Goal: Task Accomplishment & Management: Manage account settings

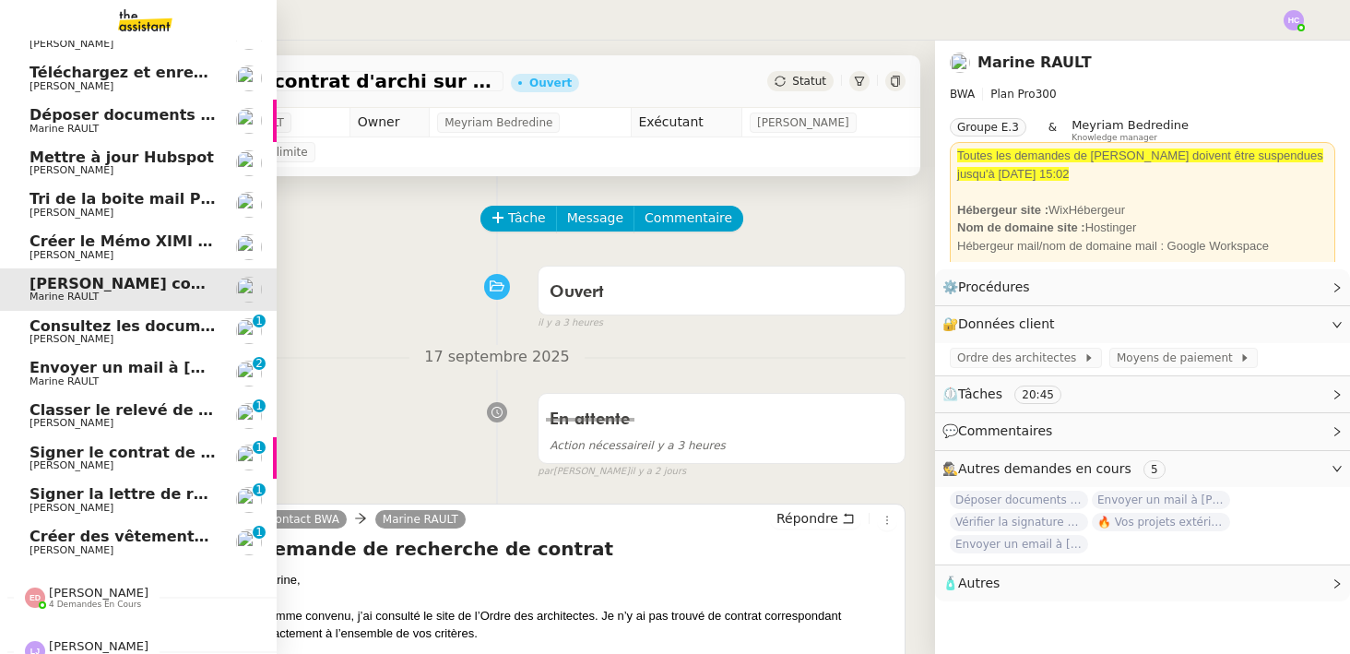
scroll to position [123, 0]
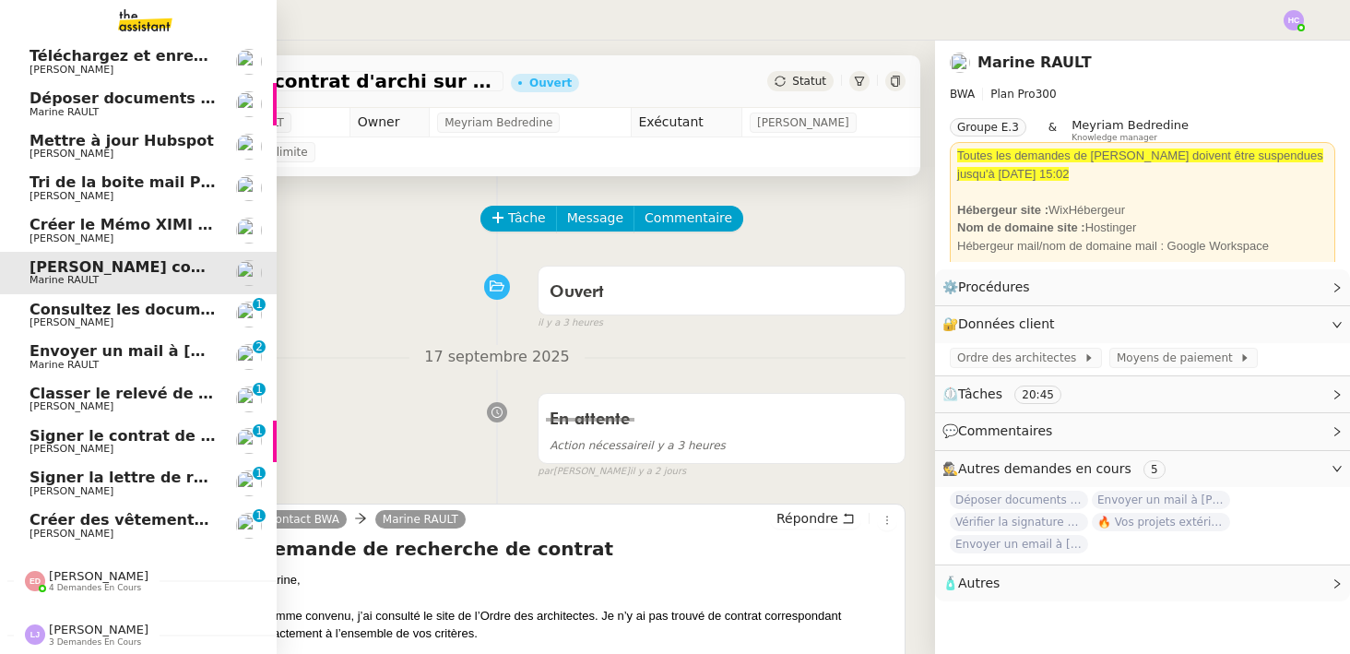
click at [171, 311] on span "Consultez les documents de [PERSON_NAME]" at bounding box center [217, 310] width 375 height 18
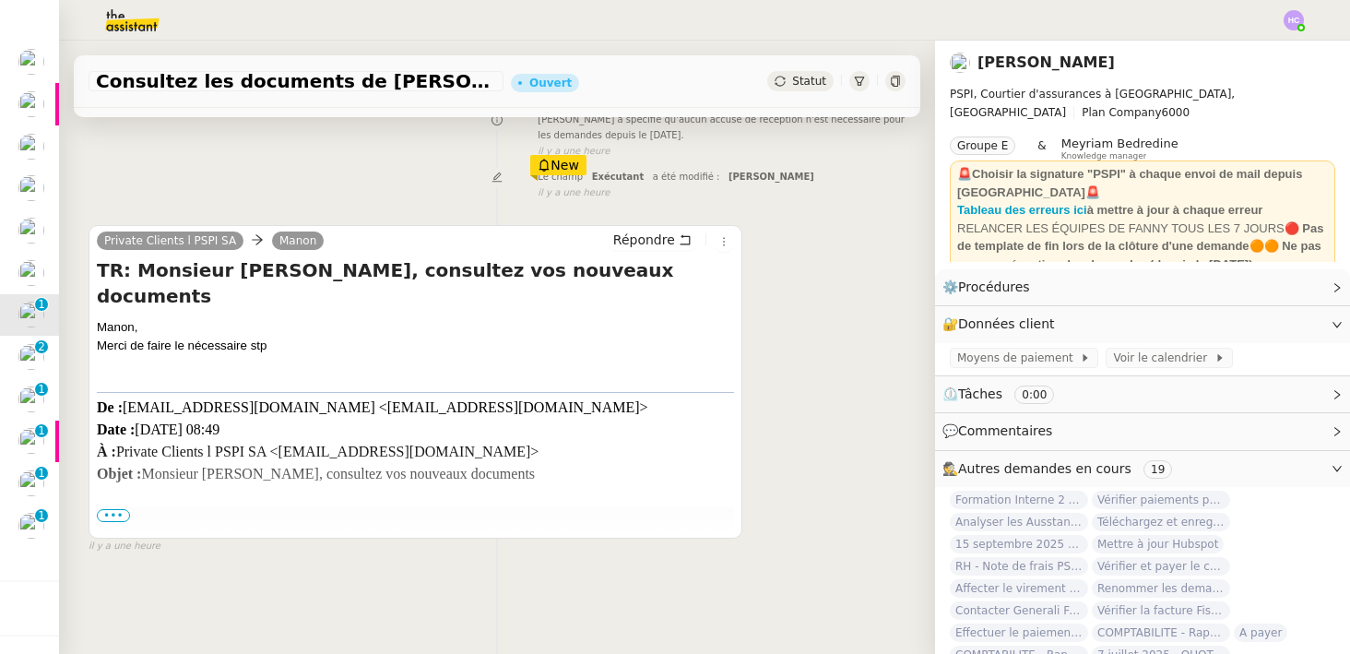
scroll to position [234, 0]
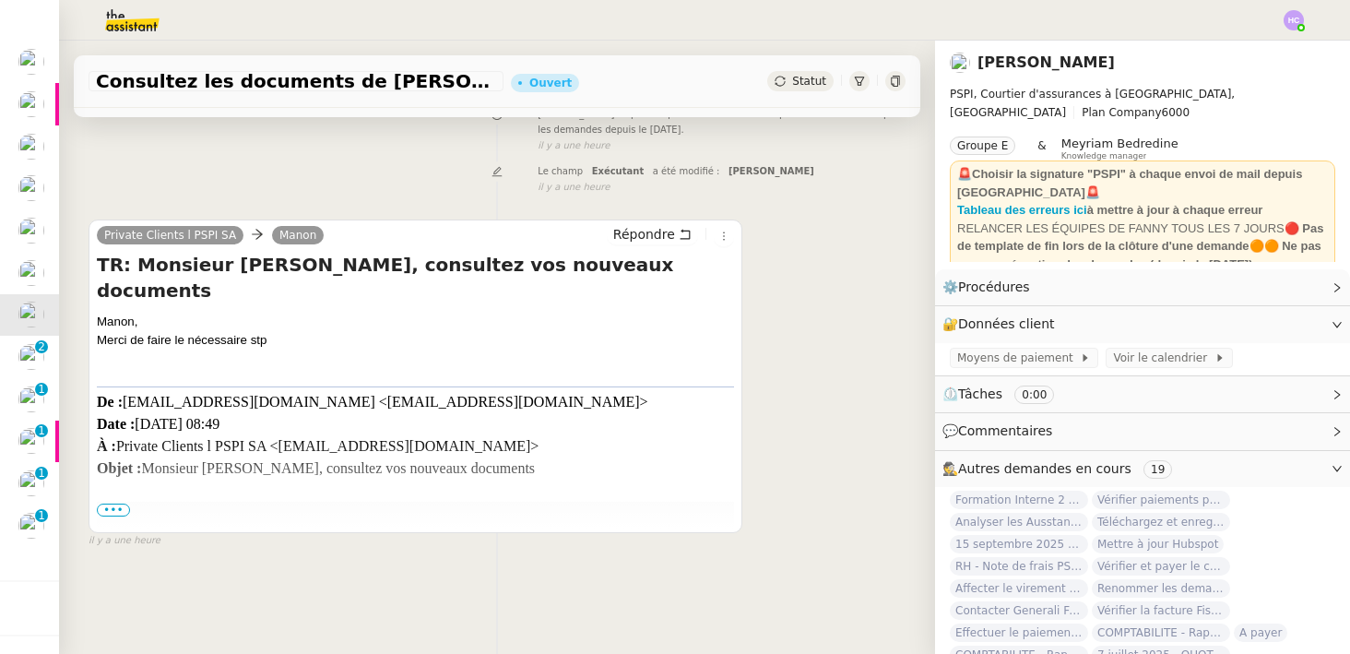
click at [112, 507] on span "•••" at bounding box center [113, 509] width 33 height 13
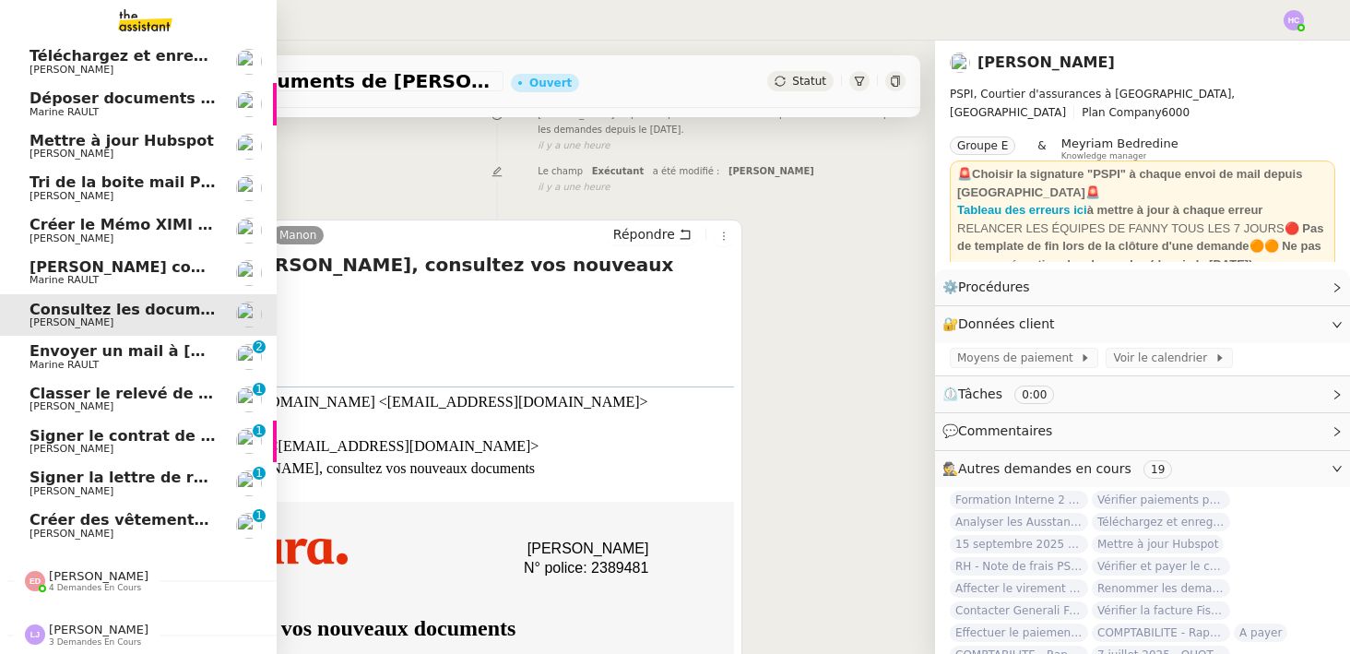
click at [83, 355] on span "Envoyer un mail à [PERSON_NAME]" at bounding box center [175, 351] width 291 height 18
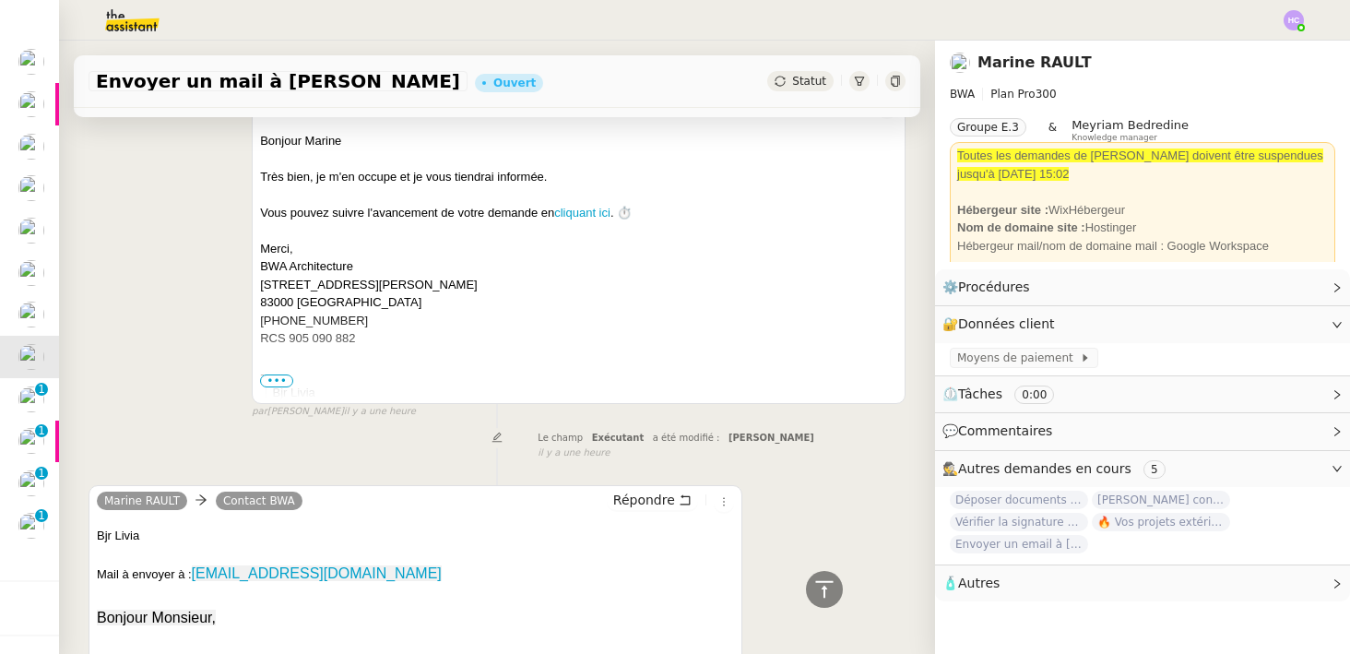
scroll to position [863, 0]
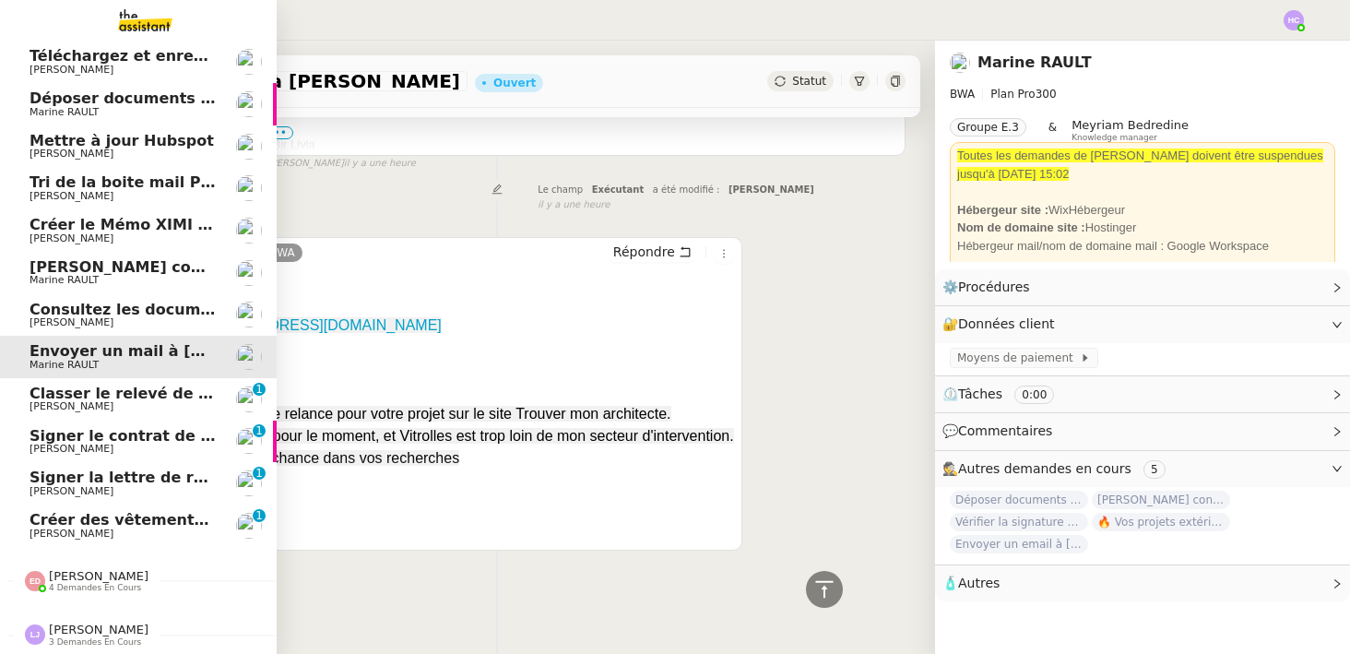
click at [75, 394] on span "Classer le relevé de commissions" at bounding box center [168, 393] width 276 height 18
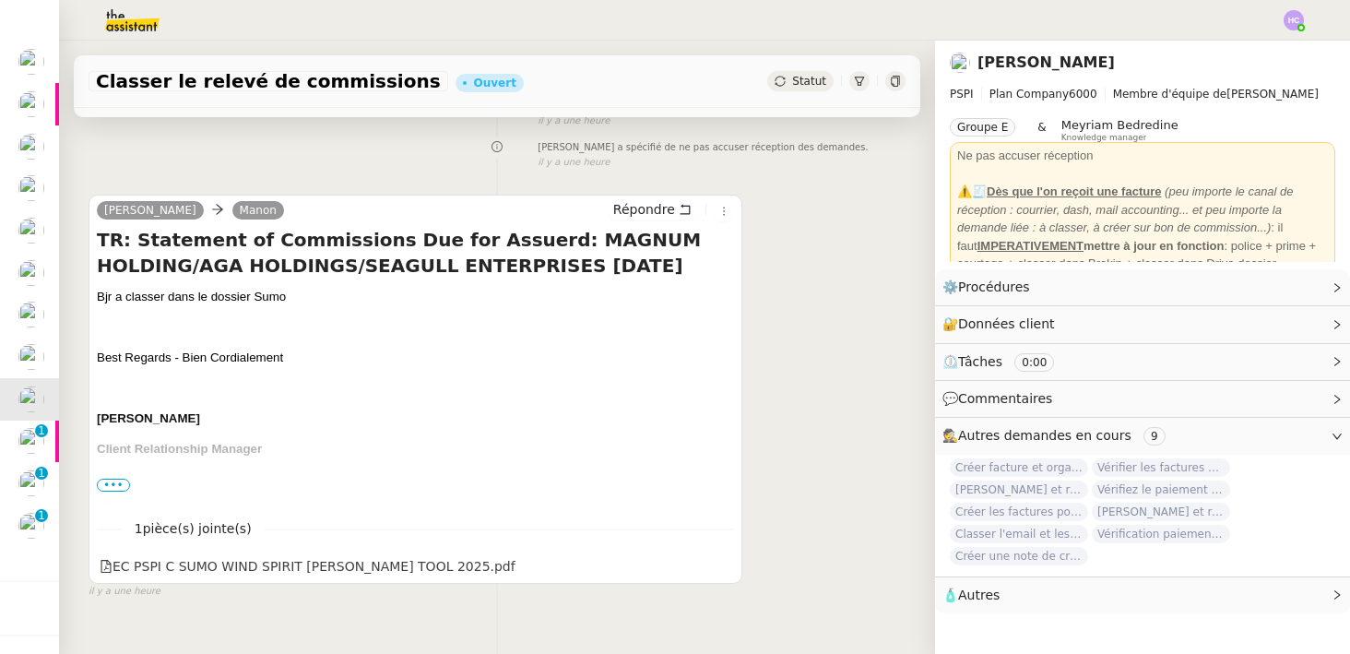
scroll to position [277, 0]
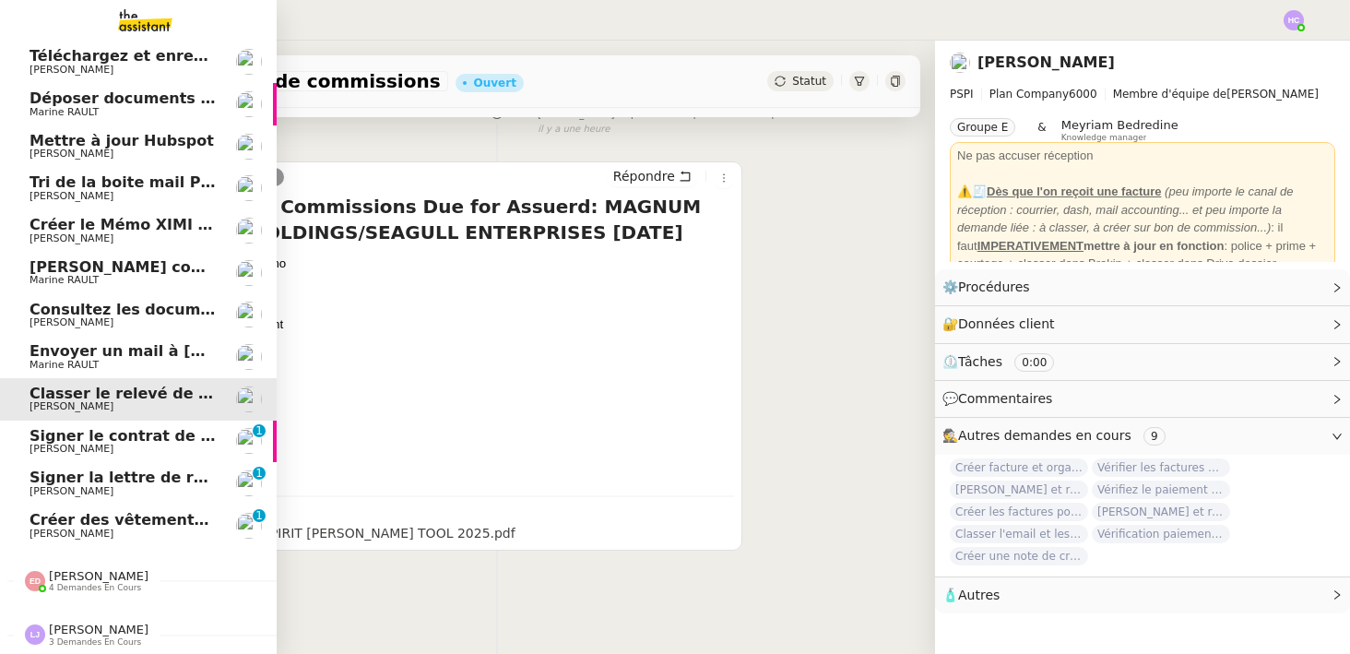
click at [50, 440] on span "Signer le contrat de la mutuelle" at bounding box center [162, 436] width 265 height 18
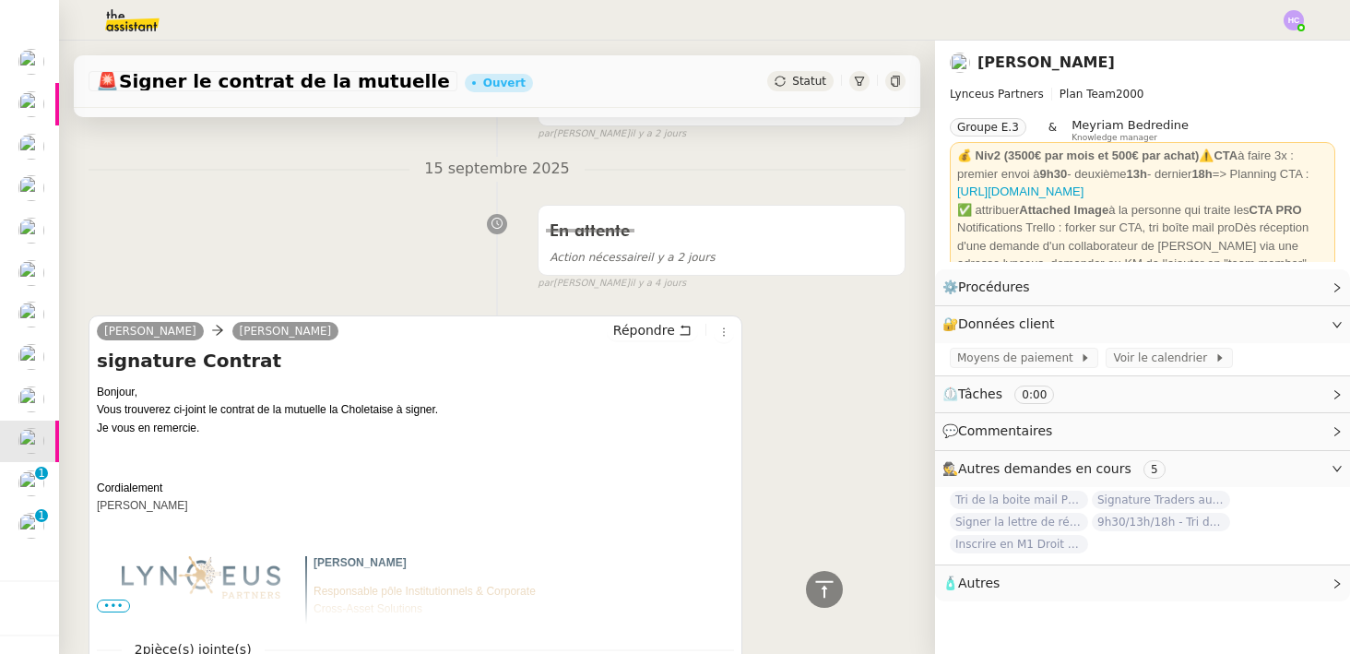
scroll to position [683, 0]
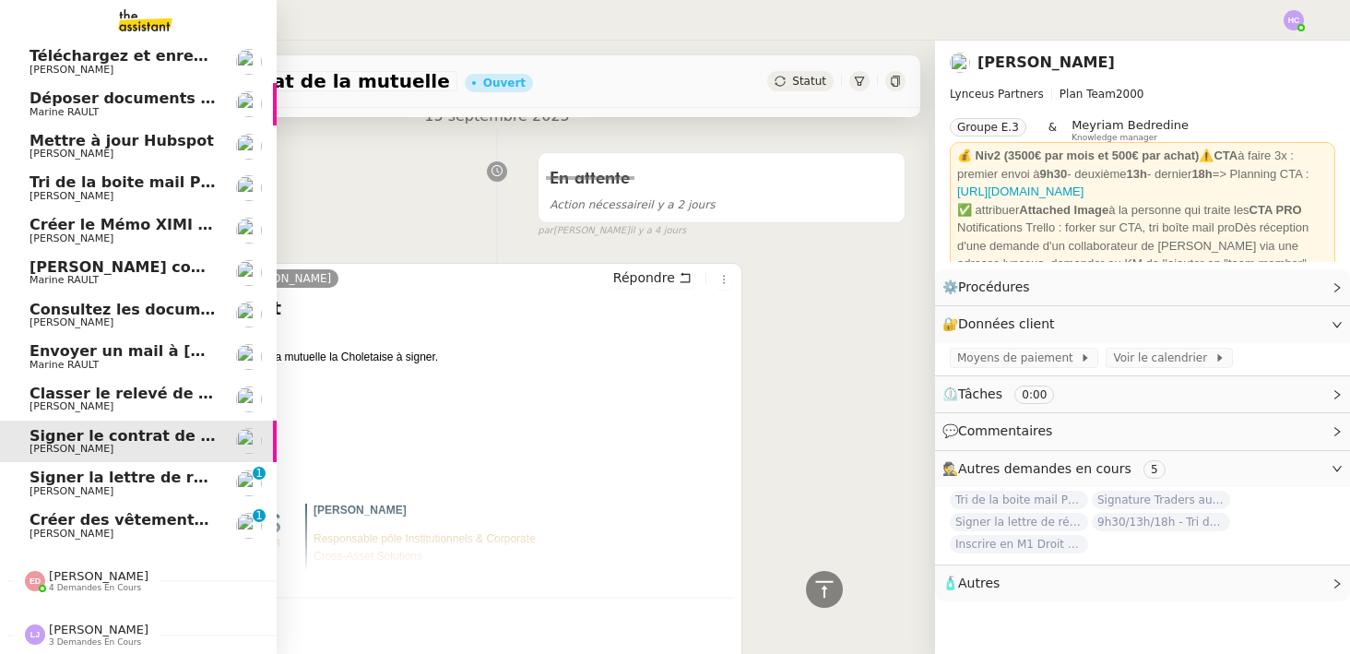
click at [77, 482] on span "Signer la lettre de rémunération" at bounding box center [165, 477] width 270 height 18
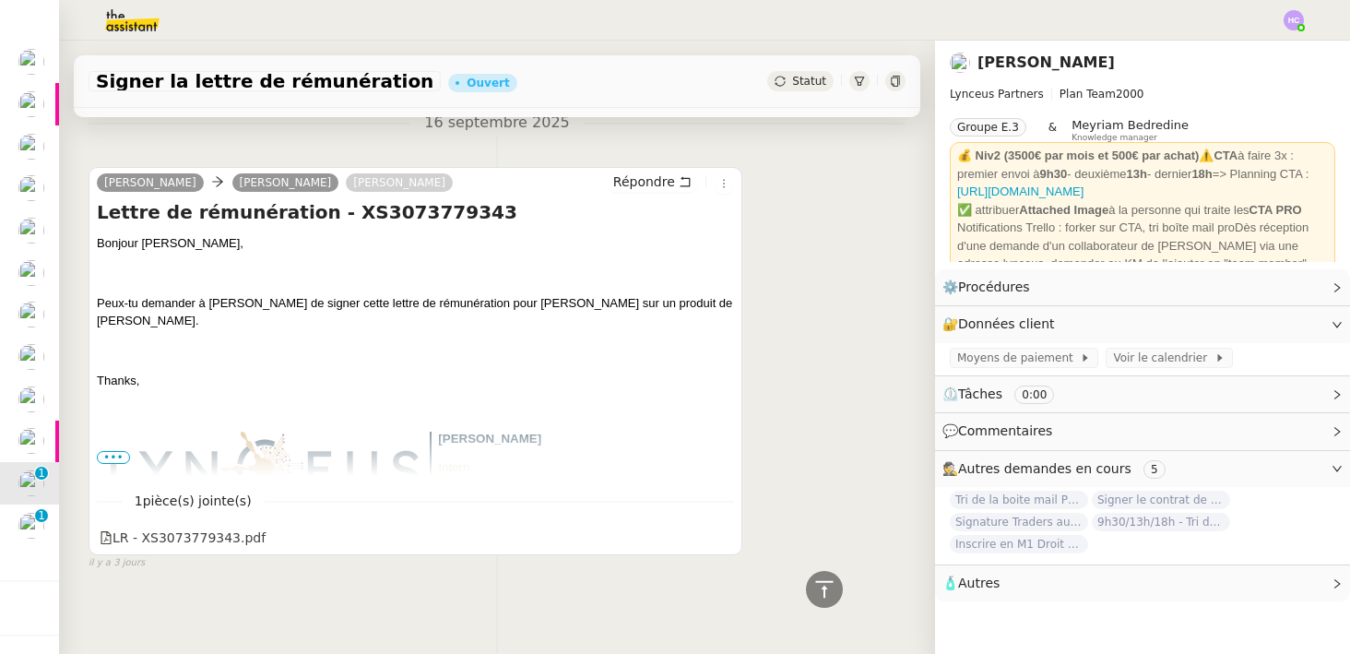
scroll to position [679, 0]
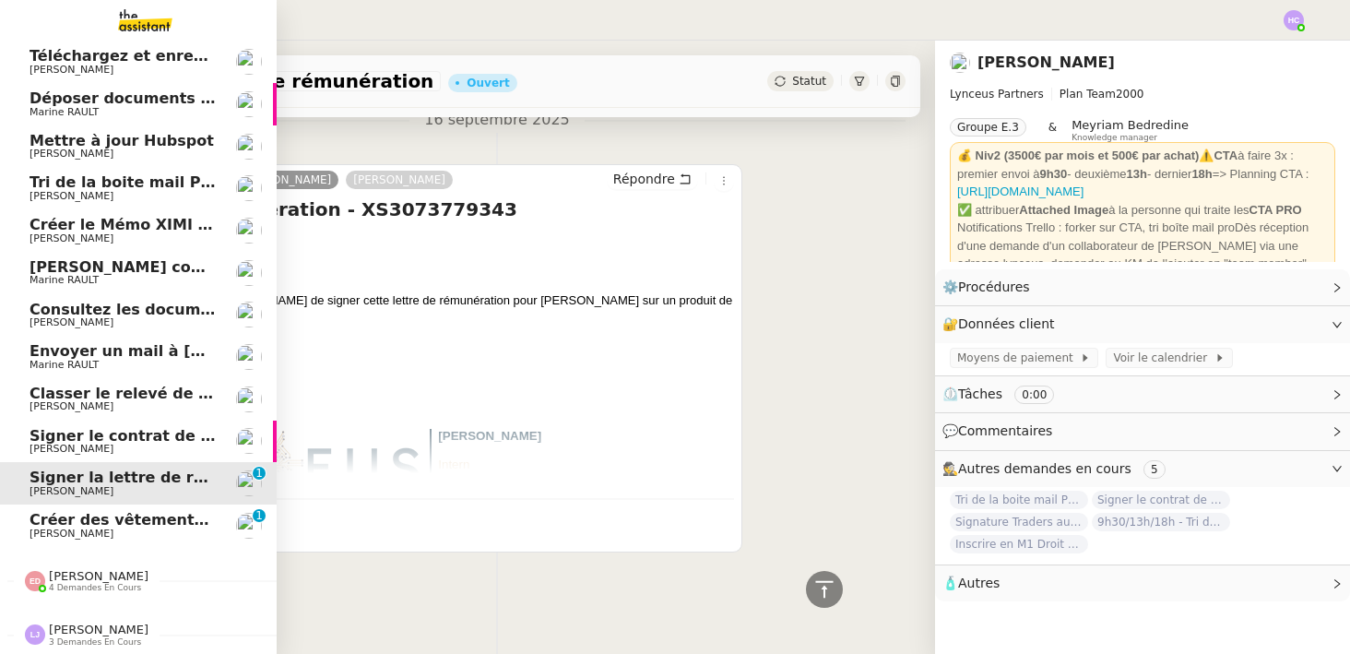
click at [49, 443] on span "[PERSON_NAME]" at bounding box center [72, 449] width 84 height 12
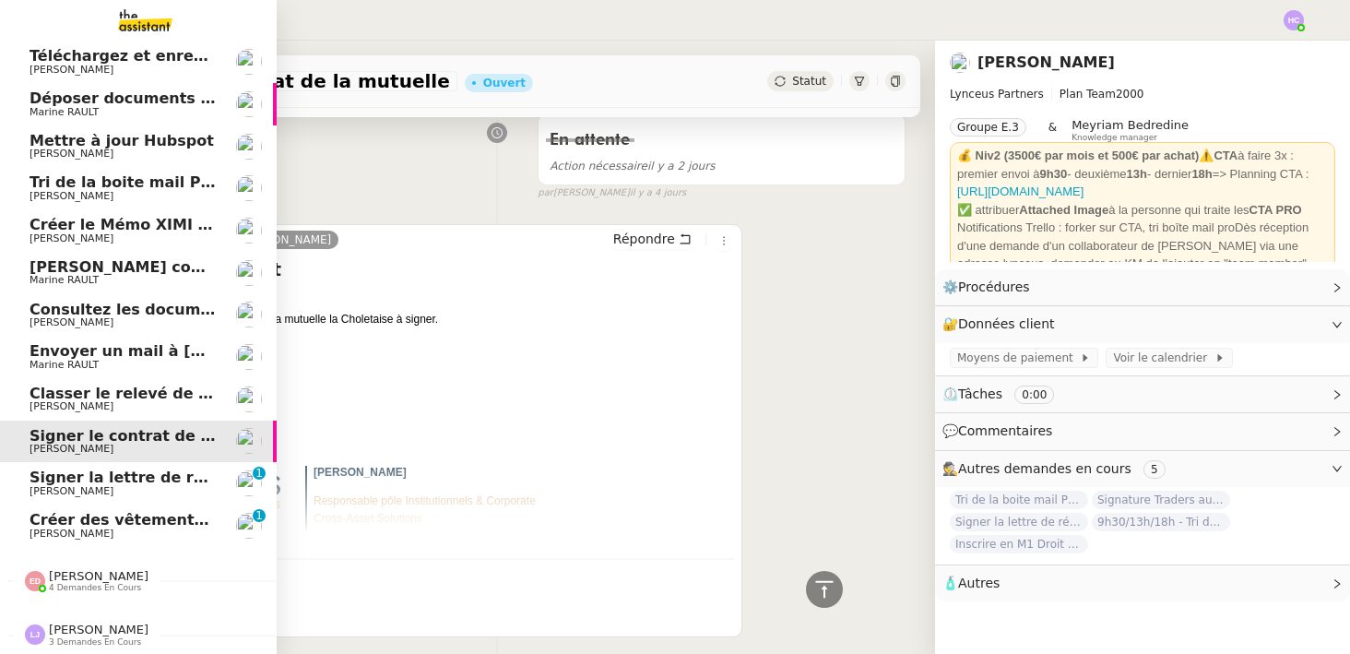
click at [64, 522] on span "Créer des vêtements de travail VEN" at bounding box center [178, 520] width 297 height 18
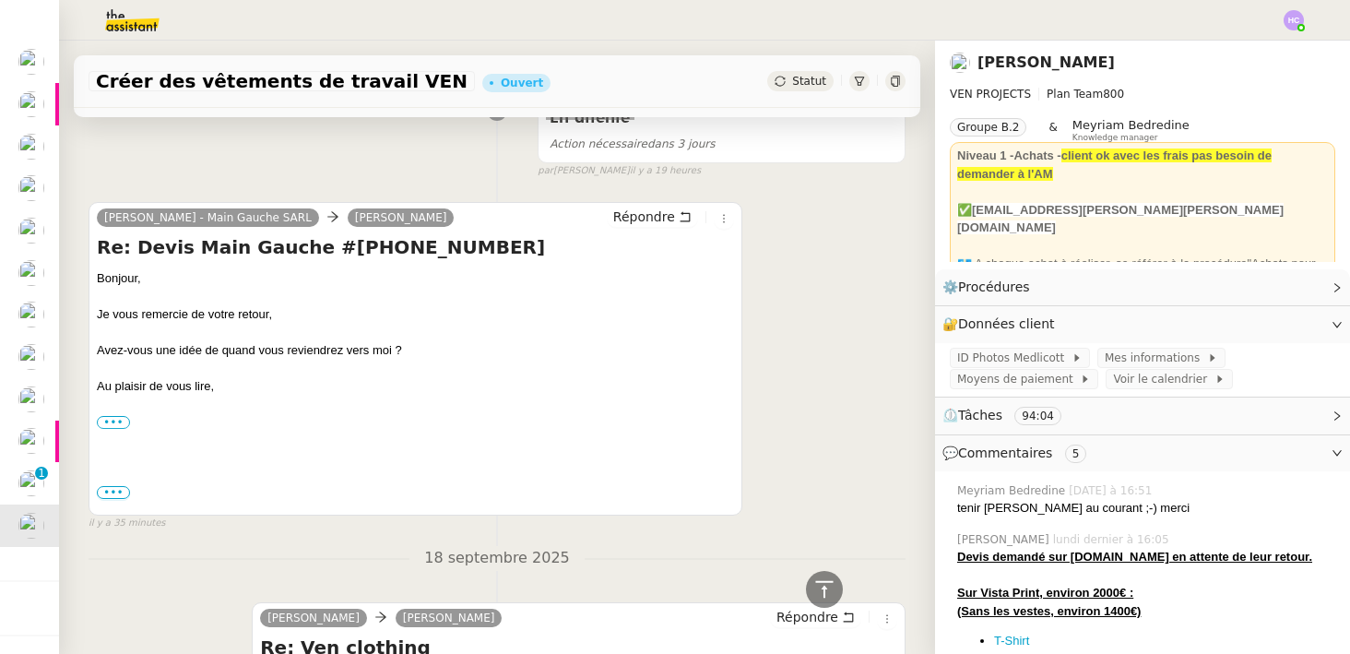
scroll to position [194, 0]
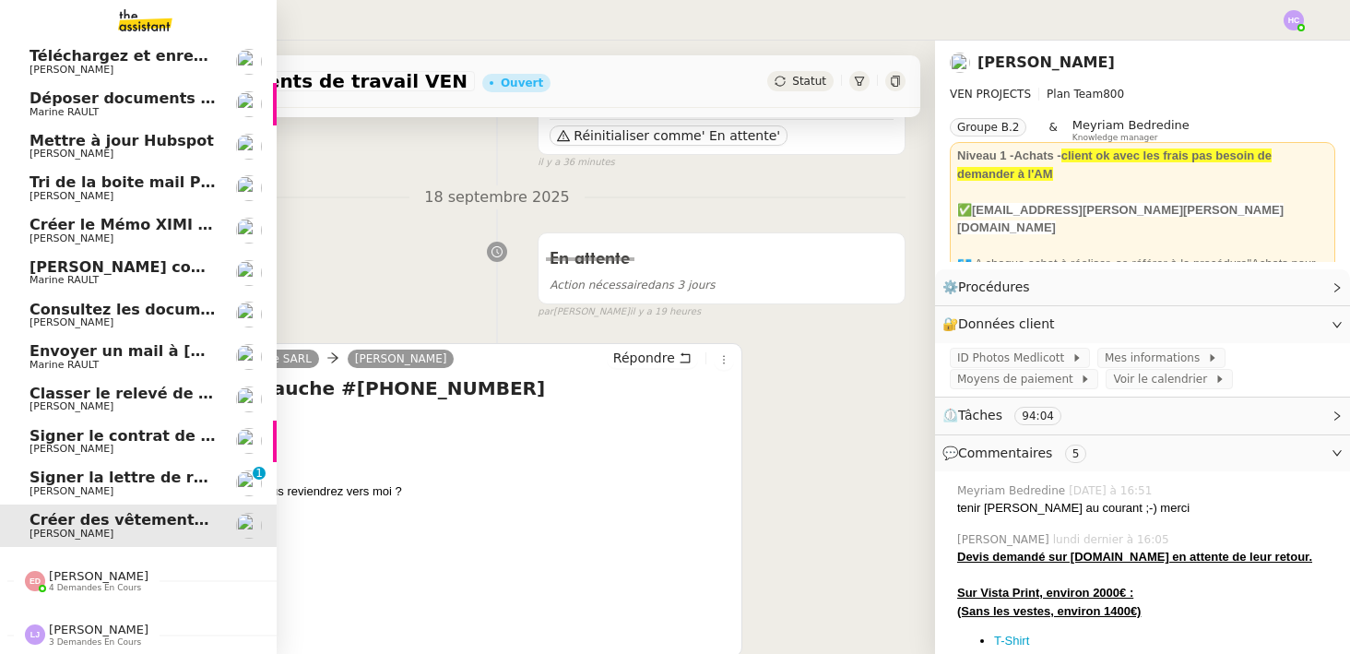
click at [91, 477] on span "Signer la lettre de rémunération" at bounding box center [165, 477] width 270 height 18
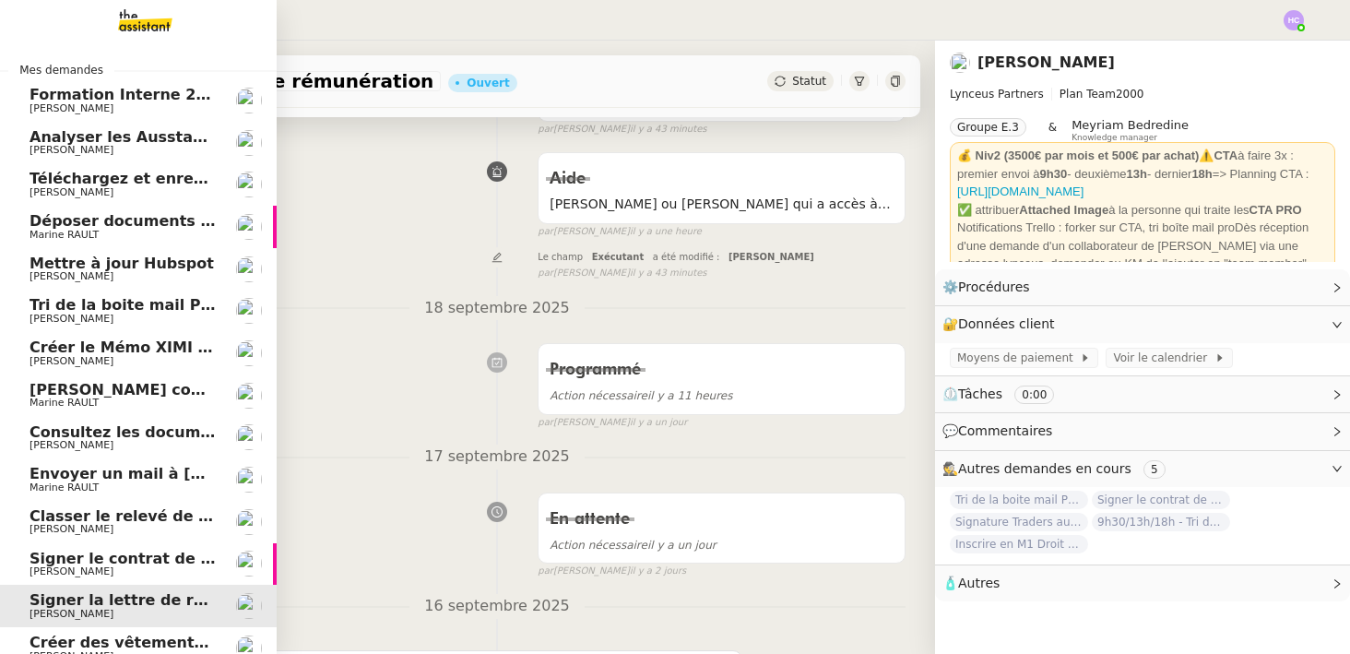
click at [138, 137] on span "Analyser les Ausstandsmeldungen" at bounding box center [173, 137] width 286 height 18
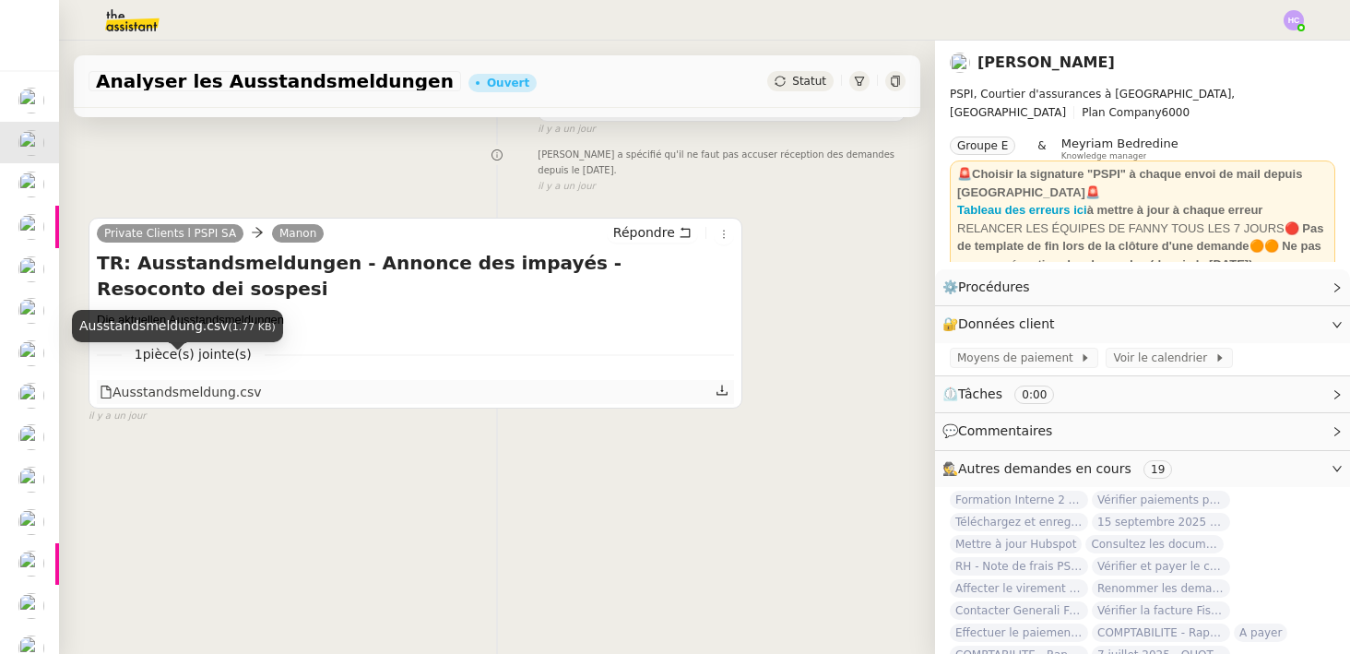
click at [183, 382] on div "Ausstandsmeldung.csv" at bounding box center [181, 392] width 162 height 21
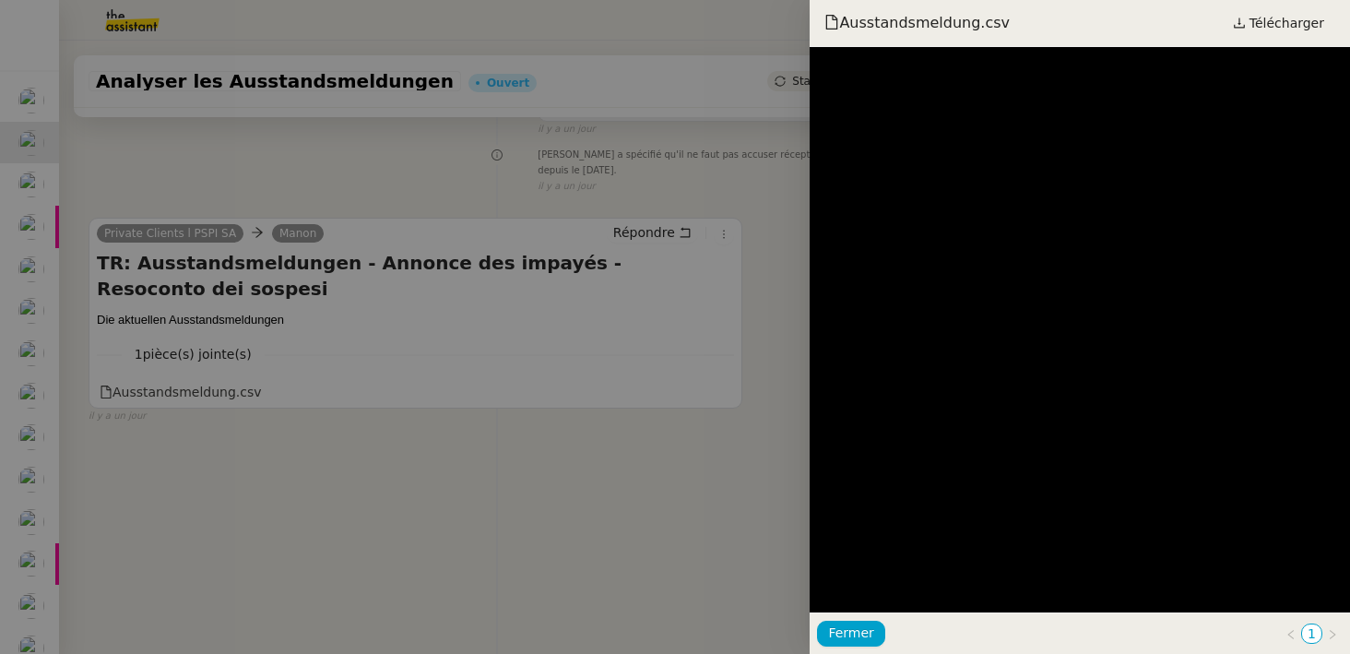
click at [738, 351] on div at bounding box center [675, 327] width 1350 height 654
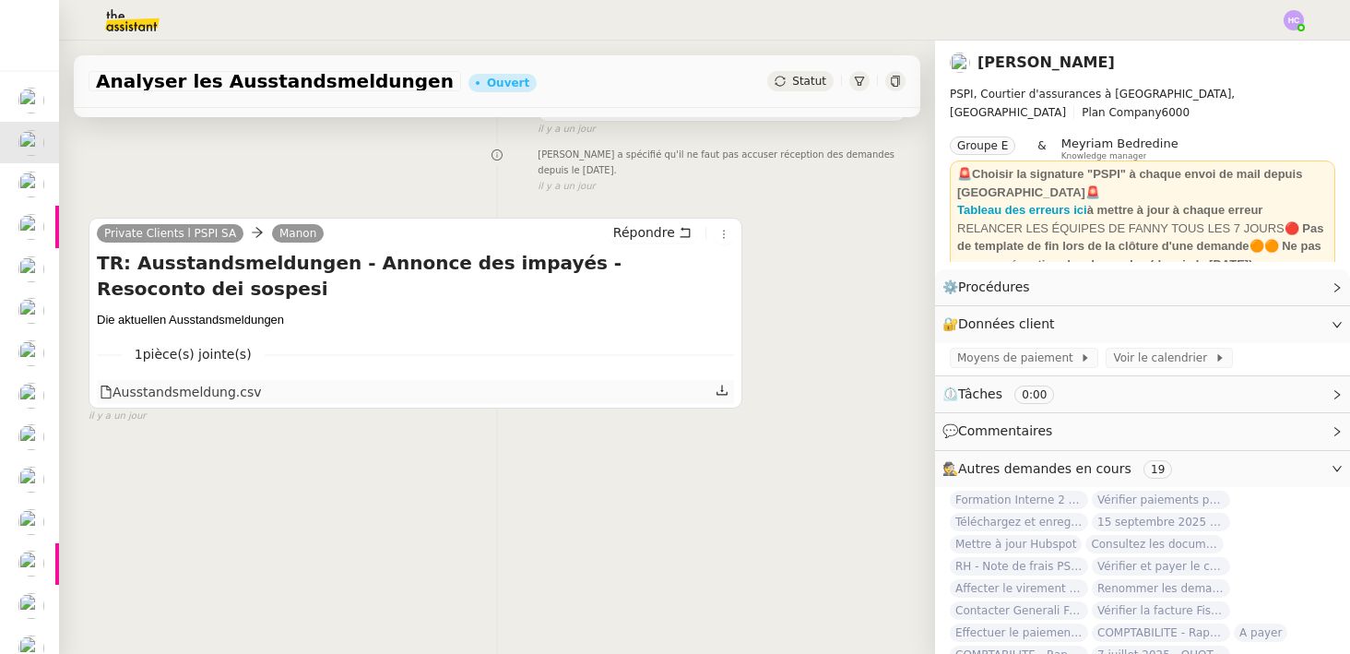
click at [726, 384] on icon at bounding box center [721, 390] width 13 height 13
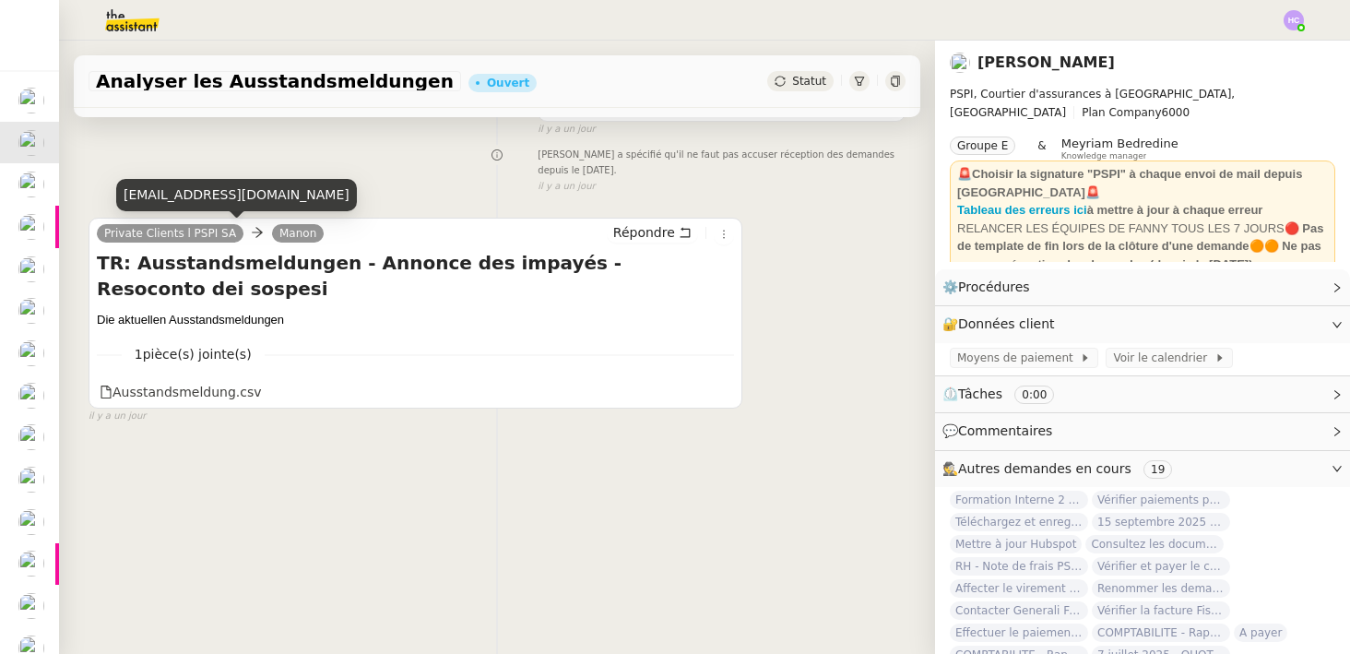
click at [159, 230] on link "Private Clients l PSPI SA" at bounding box center [170, 233] width 147 height 17
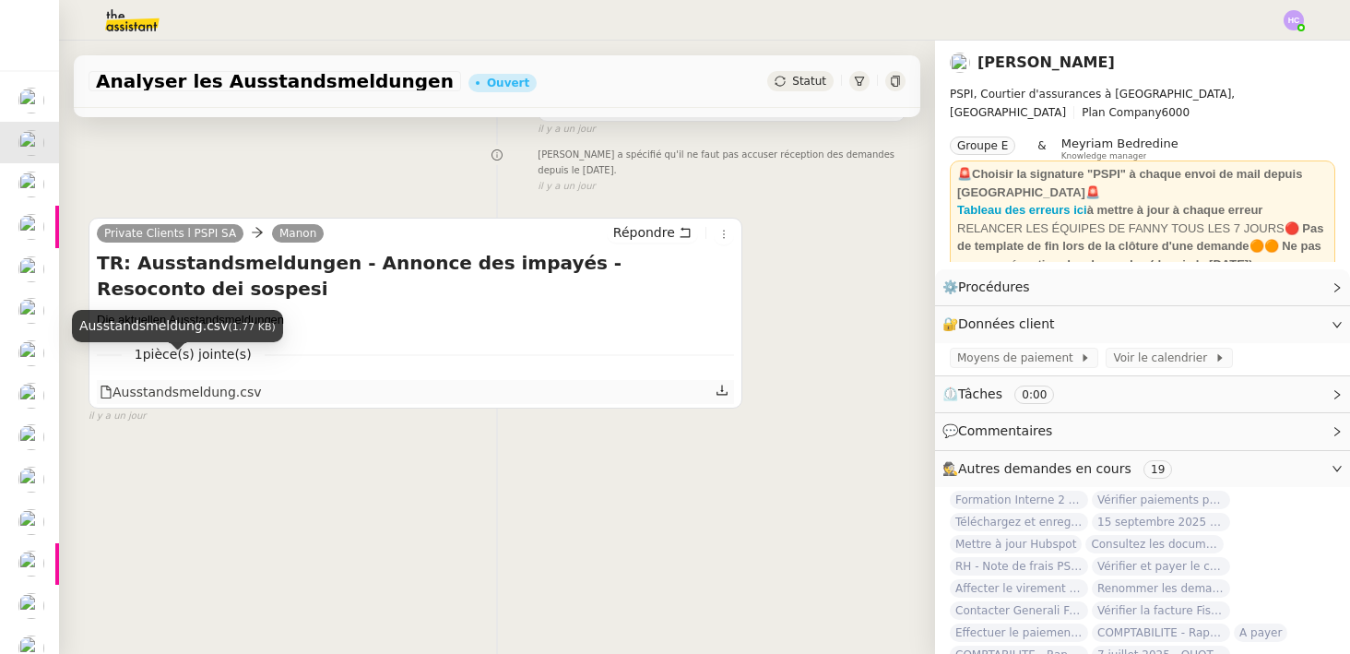
click at [185, 382] on div "Ausstandsmeldung.csv" at bounding box center [181, 392] width 162 height 21
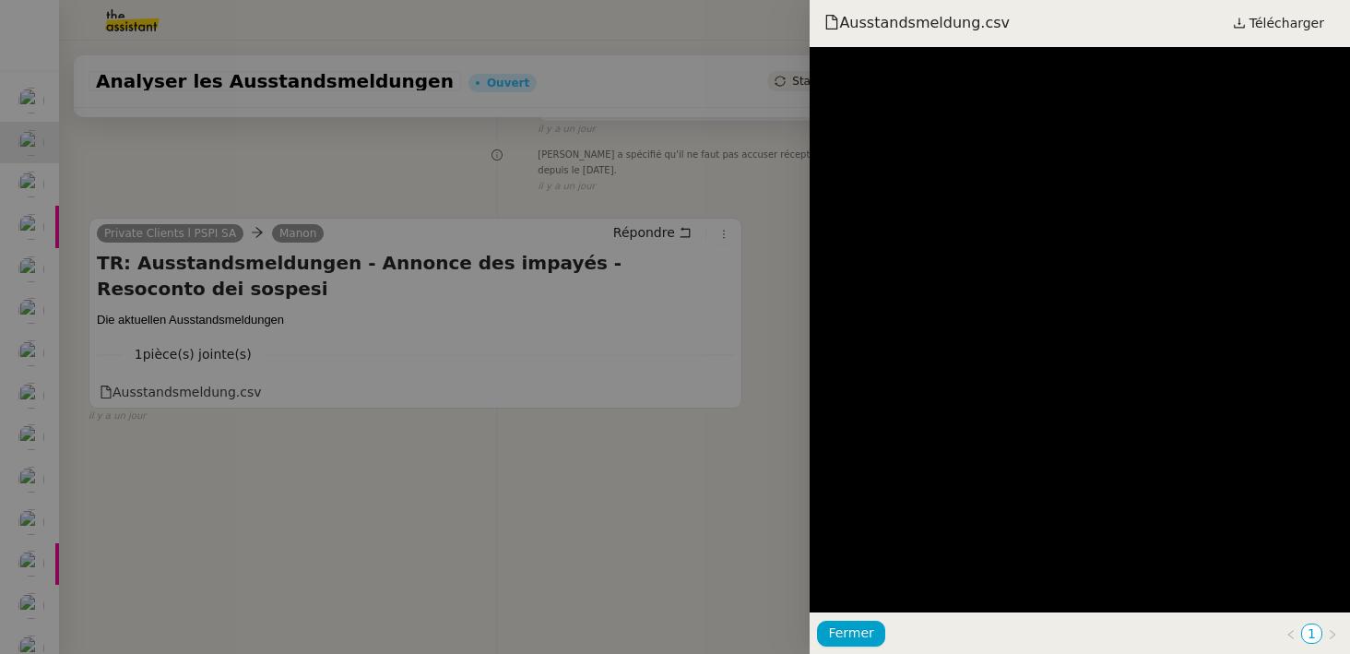
click at [612, 207] on div at bounding box center [675, 327] width 1350 height 654
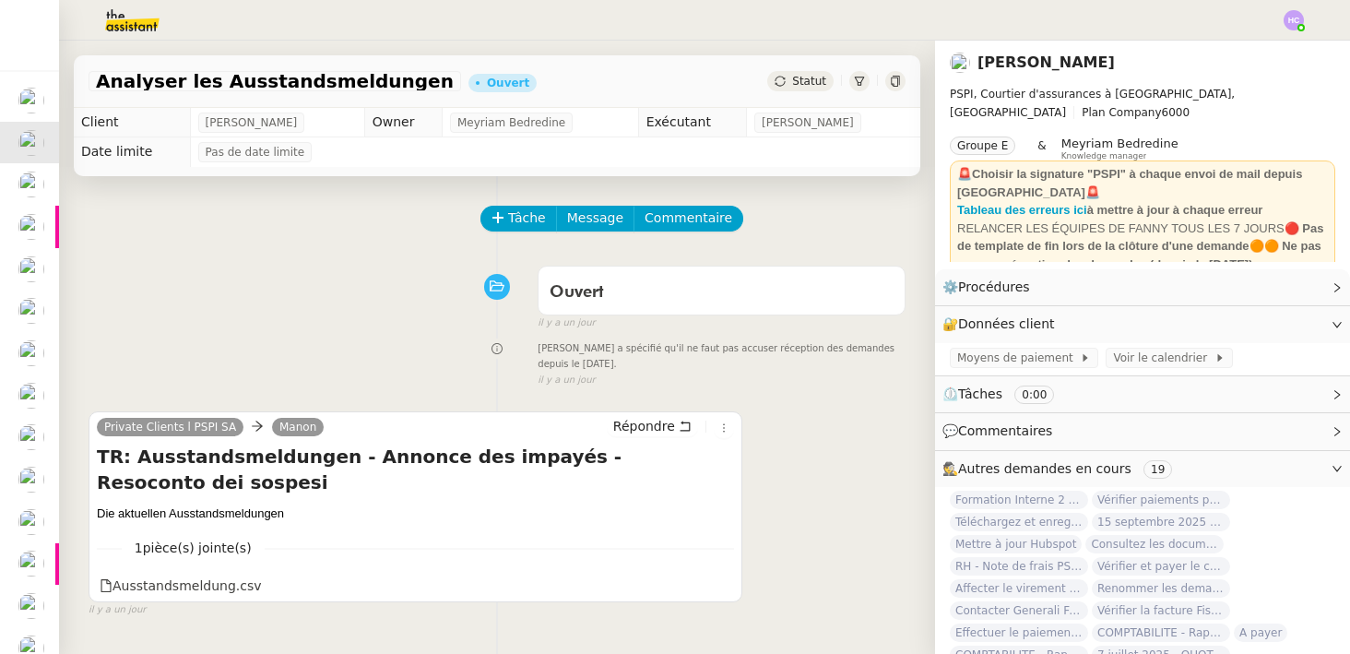
drag, startPoint x: 285, startPoint y: 490, endPoint x: 83, endPoint y: 493, distance: 201.9
click at [83, 493] on div "Tâche Message Commentaire Veuillez patienter une erreur s'est produite 👌👌👌 mess…" at bounding box center [497, 503] width 876 height 654
copy div "Die aktuellen Ausstandsmeldungen"
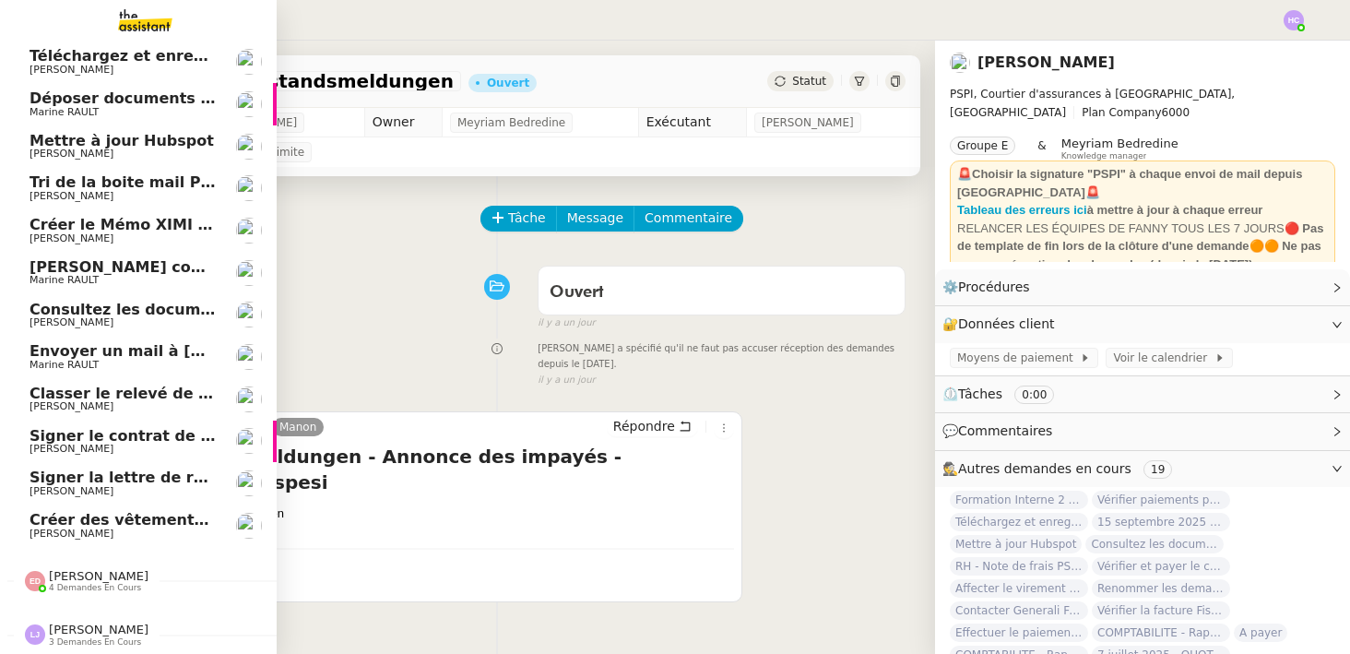
click at [174, 109] on span "Marine RAULT" at bounding box center [123, 112] width 186 height 11
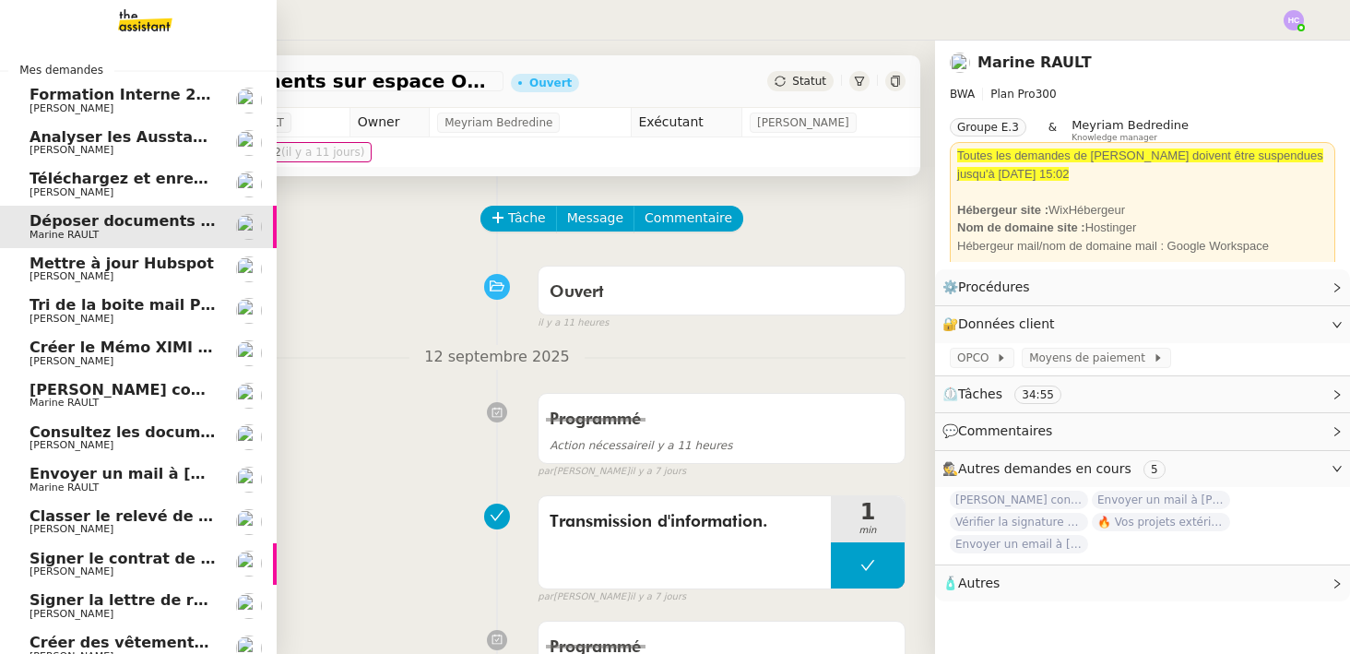
click at [134, 129] on span "Analyser les Ausstandsmeldungen" at bounding box center [173, 137] width 286 height 18
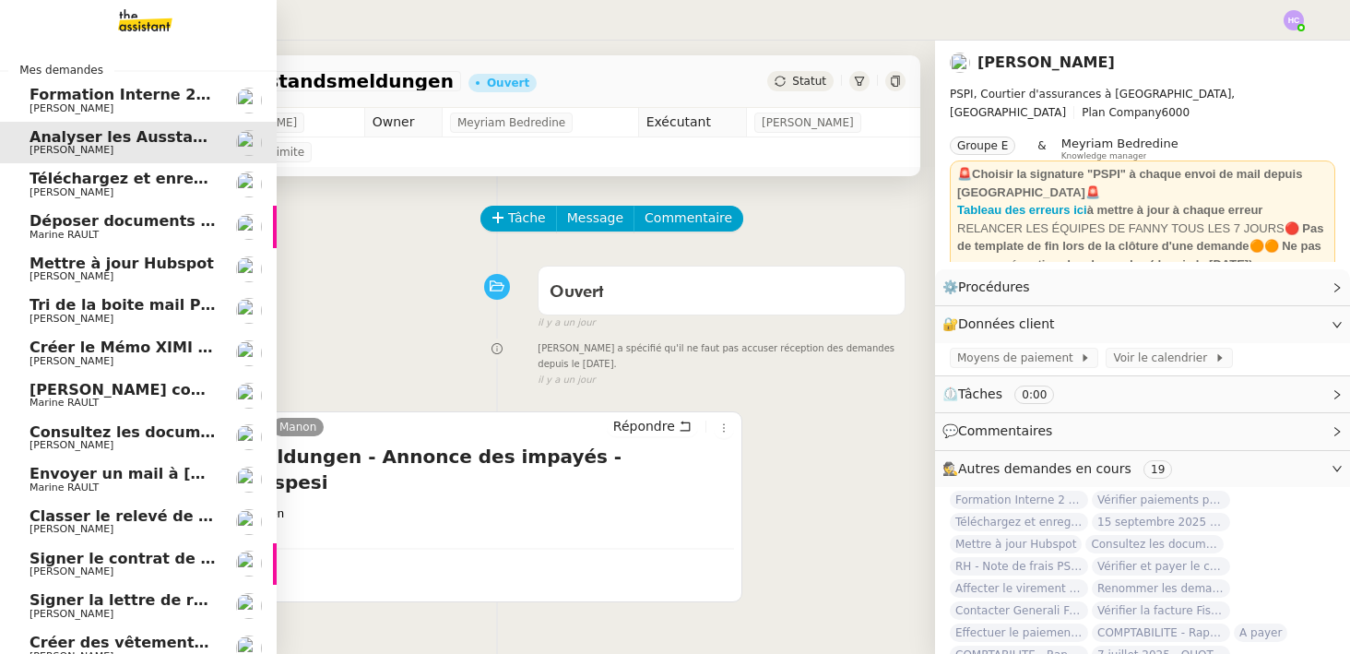
click at [104, 183] on span "Téléchargez et enregistrez les documents sur Brokin" at bounding box center [249, 179] width 438 height 18
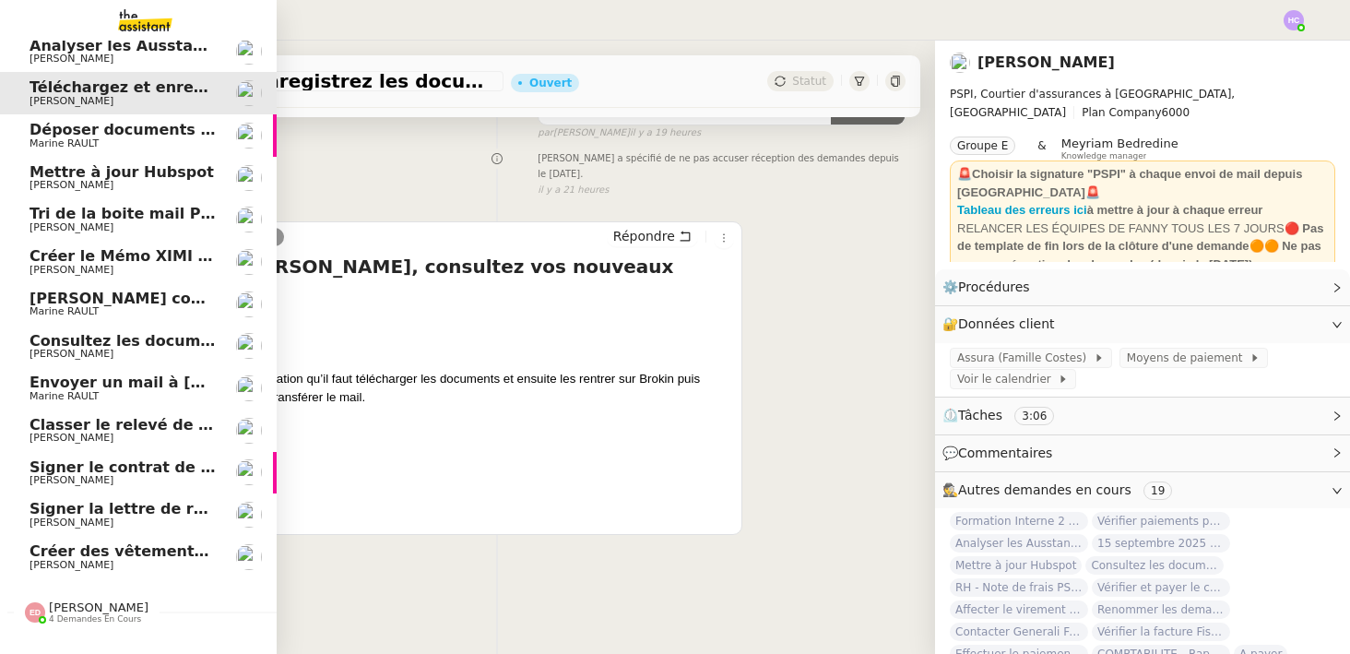
scroll to position [93, 0]
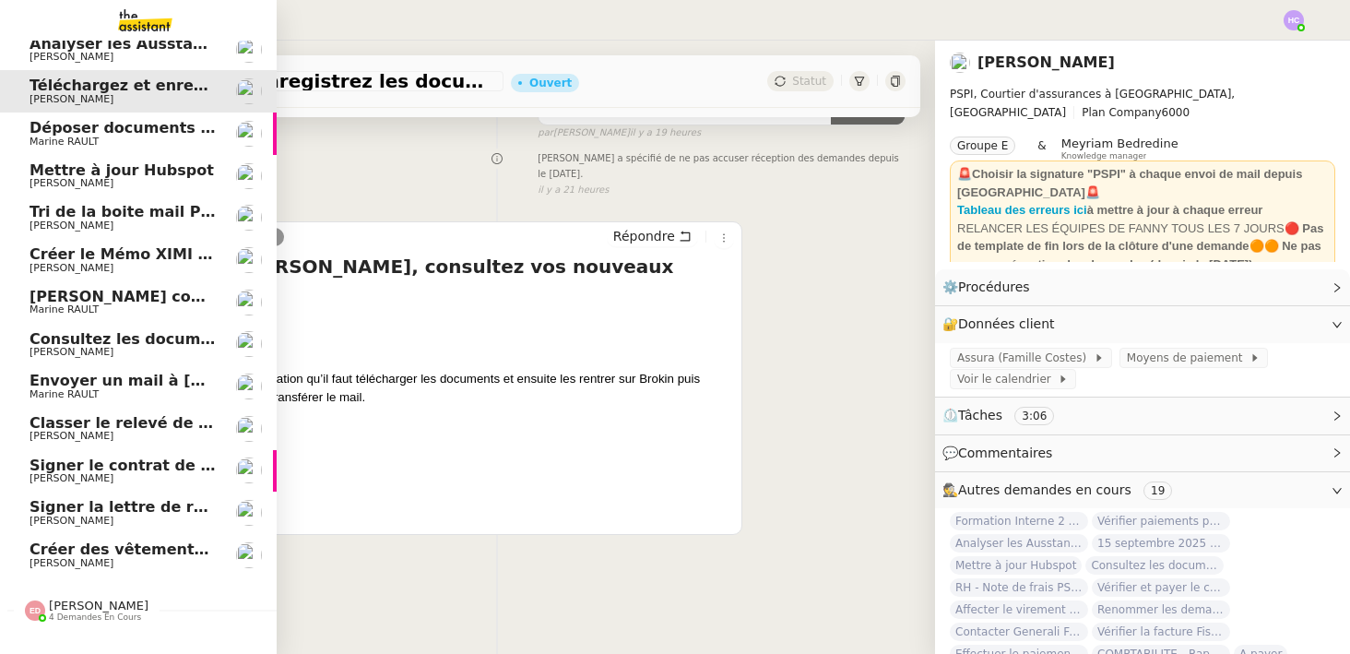
click at [116, 344] on span "Consultez les documents de [PERSON_NAME]" at bounding box center [217, 339] width 375 height 18
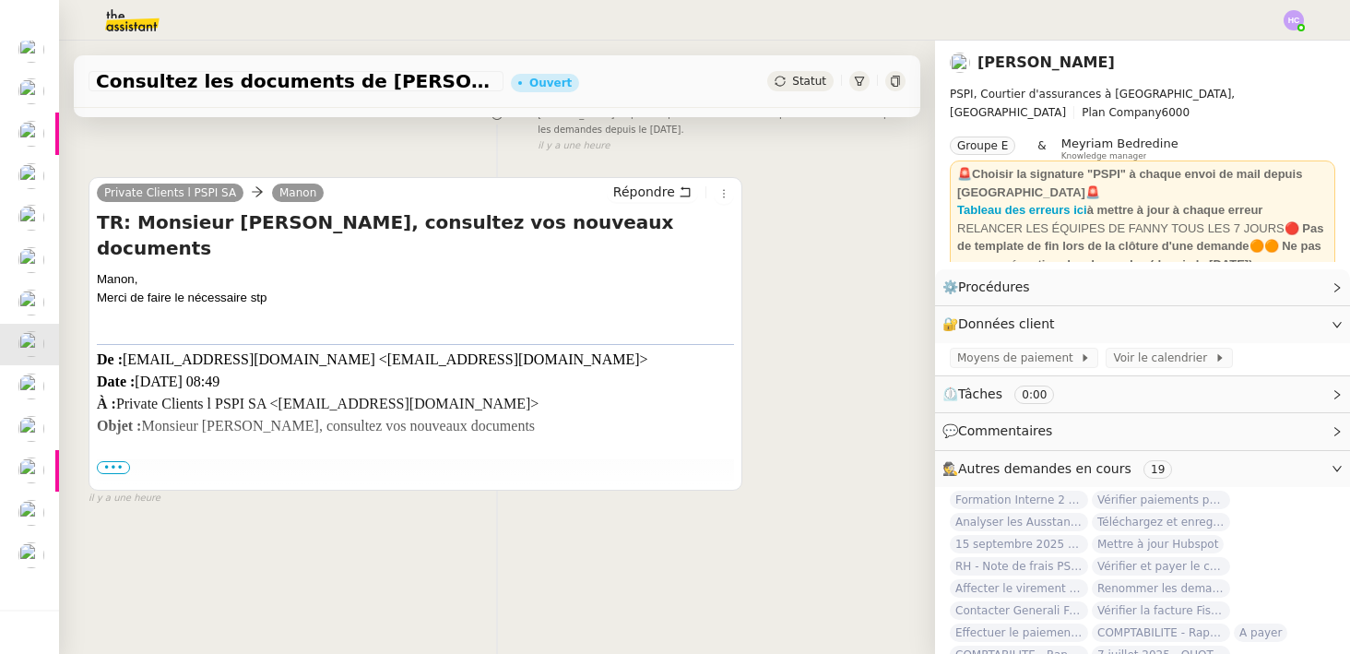
click at [121, 466] on span "•••" at bounding box center [113, 467] width 33 height 13
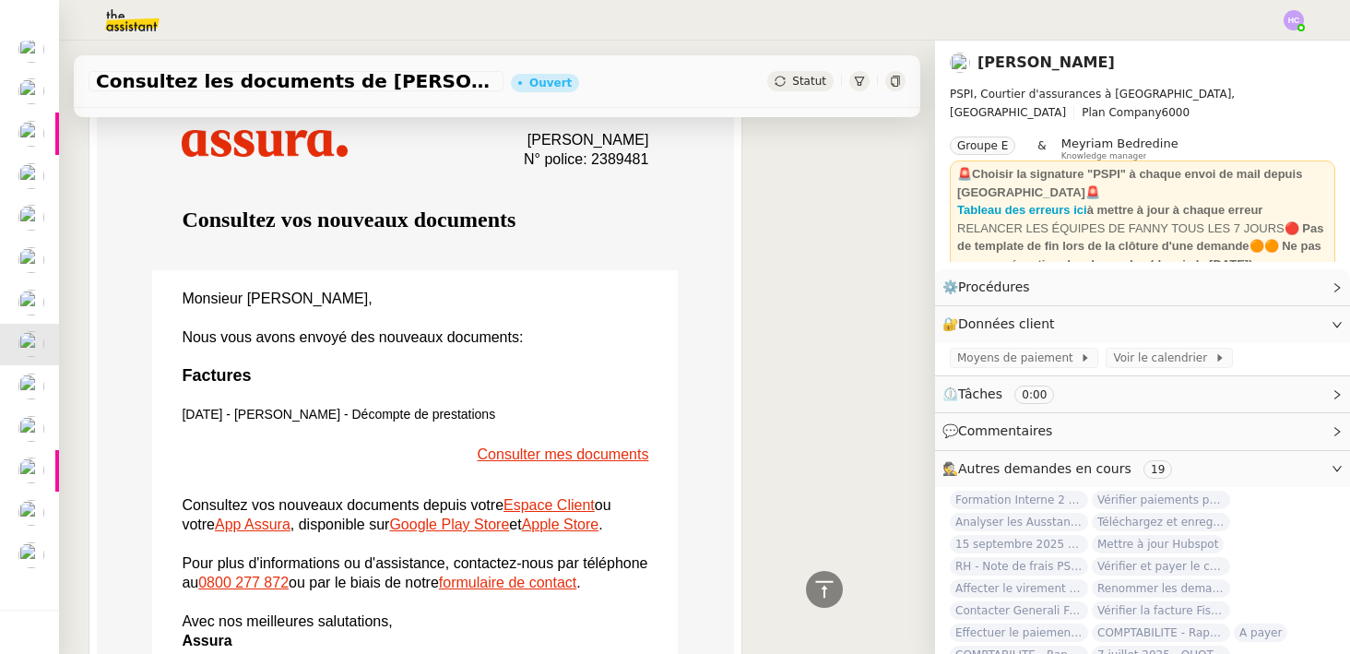
scroll to position [606, 0]
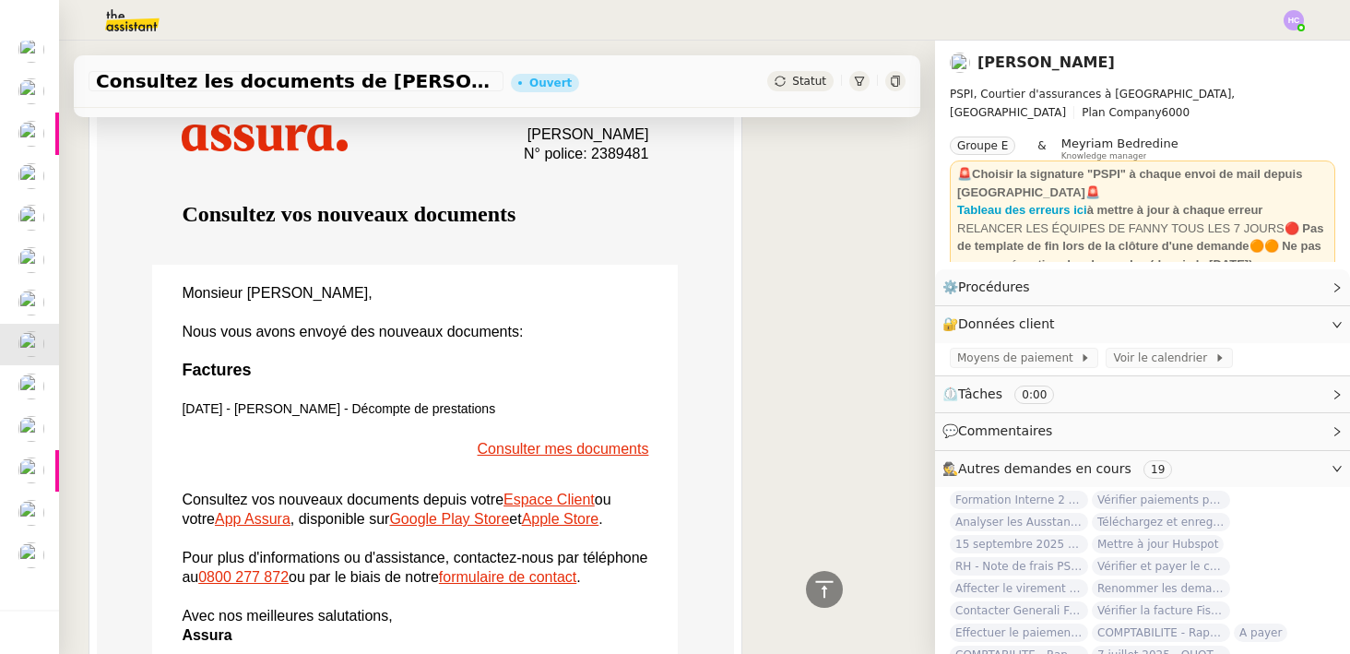
click at [520, 441] on link "Consulter mes documents" at bounding box center [563, 449] width 171 height 16
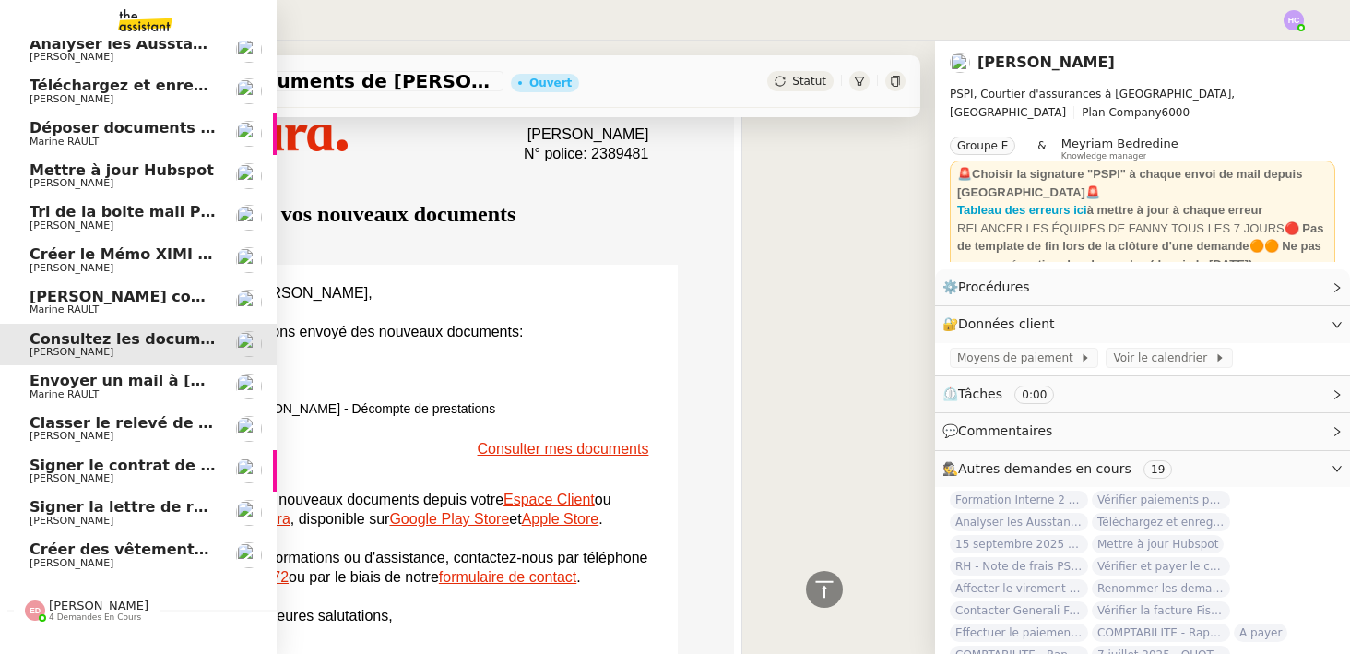
scroll to position [0, 0]
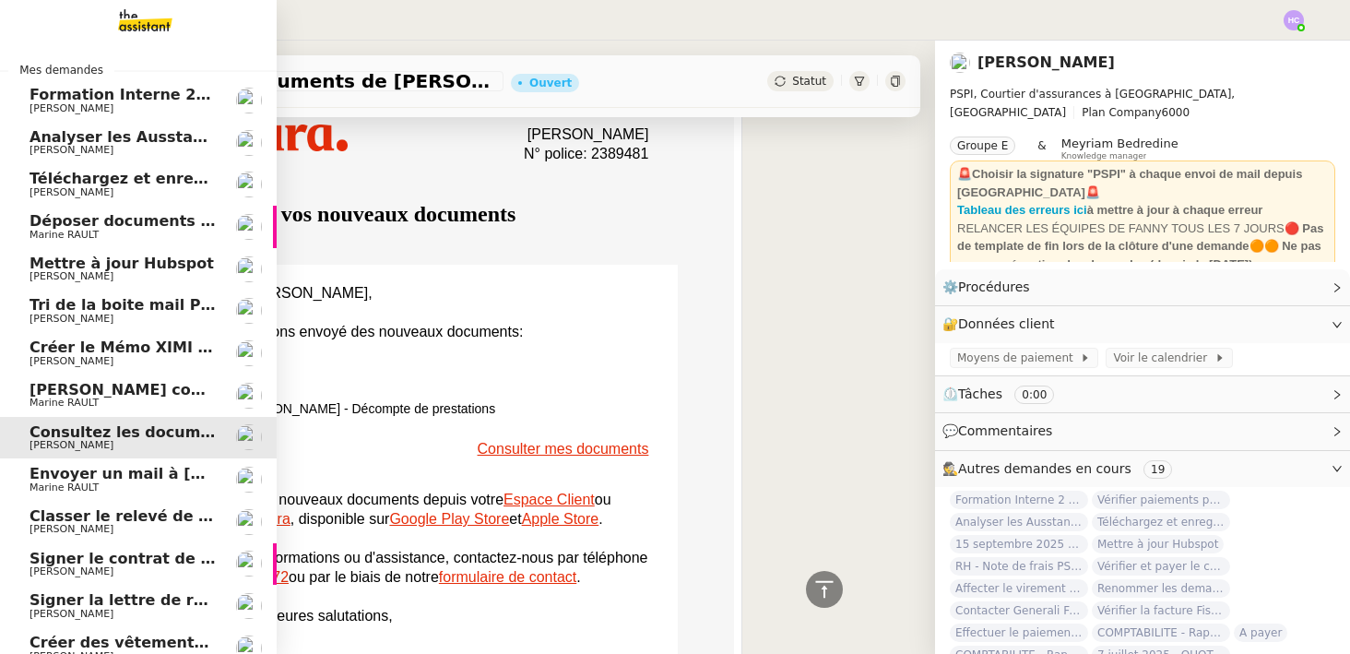
click at [82, 132] on span "Analyser les Ausstandsmeldungen" at bounding box center [173, 137] width 286 height 18
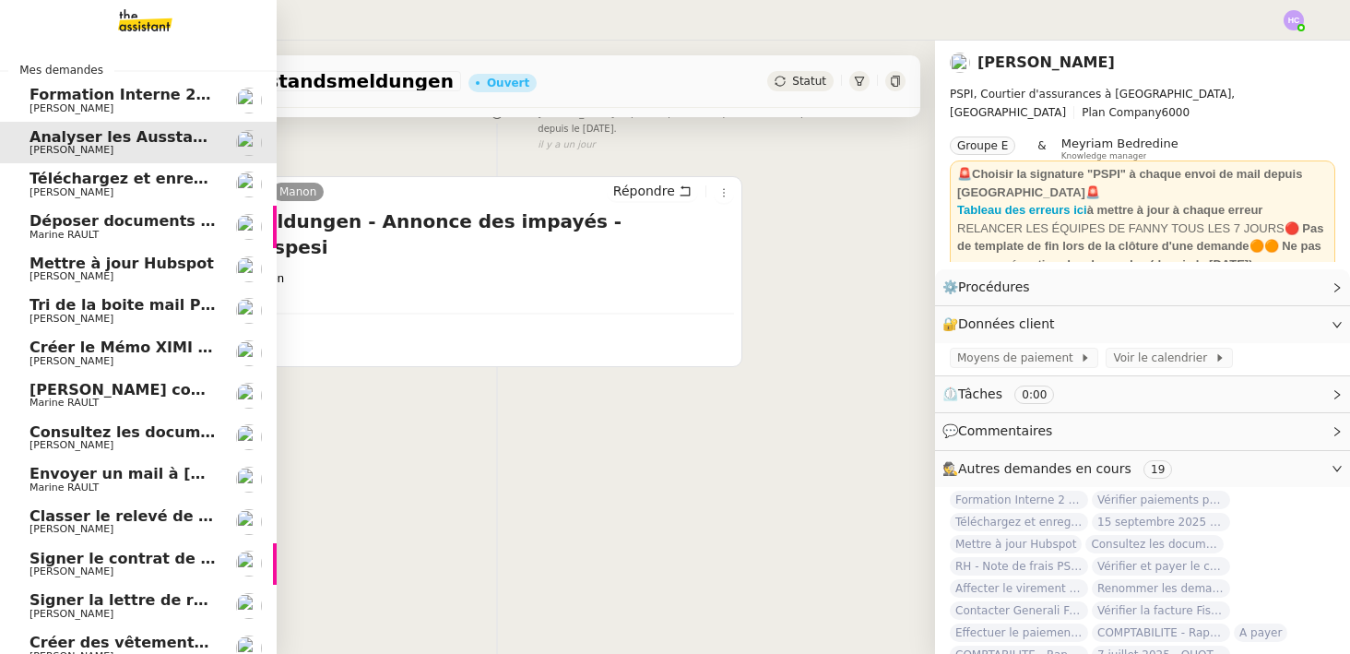
scroll to position [234, 0]
click at [94, 182] on span "Téléchargez et enregistrez les documents sur Brokin" at bounding box center [249, 179] width 438 height 18
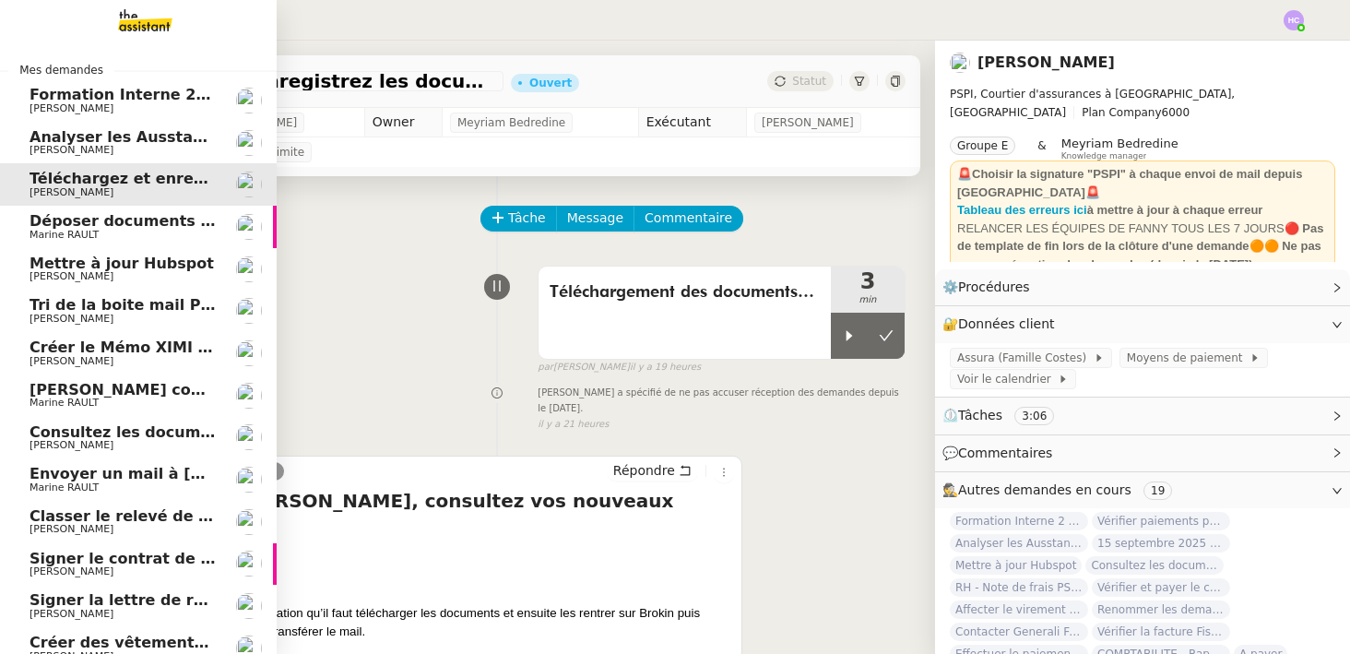
click at [95, 132] on span "Analyser les Ausstandsmeldungen" at bounding box center [173, 137] width 286 height 18
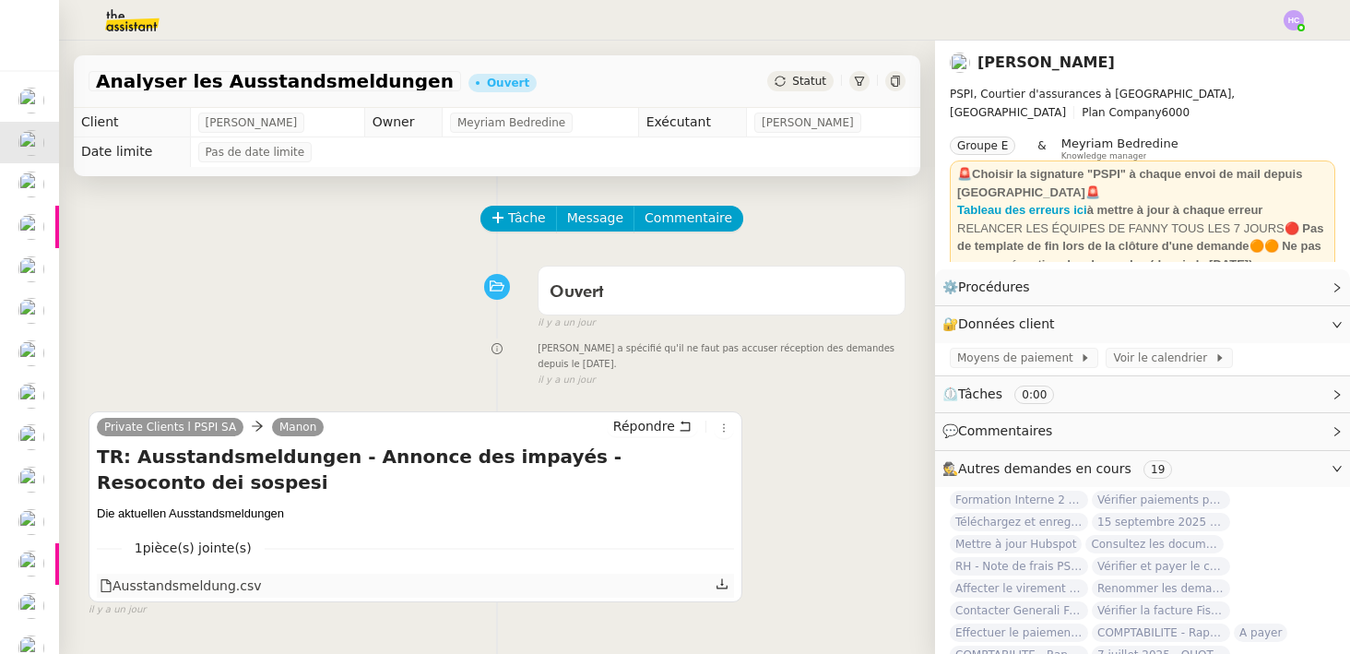
click at [725, 577] on icon at bounding box center [721, 583] width 13 height 13
click at [251, 461] on h4 "TR: Ausstandsmeldungen - Annonce des impayés - Resoconto dei sospesi" at bounding box center [415, 469] width 637 height 52
copy h4 "Ausstandsmeldungen"
drag, startPoint x: 287, startPoint y: 490, endPoint x: 91, endPoint y: 494, distance: 195.5
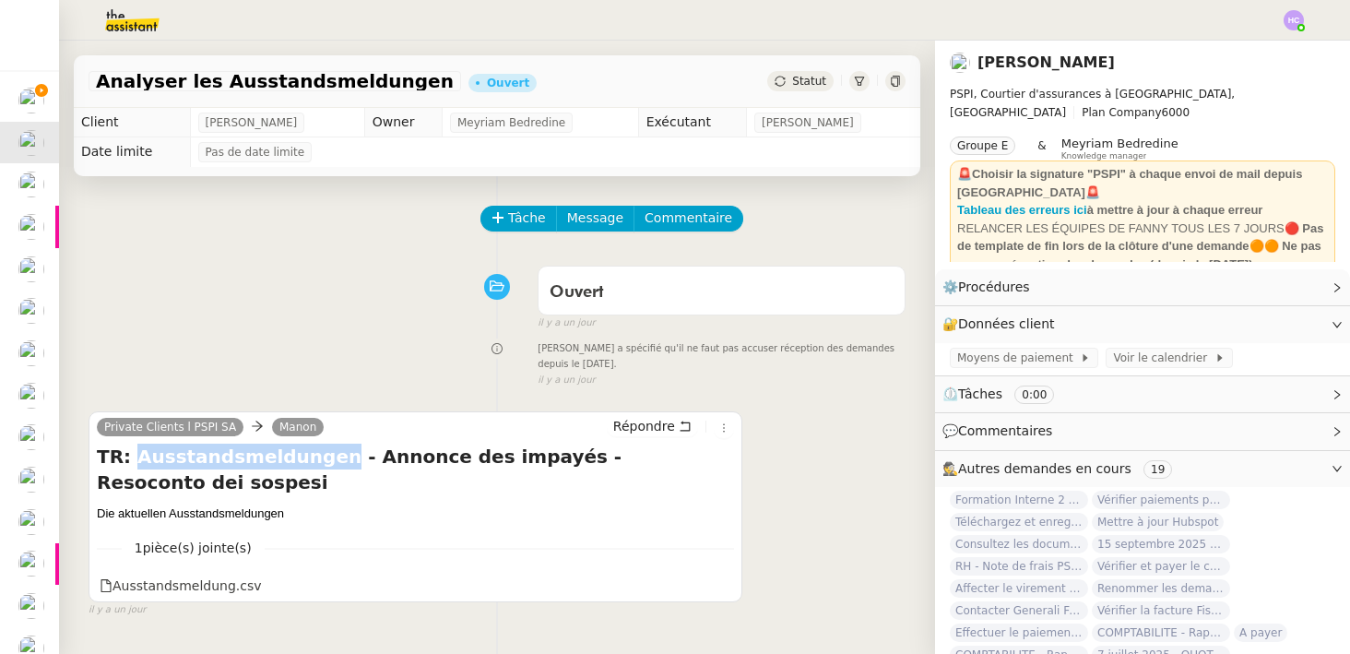
click at [90, 495] on div "Private Clients l PSPI SA Manon Répondre TR: Ausstandsmeldungen - Annonce des i…" at bounding box center [416, 506] width 654 height 191
copy div "Die aktuellen Ausstandsmeldungen"
click at [337, 307] on div "Ouvert false [DATE]" at bounding box center [497, 294] width 817 height 74
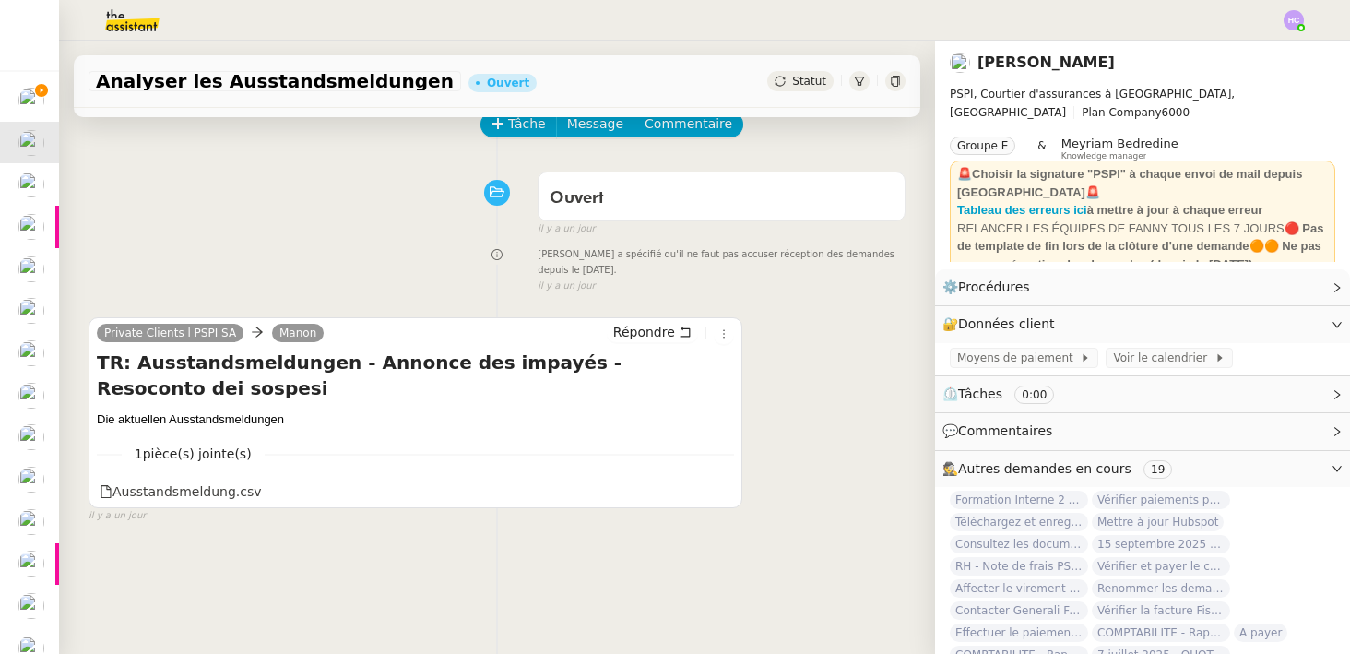
scroll to position [112, 0]
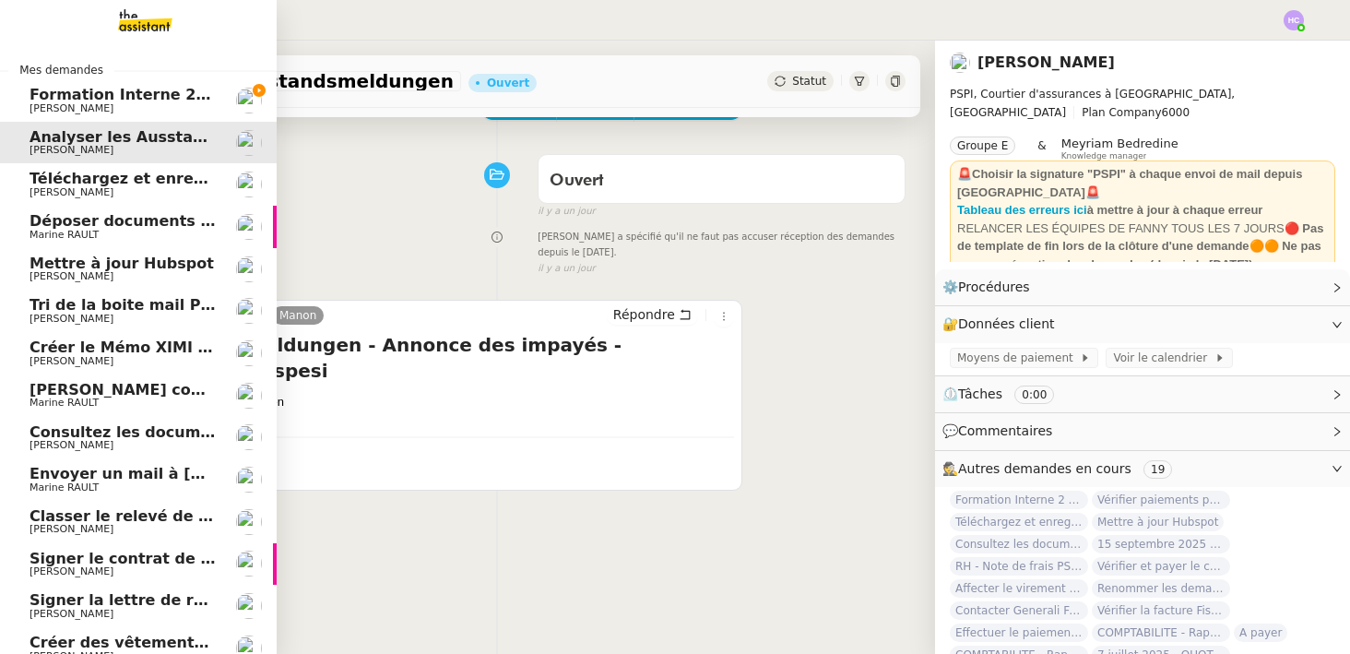
click at [115, 140] on span "Analyser les Ausstandsmeldungen" at bounding box center [173, 137] width 286 height 18
click at [89, 185] on span "Téléchargez et enregistrez les documents sur Brokin" at bounding box center [249, 179] width 438 height 18
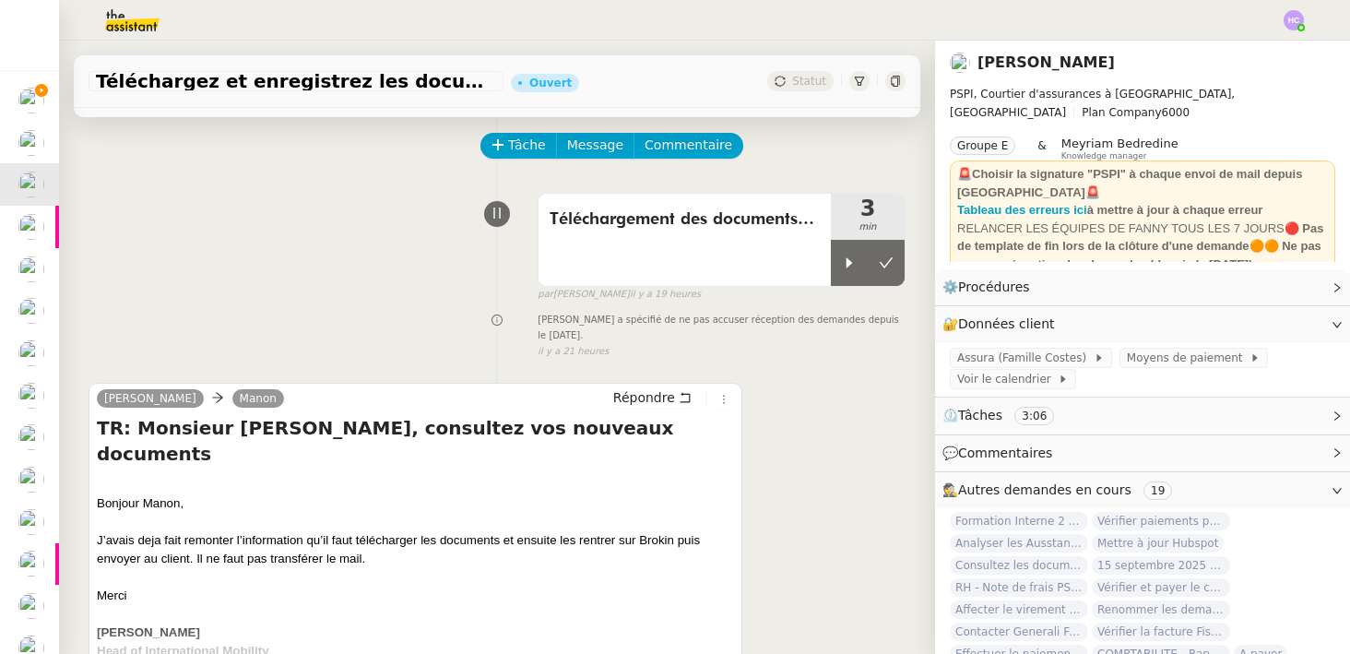
scroll to position [234, 0]
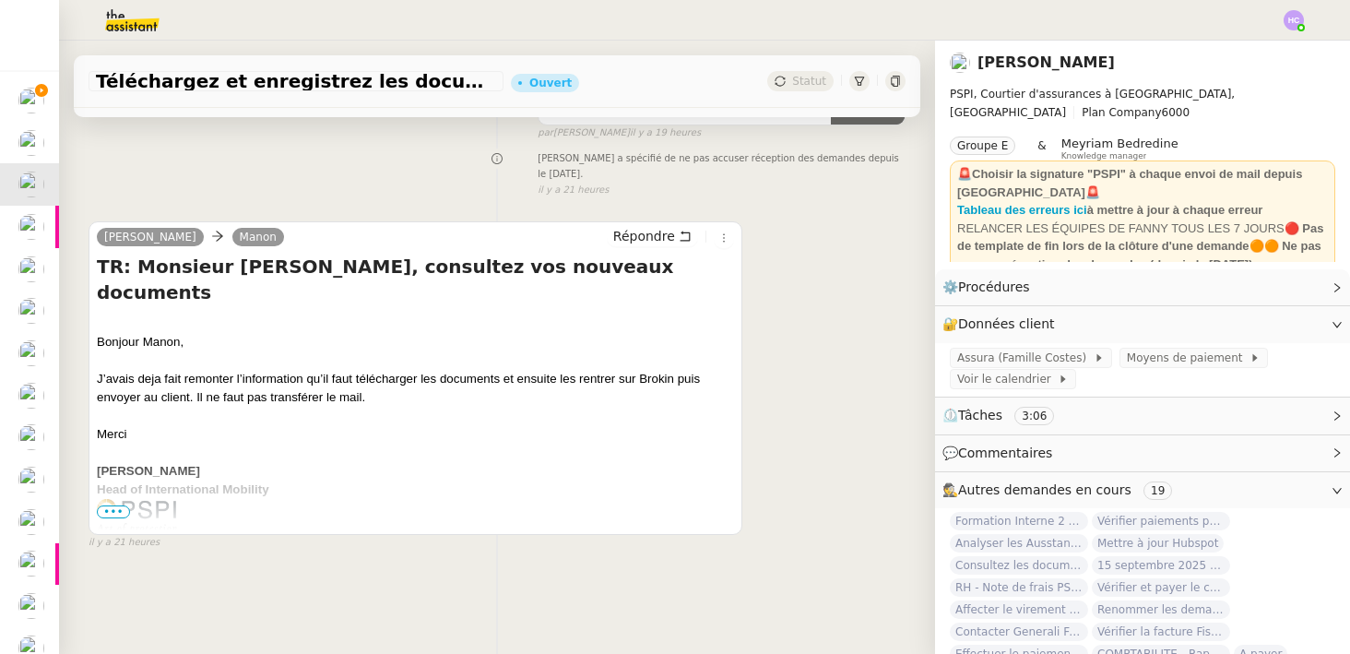
click at [112, 507] on span "•••" at bounding box center [113, 511] width 33 height 13
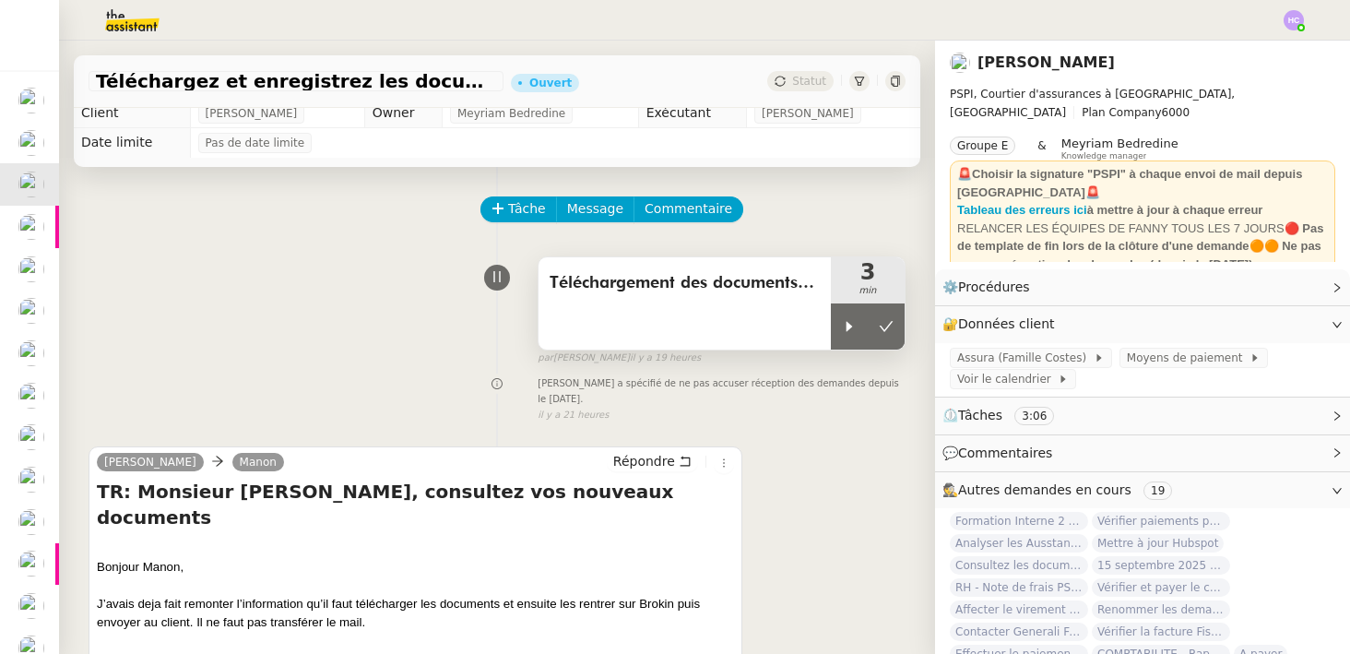
scroll to position [10, 0]
click at [727, 283] on span "Téléchargement des documents à envoyer." at bounding box center [684, 282] width 270 height 28
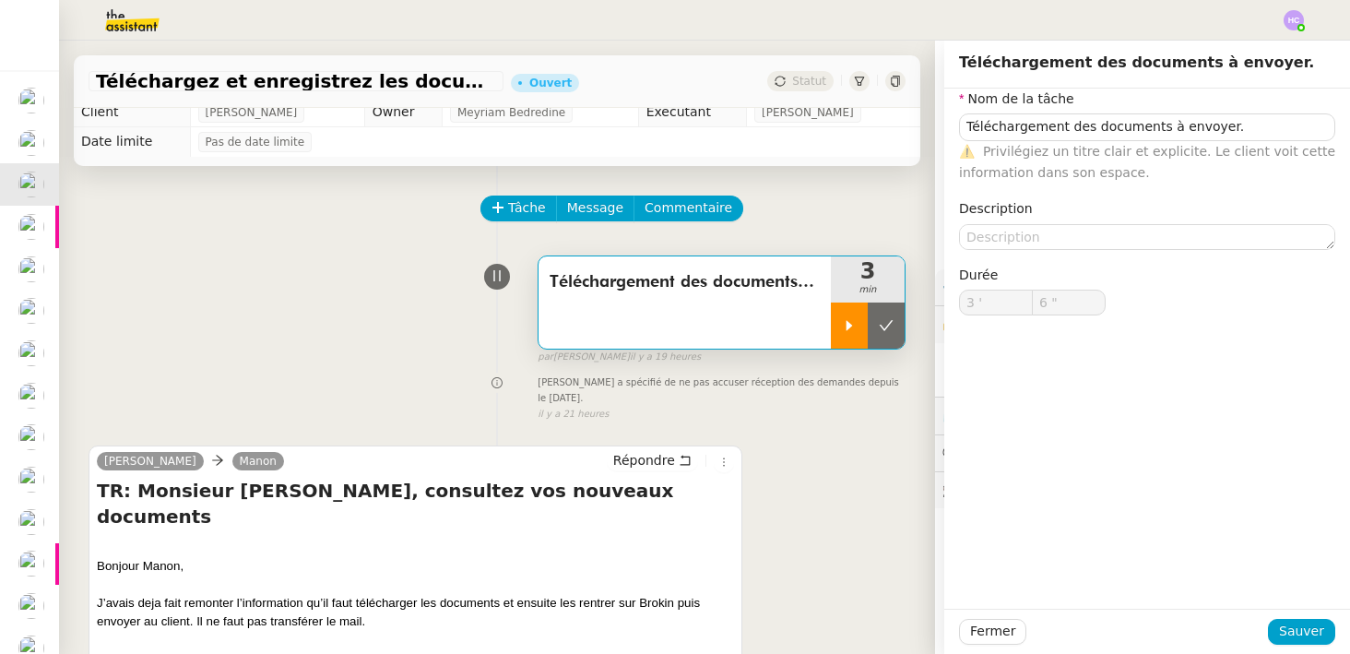
click at [836, 332] on div at bounding box center [849, 325] width 37 height 46
type input "Téléchargement des documents à envoyer."
type input "3 '"
type input "6 ""
type input "Téléchargement des documents à envoyer."
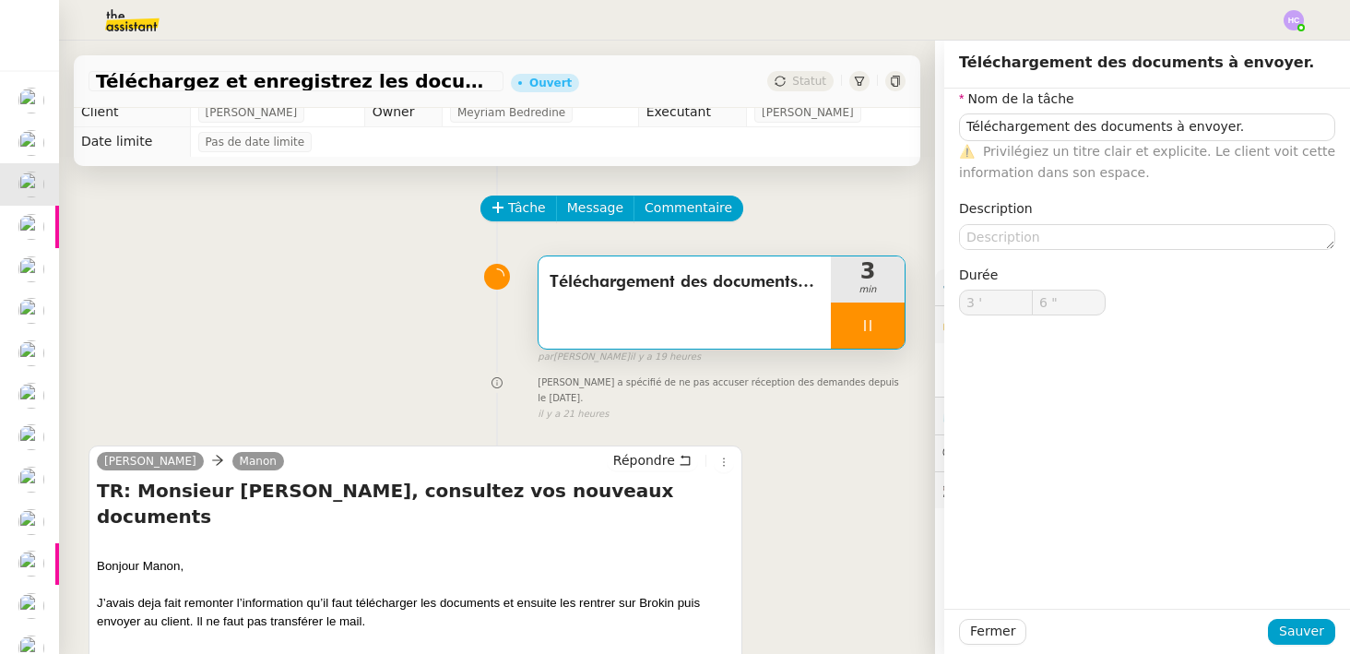
type input "3 '"
type input "58 ""
click at [1004, 625] on span "Fermer" at bounding box center [992, 630] width 45 height 21
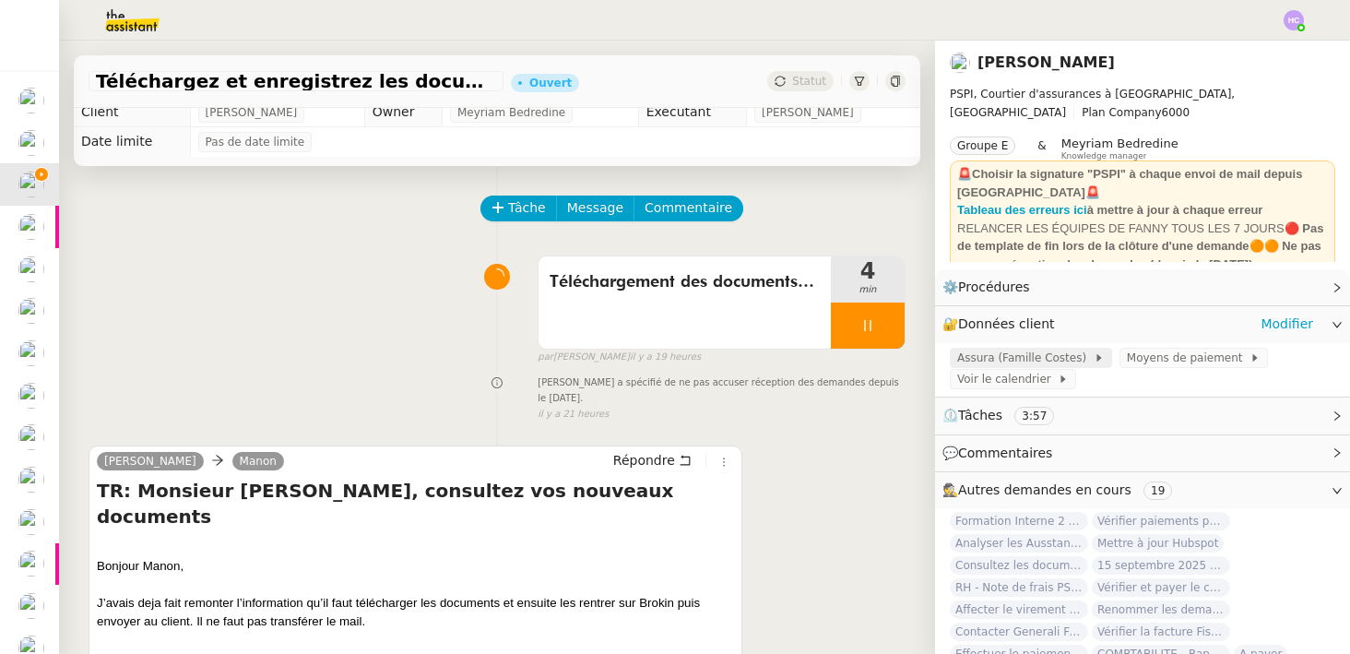
click at [1051, 356] on span "Assura (Famille Costes)" at bounding box center [1025, 357] width 136 height 18
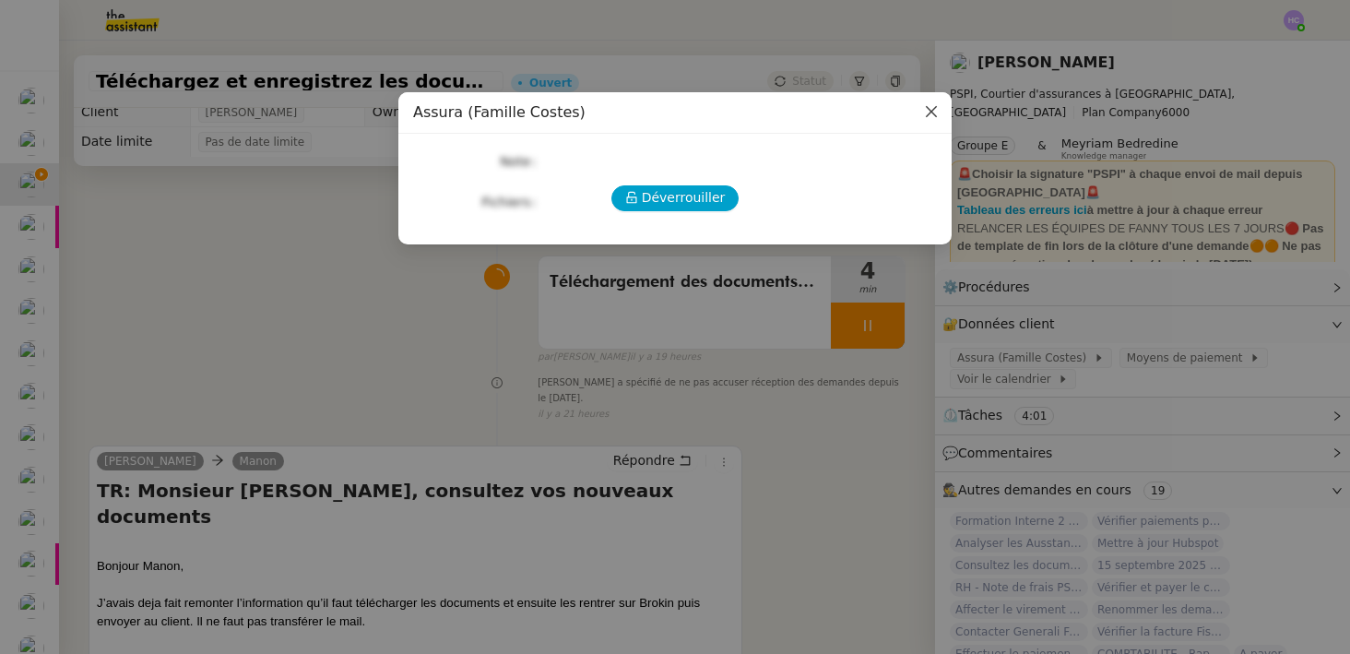
click at [914, 112] on span "Close" at bounding box center [931, 112] width 41 height 41
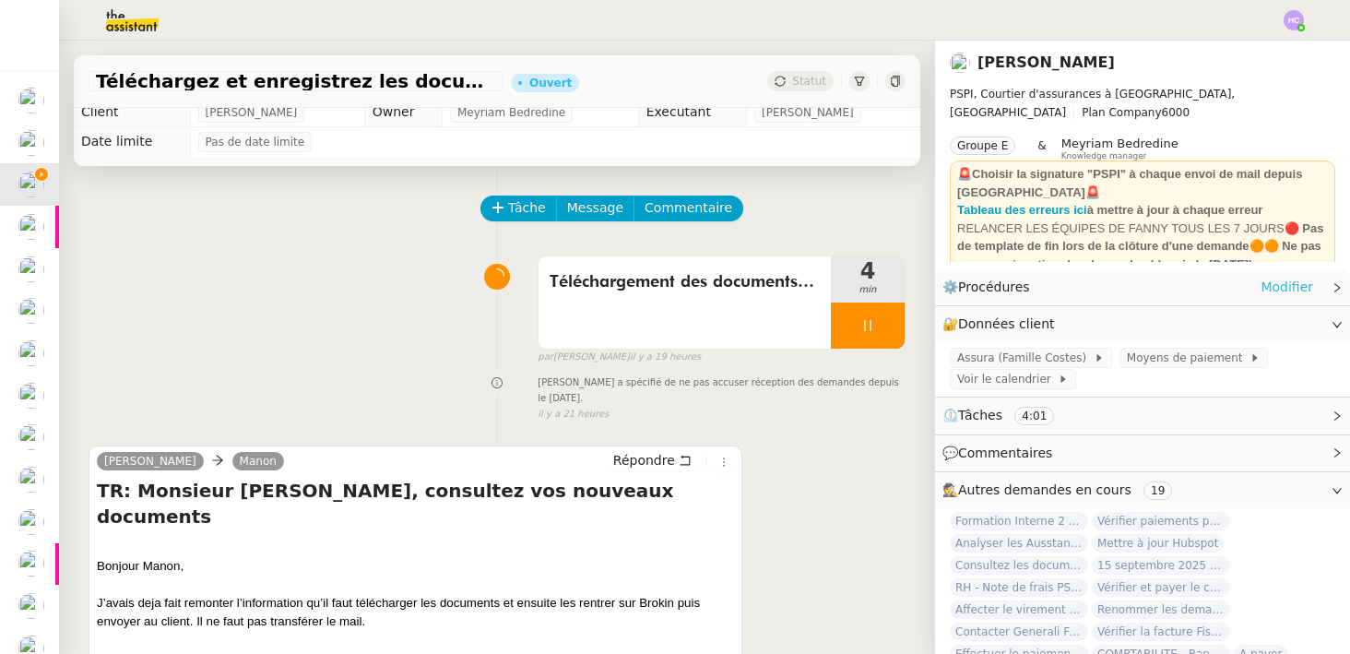
click at [1299, 285] on link "Modifier" at bounding box center [1286, 287] width 53 height 21
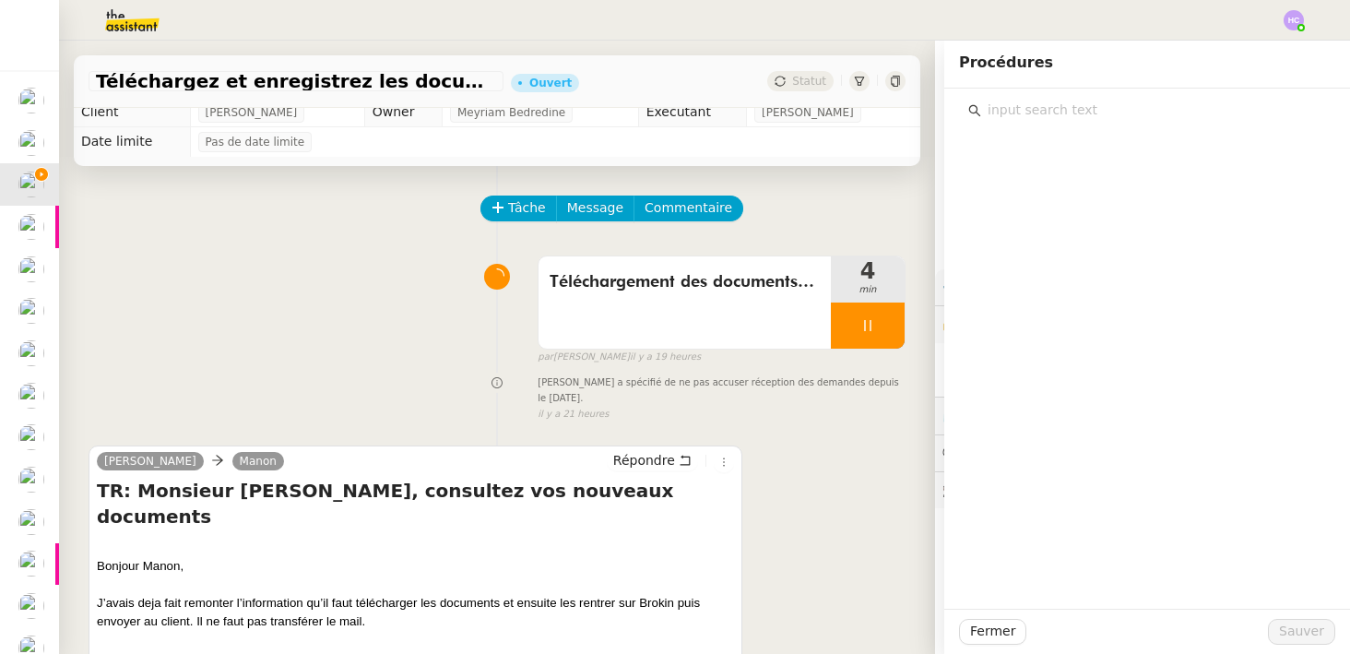
click at [1159, 112] on input "text" at bounding box center [1153, 110] width 345 height 25
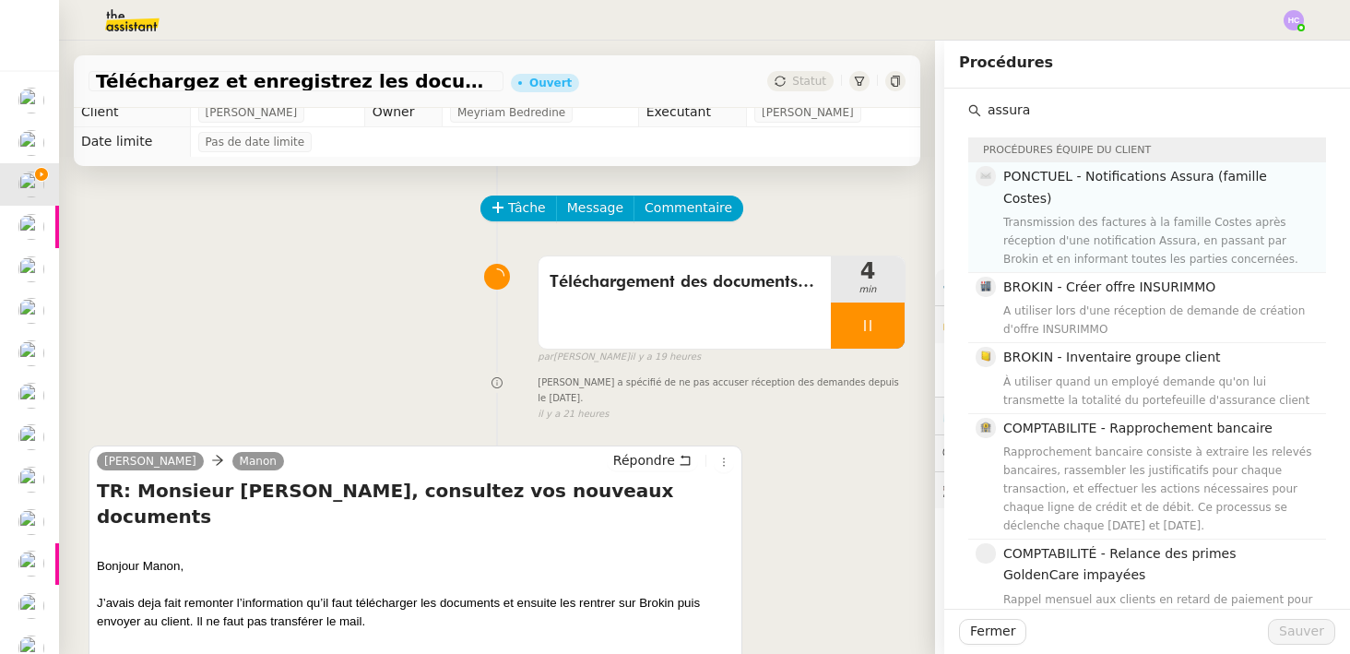
type input "assura"
click at [1156, 213] on div "Transmission des factures à la famille Costes après réception d'une notificatio…" at bounding box center [1159, 240] width 312 height 55
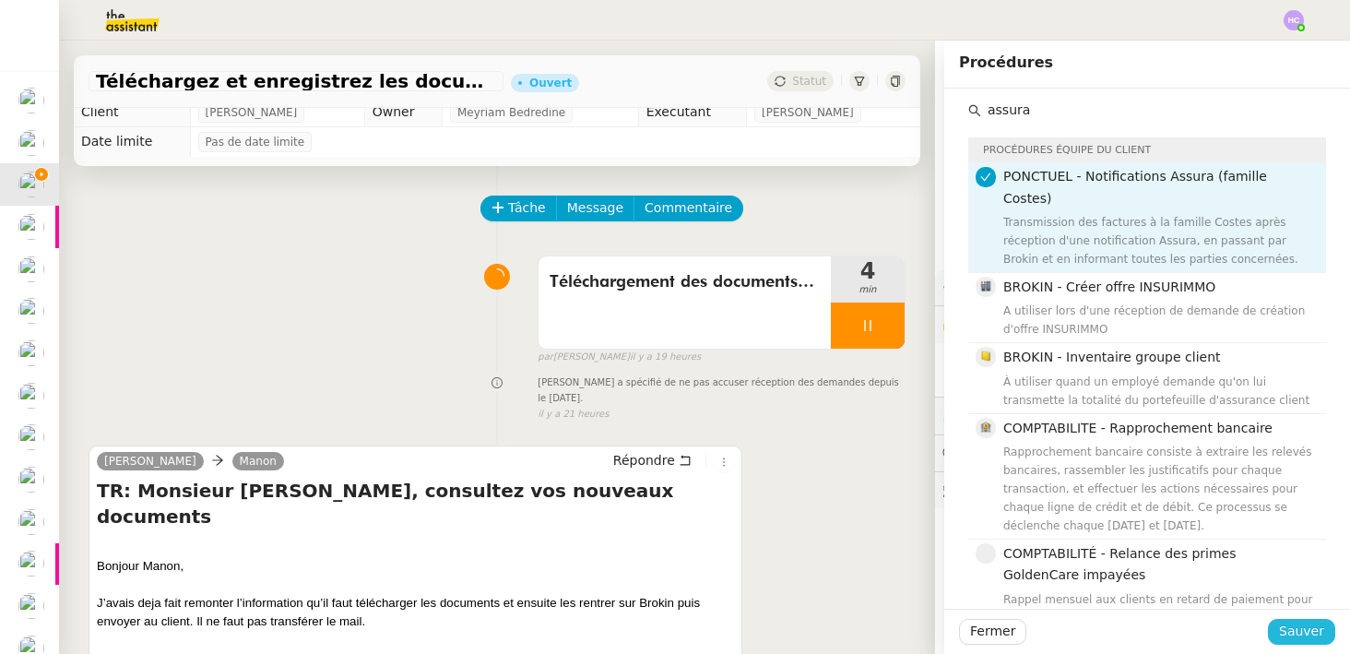
click at [1310, 636] on span "Sauver" at bounding box center [1301, 630] width 45 height 21
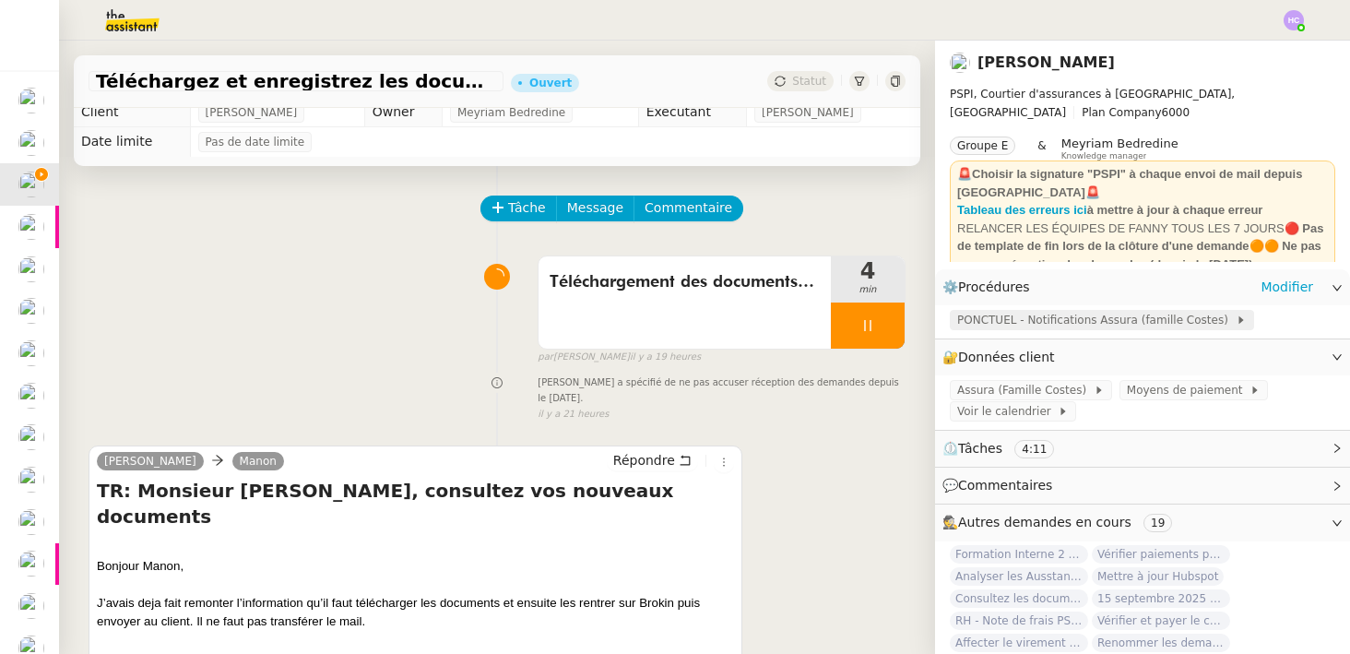
click at [1029, 319] on span "PONCTUEL - Notifications Assura (famille Costes)" at bounding box center [1096, 320] width 278 height 18
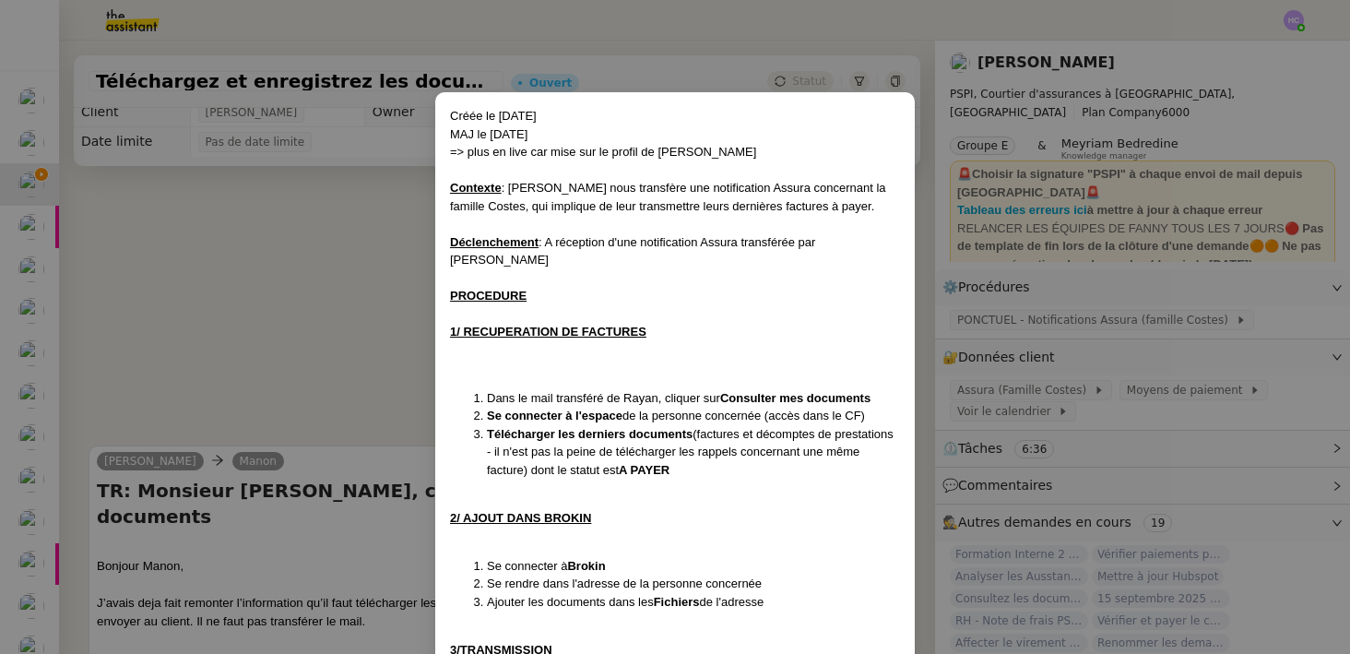
scroll to position [155, 0]
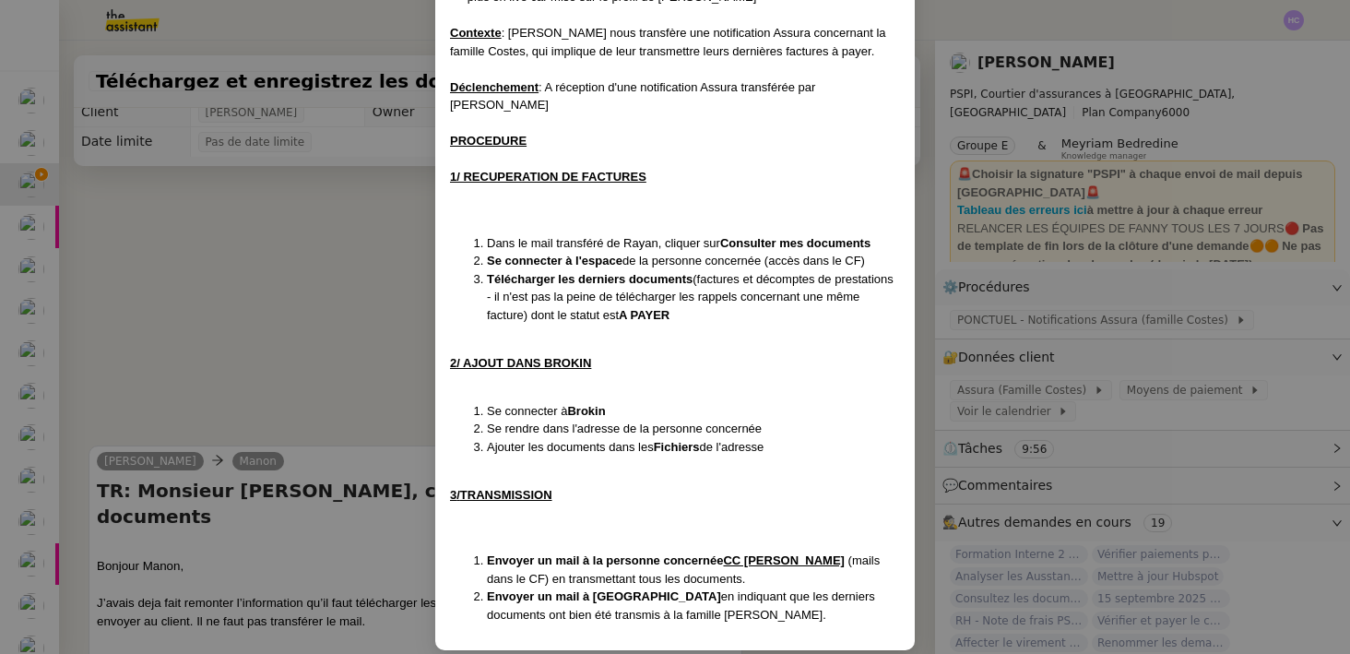
drag, startPoint x: 424, startPoint y: 246, endPoint x: 399, endPoint y: 246, distance: 24.9
click at [424, 246] on nz-modal-container "Créée le [DATE] MAJ le [DATE] => plus en live car mise sur le profil de [PERSON…" at bounding box center [675, 327] width 1350 height 654
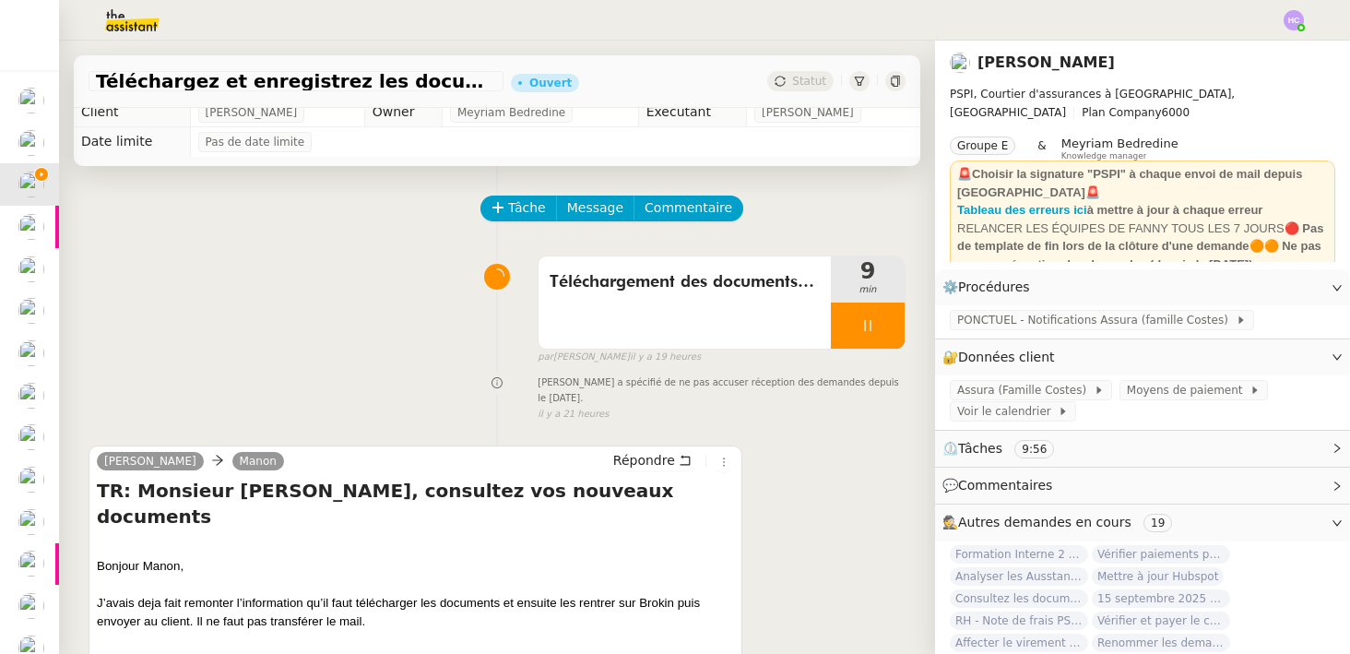
scroll to position [63, 0]
click at [993, 317] on span "PONCTUEL - Notifications Assura (famille Costes)" at bounding box center [1096, 320] width 278 height 18
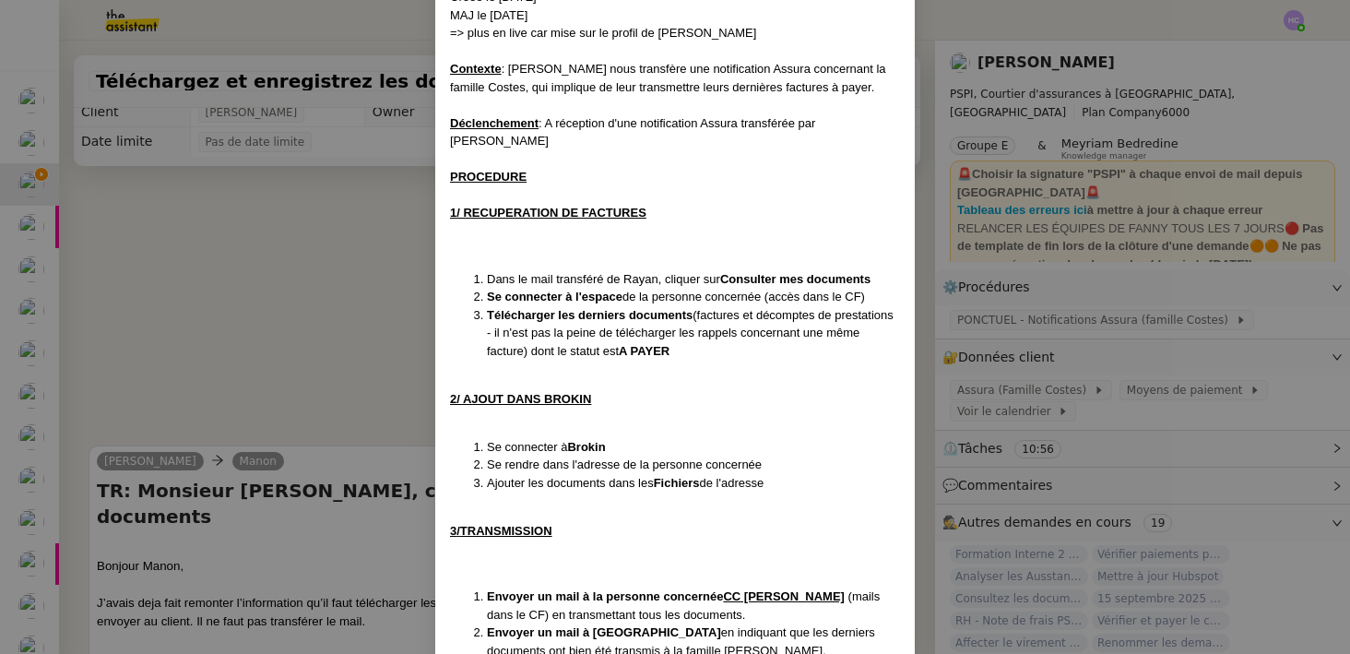
scroll to position [155, 0]
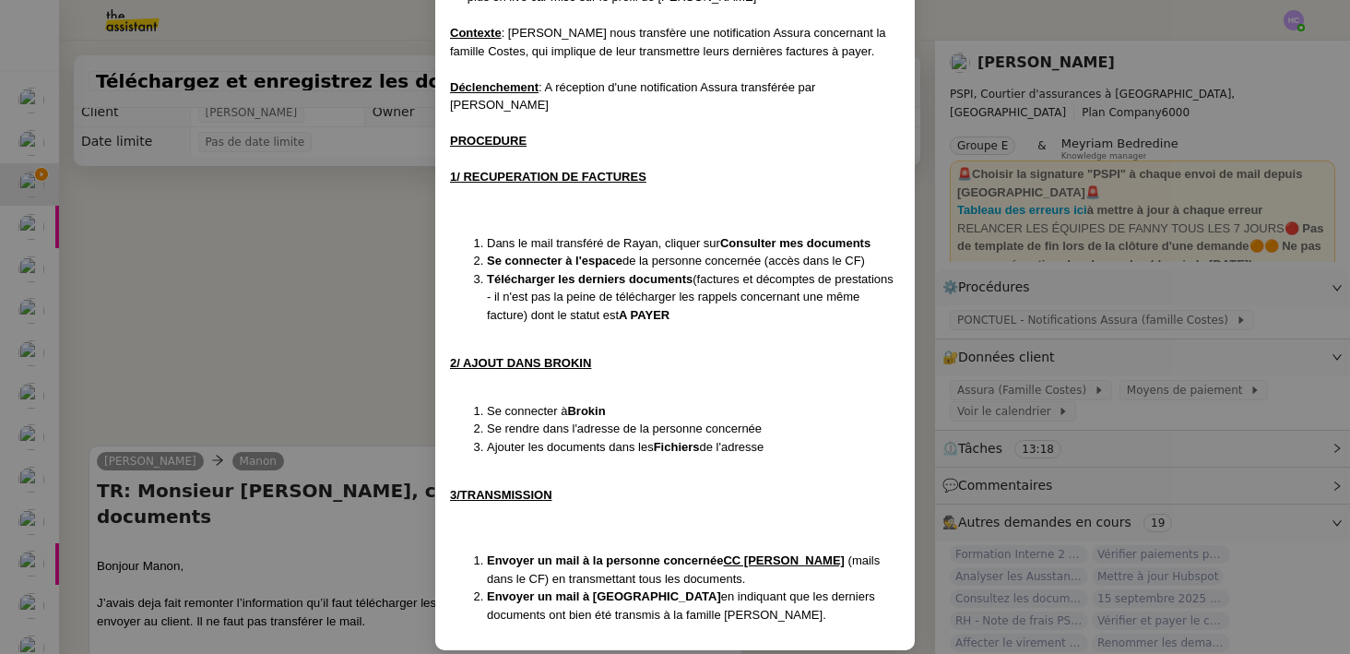
click at [335, 246] on nz-modal-container "Créée le [DATE] MAJ le [DATE] => plus en live car mise sur le profil de [PERSON…" at bounding box center [675, 327] width 1350 height 654
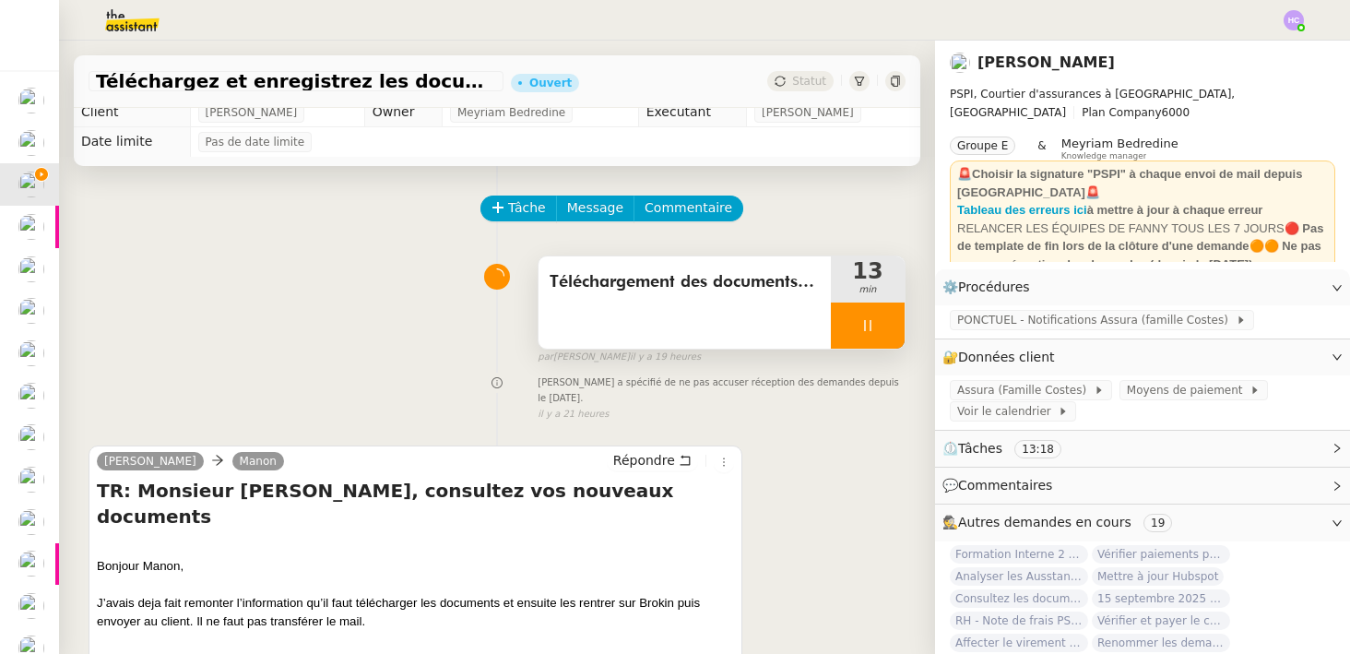
click at [862, 327] on icon at bounding box center [867, 325] width 15 height 15
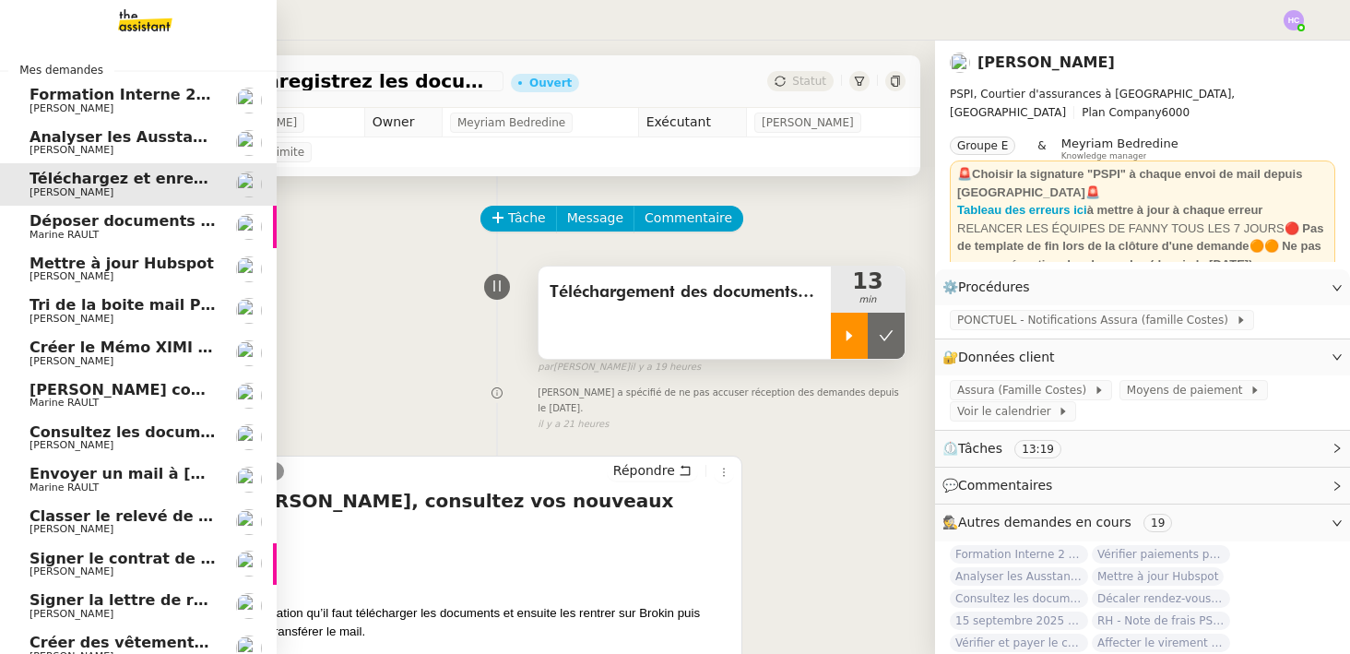
scroll to position [123, 0]
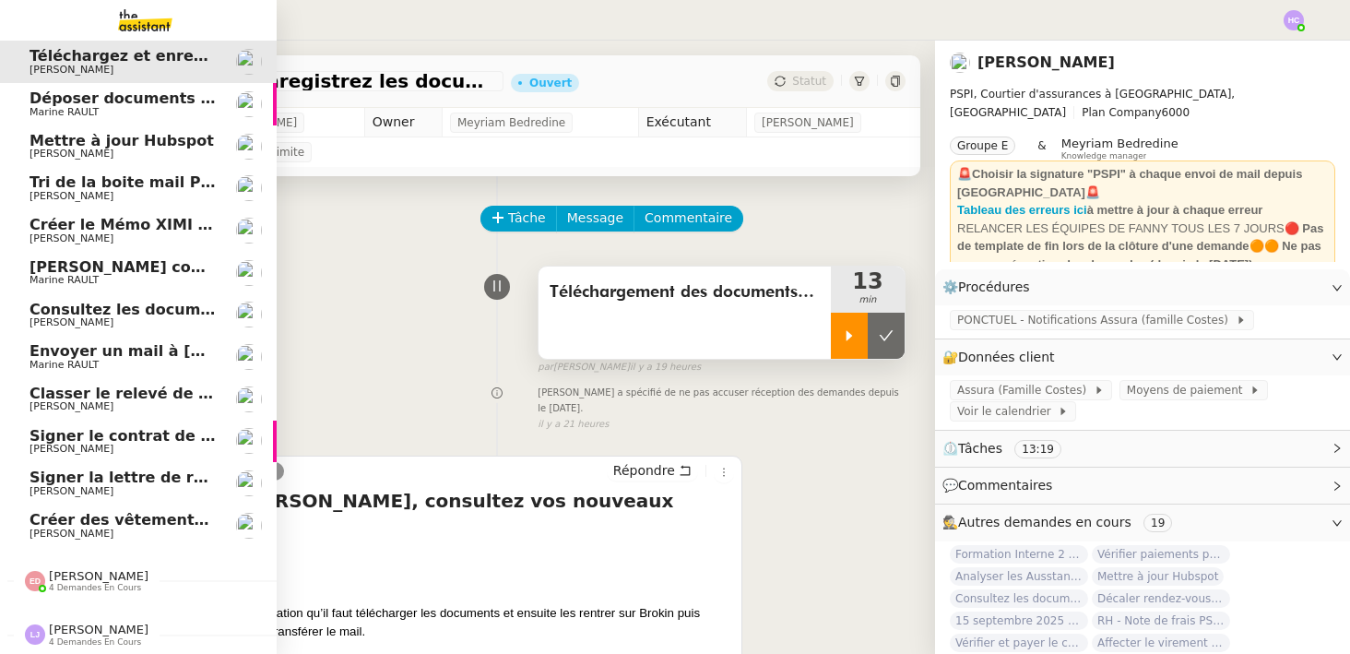
click at [91, 522] on span "Créer des vêtements de travail VEN" at bounding box center [178, 520] width 297 height 18
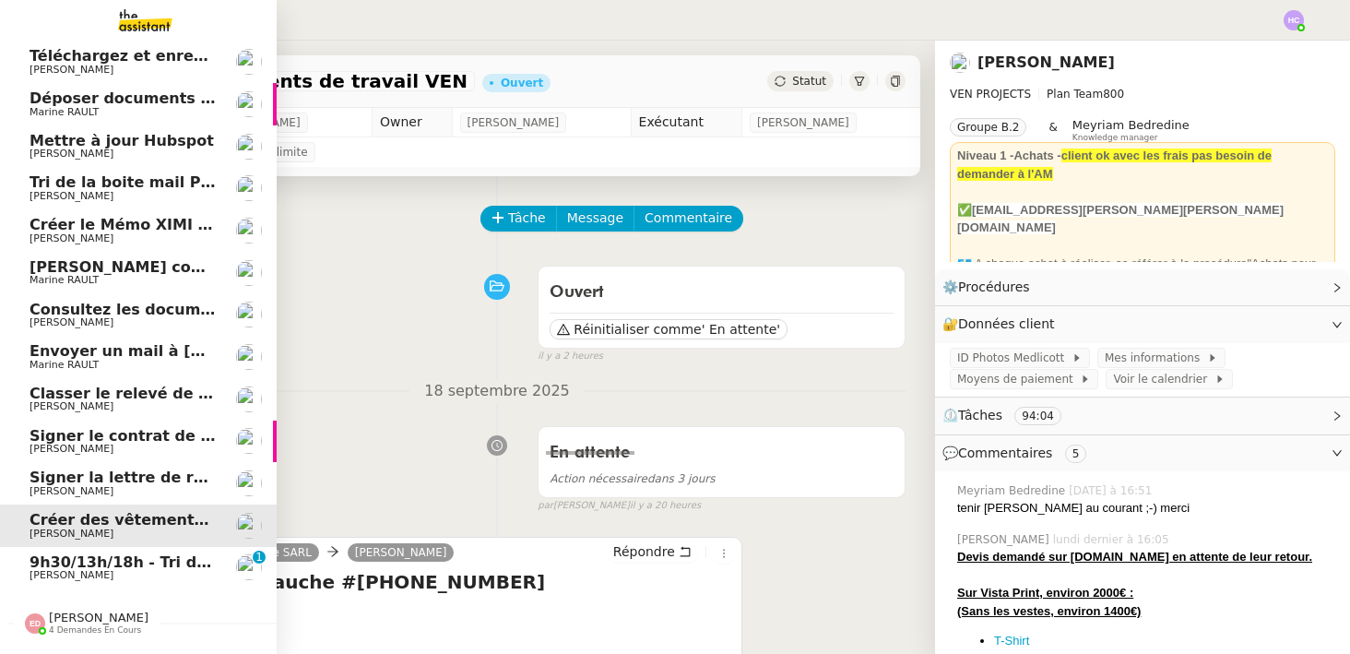
click at [121, 563] on span "9h30/13h/18h - Tri de la boite mail PRO - 12 septembre 2025" at bounding box center [281, 562] width 503 height 18
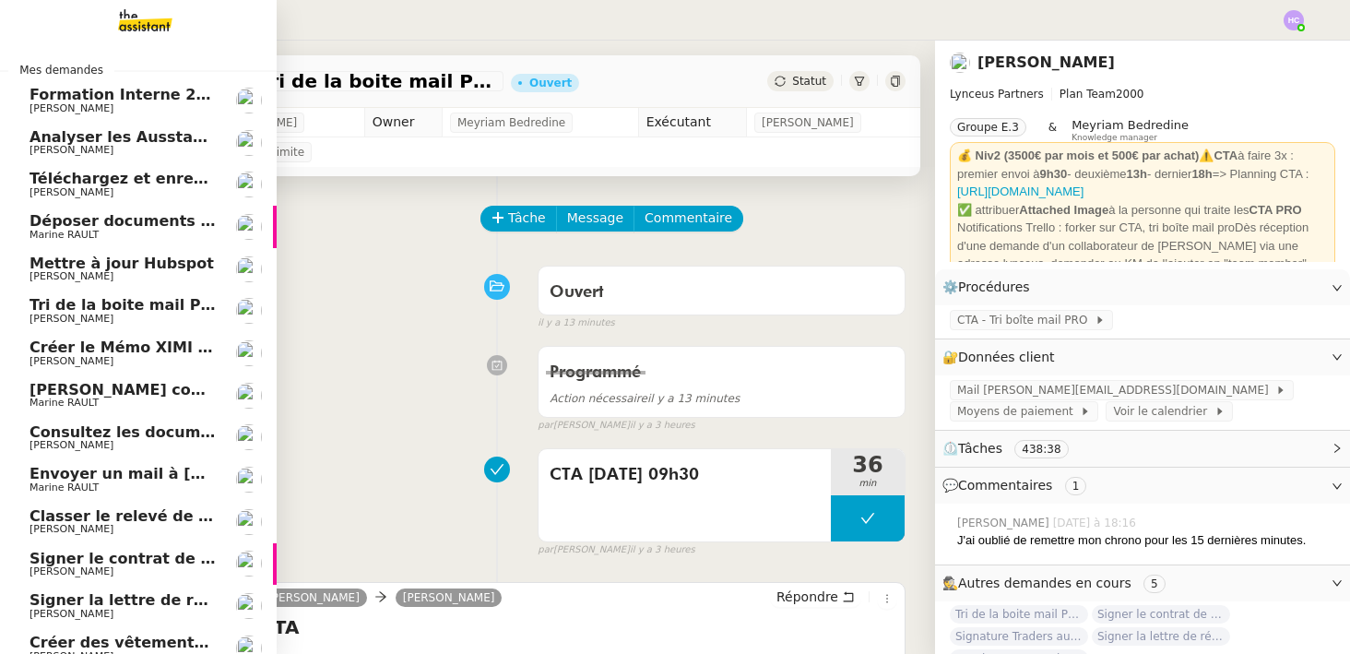
click at [119, 174] on span "Téléchargez et enregistrez les documents sur Brokin" at bounding box center [249, 179] width 438 height 18
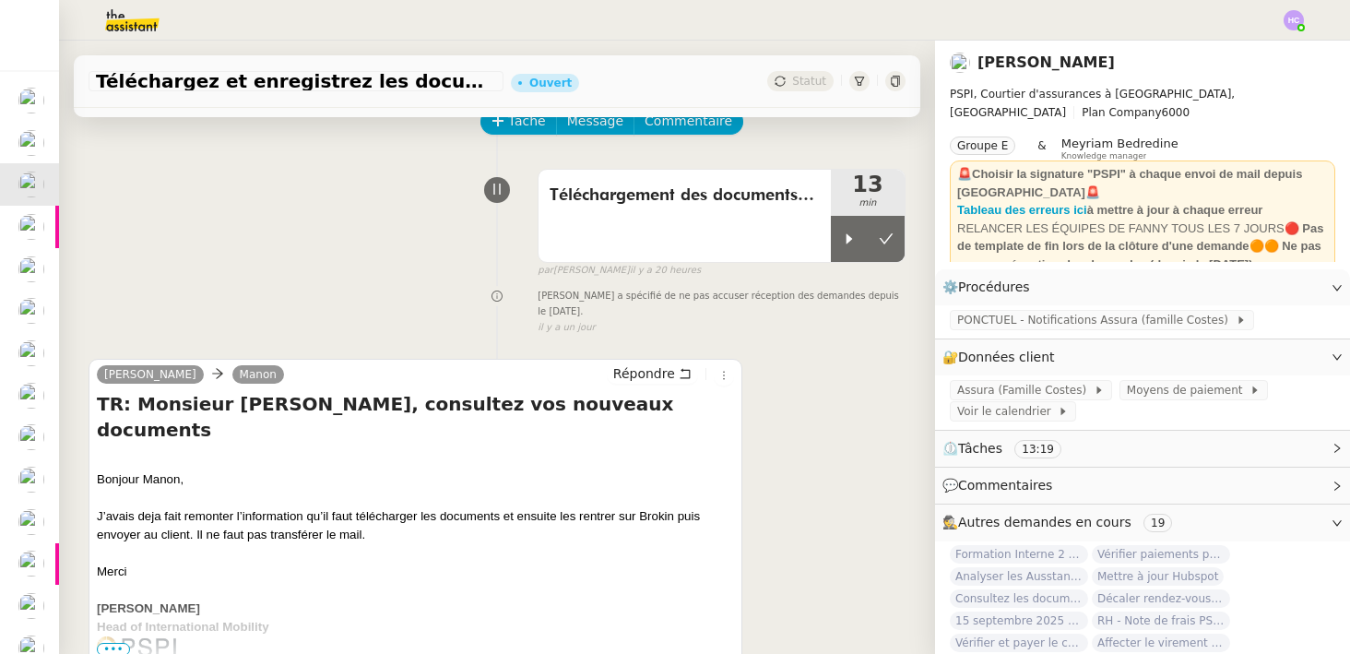
scroll to position [98, 0]
click at [1076, 322] on span "PONCTUEL - Notifications Assura (famille Costes)" at bounding box center [1096, 320] width 278 height 18
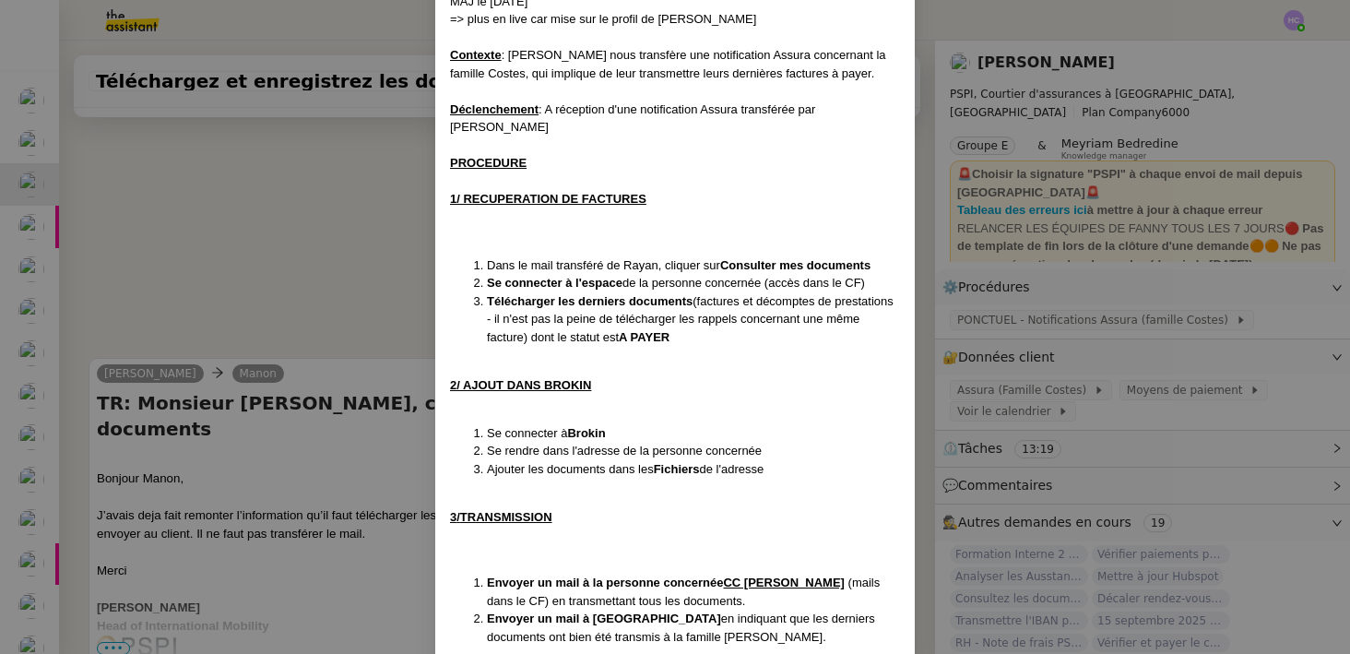
scroll to position [0, 0]
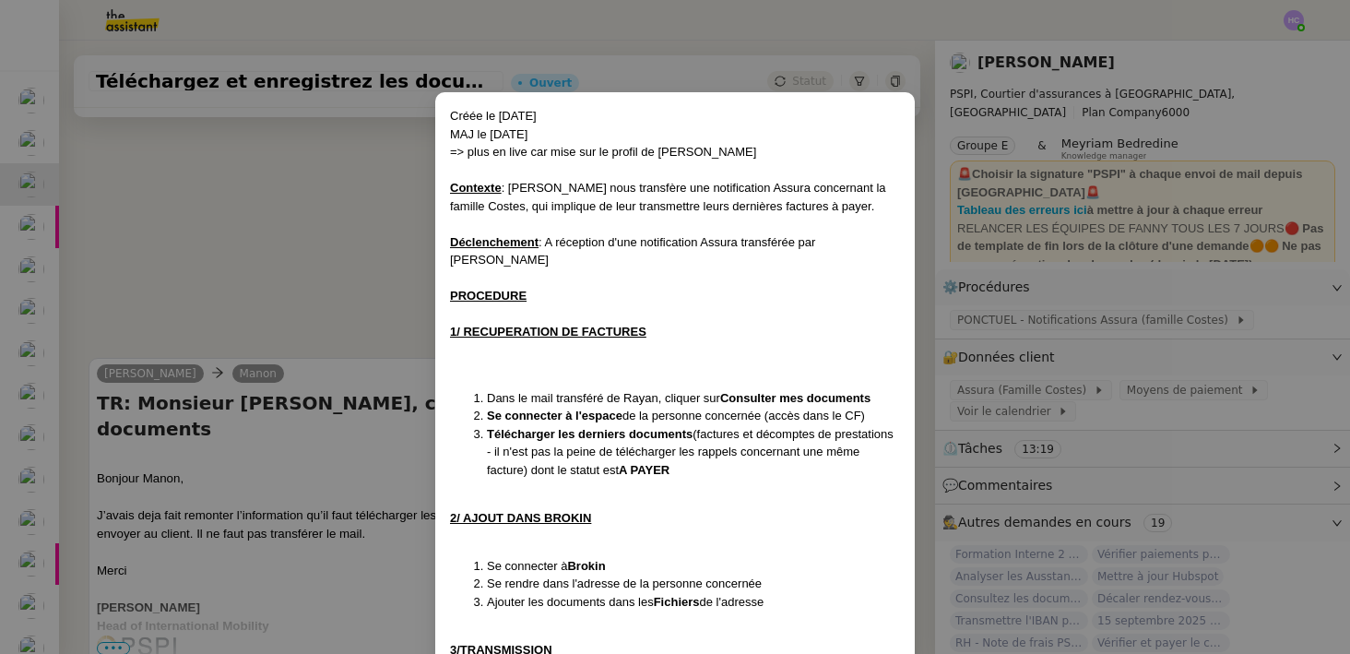
click at [238, 293] on nz-modal-container "Créée le [DATE] MAJ le [DATE] => plus en live car mise sur le profil de [PERSON…" at bounding box center [675, 327] width 1350 height 654
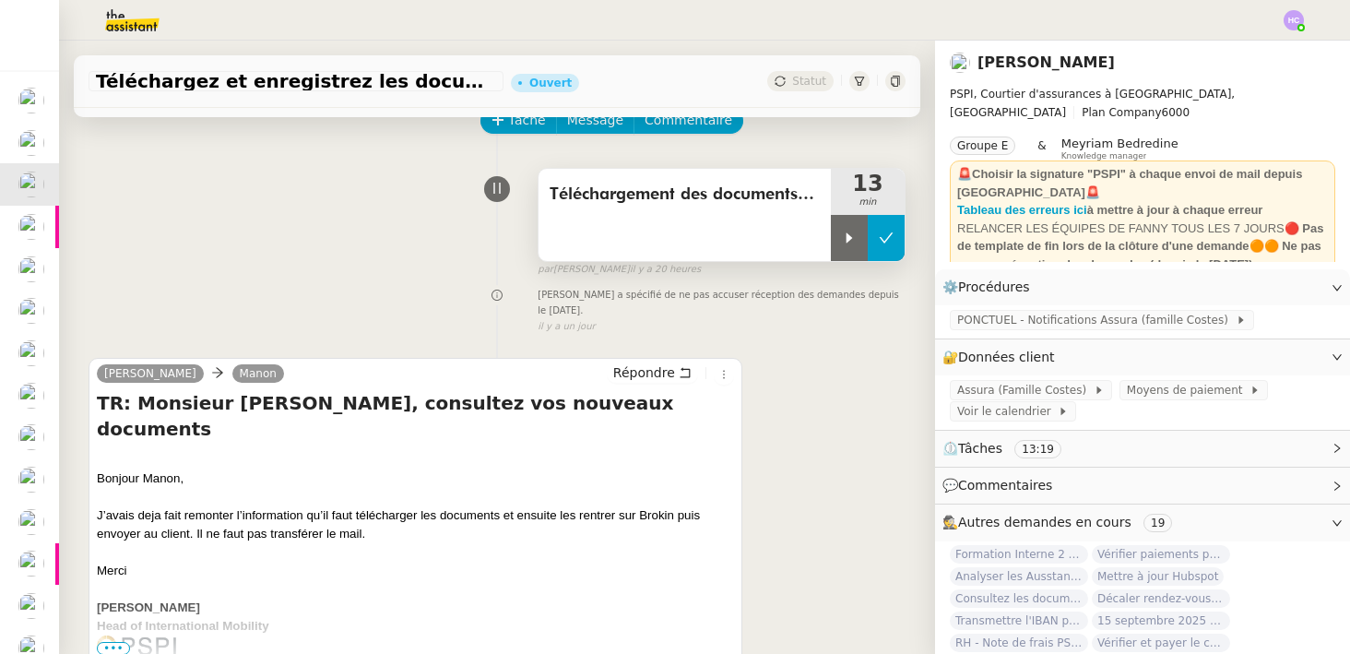
click at [877, 239] on button at bounding box center [886, 238] width 37 height 46
click at [679, 197] on span "Téléchargement des documents à envoyer." at bounding box center [684, 195] width 270 height 28
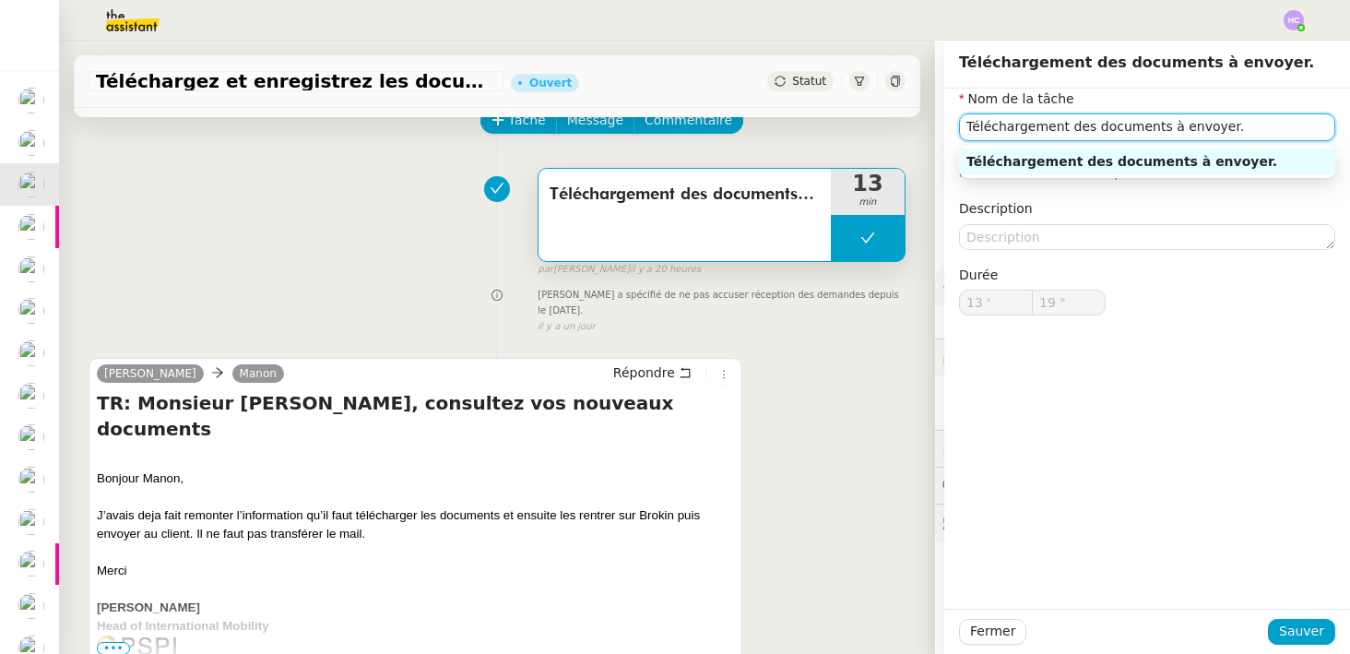
click at [1066, 124] on input "Téléchargement des documents à envoyer." at bounding box center [1147, 126] width 376 height 27
click at [1262, 127] on input "Téléchargement et envoi des des documents à envoyer." at bounding box center [1147, 126] width 376 height 27
click at [1199, 159] on div "Téléchargement et envoi des des documents." at bounding box center [1146, 161] width 361 height 17
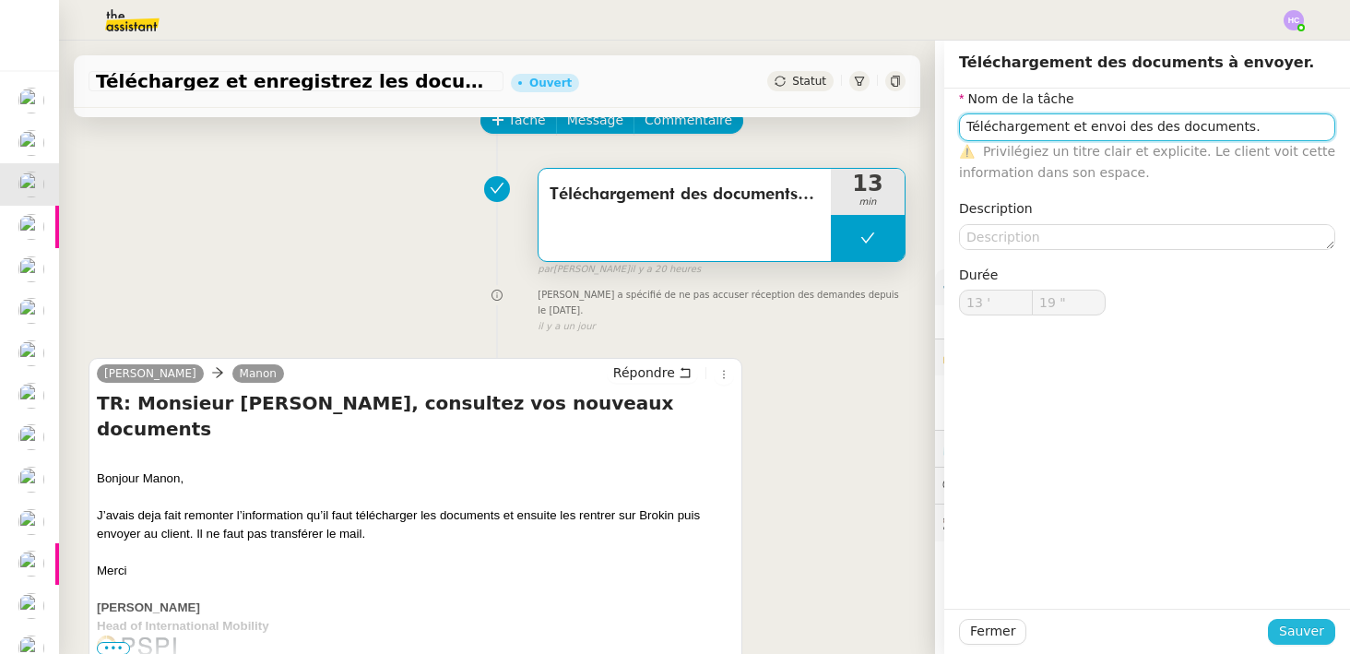
type input "Téléchargement et envoi des des documents."
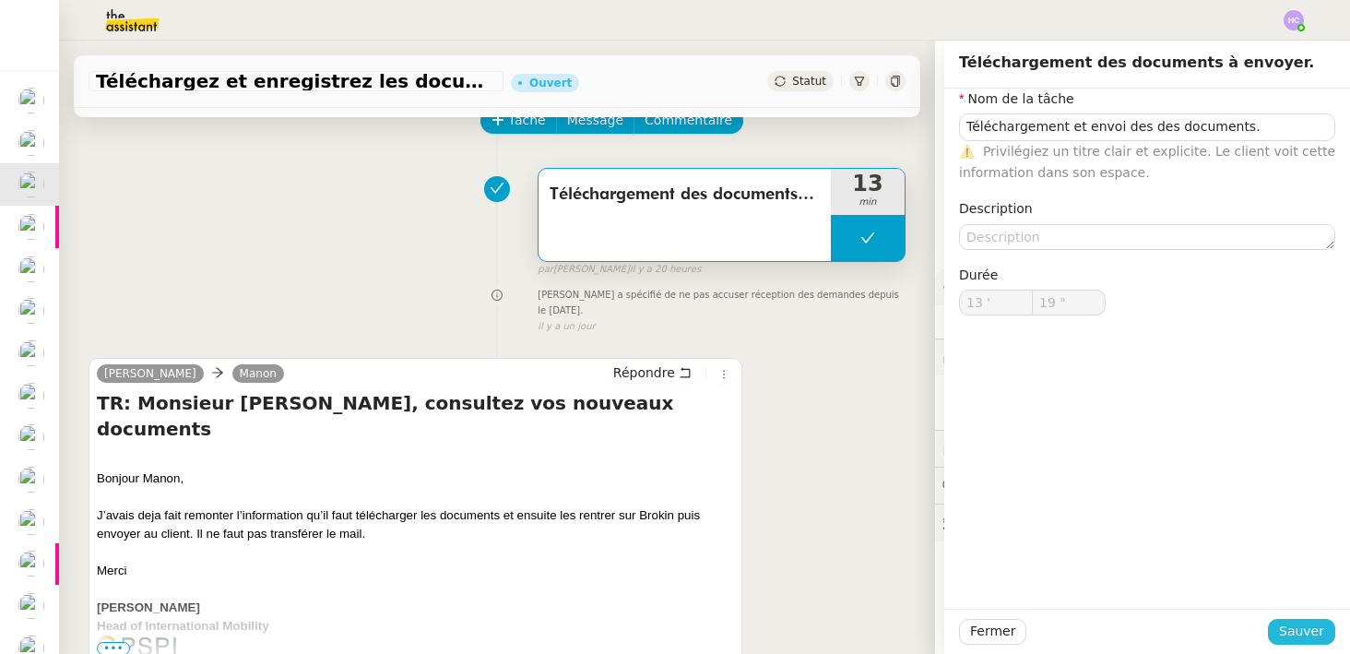
click at [1298, 622] on span "Sauver" at bounding box center [1301, 630] width 45 height 21
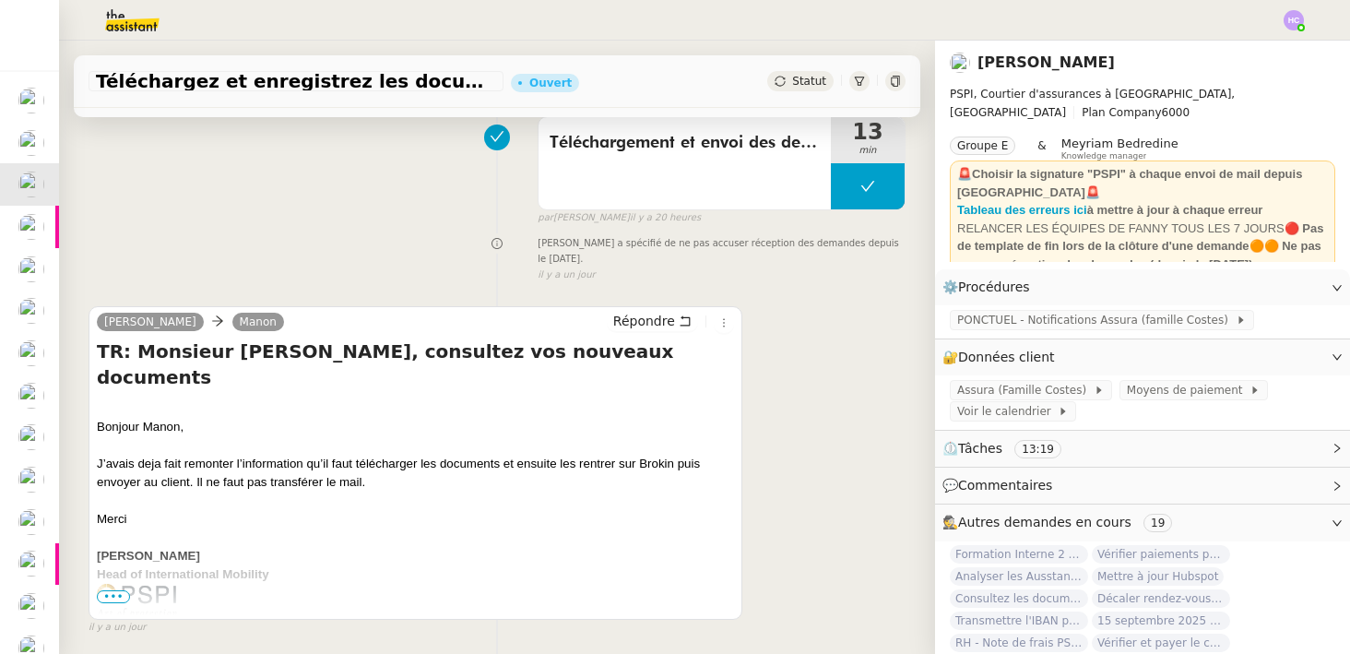
scroll to position [196, 0]
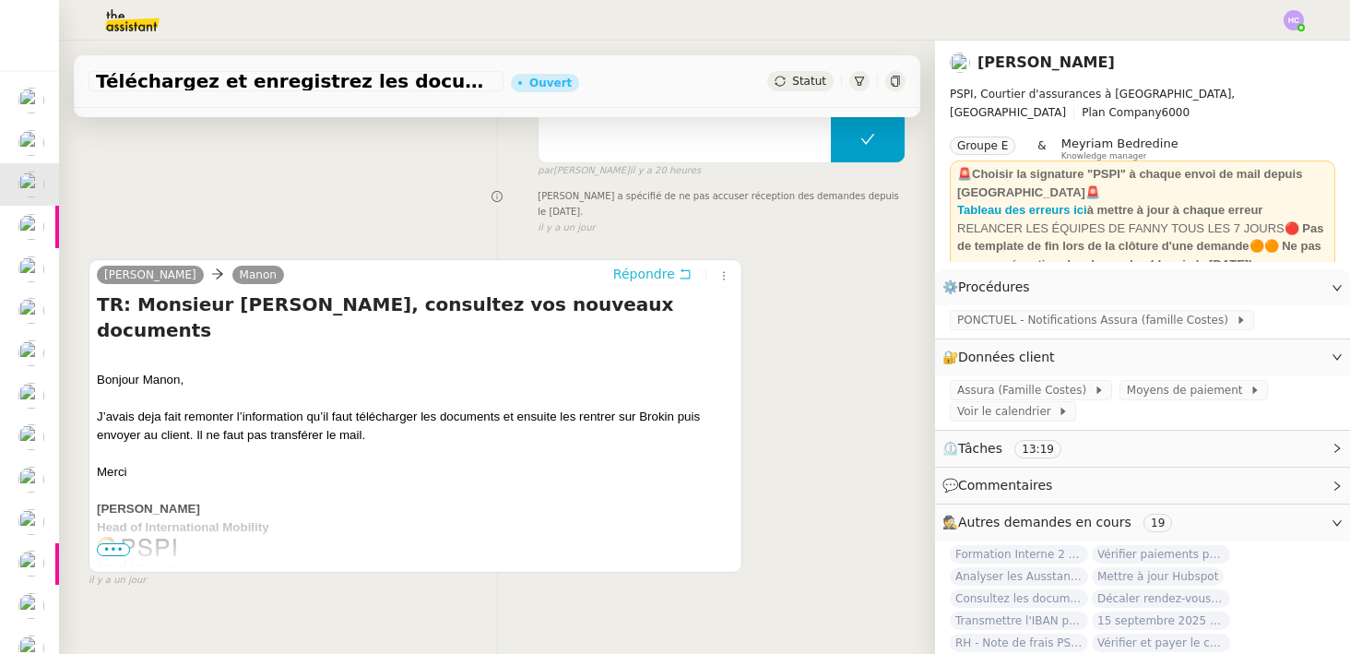
click at [652, 275] on span "Répondre" at bounding box center [644, 274] width 62 height 18
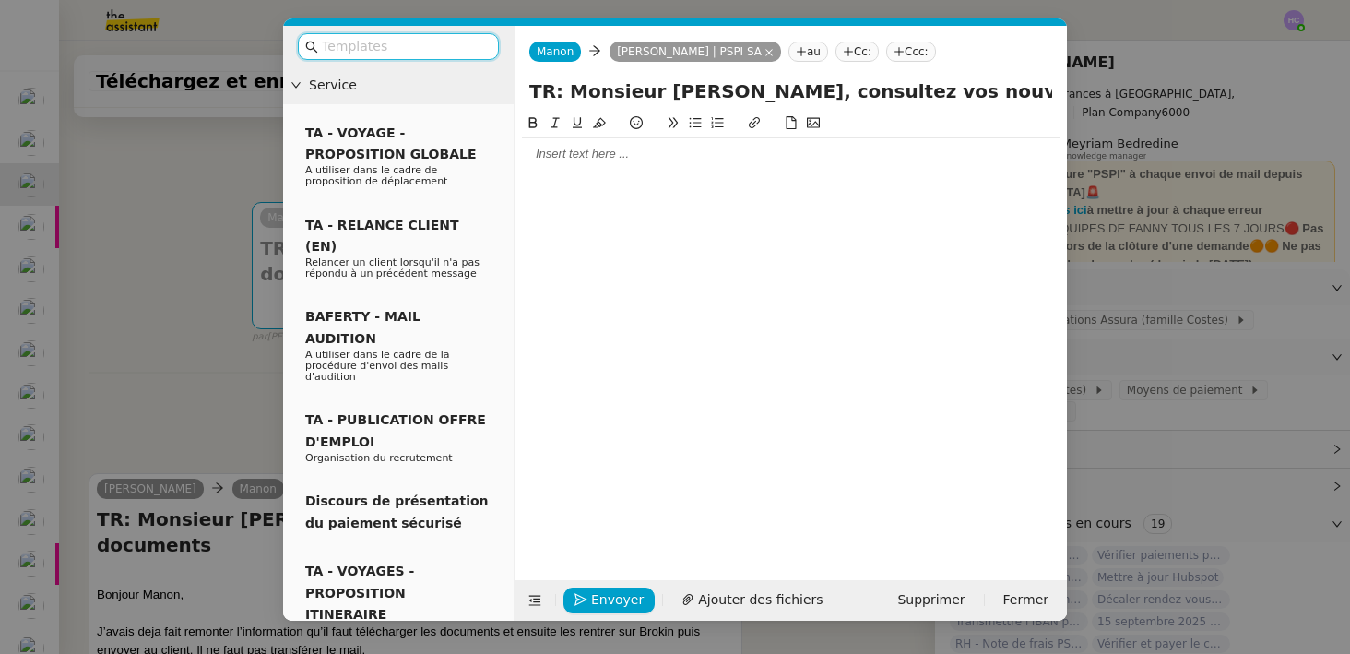
click at [575, 157] on div at bounding box center [790, 154] width 537 height 17
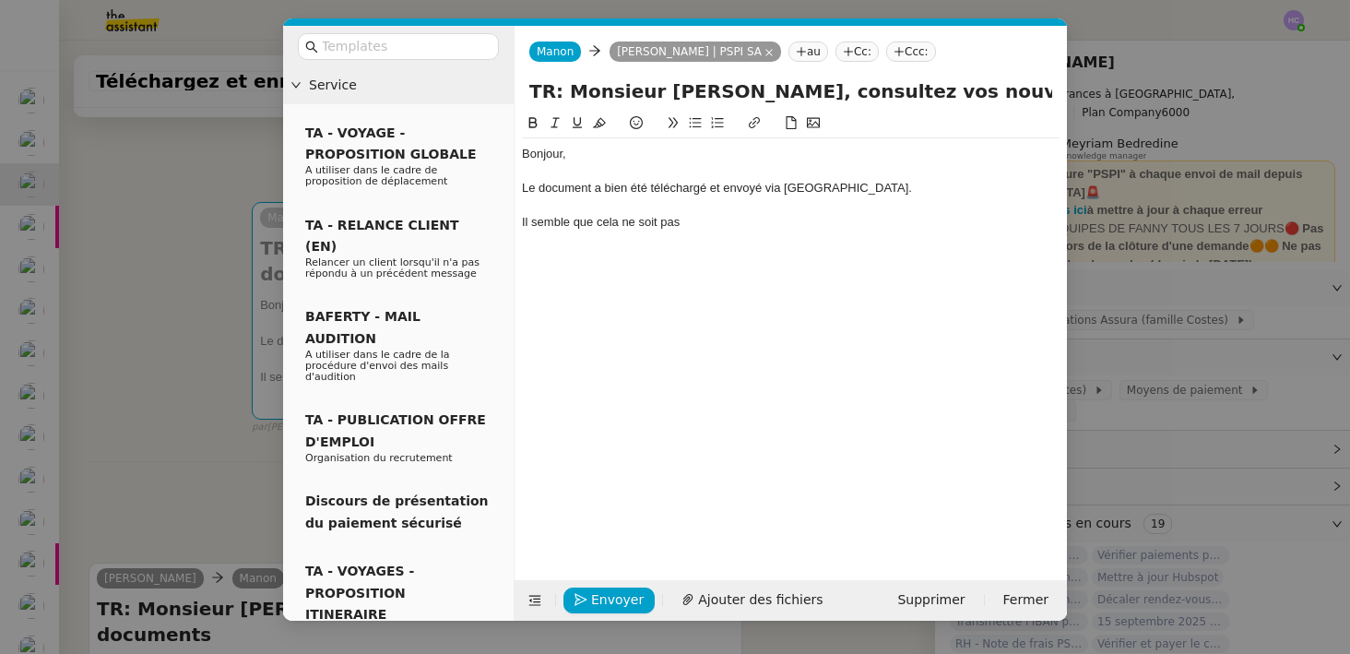
drag, startPoint x: 715, startPoint y: 227, endPoint x: 515, endPoint y: 228, distance: 200.1
click at [515, 228] on nz-spin "Bonjour, Le document a bien été téléchargé et envoyé via [GEOGRAPHIC_DATA]. Il …" at bounding box center [790, 335] width 552 height 446
click at [195, 176] on nz-modal-container "Service TA - VOYAGE - PROPOSITION GLOBALE A utiliser dans le cadre de propositi…" at bounding box center [675, 327] width 1350 height 654
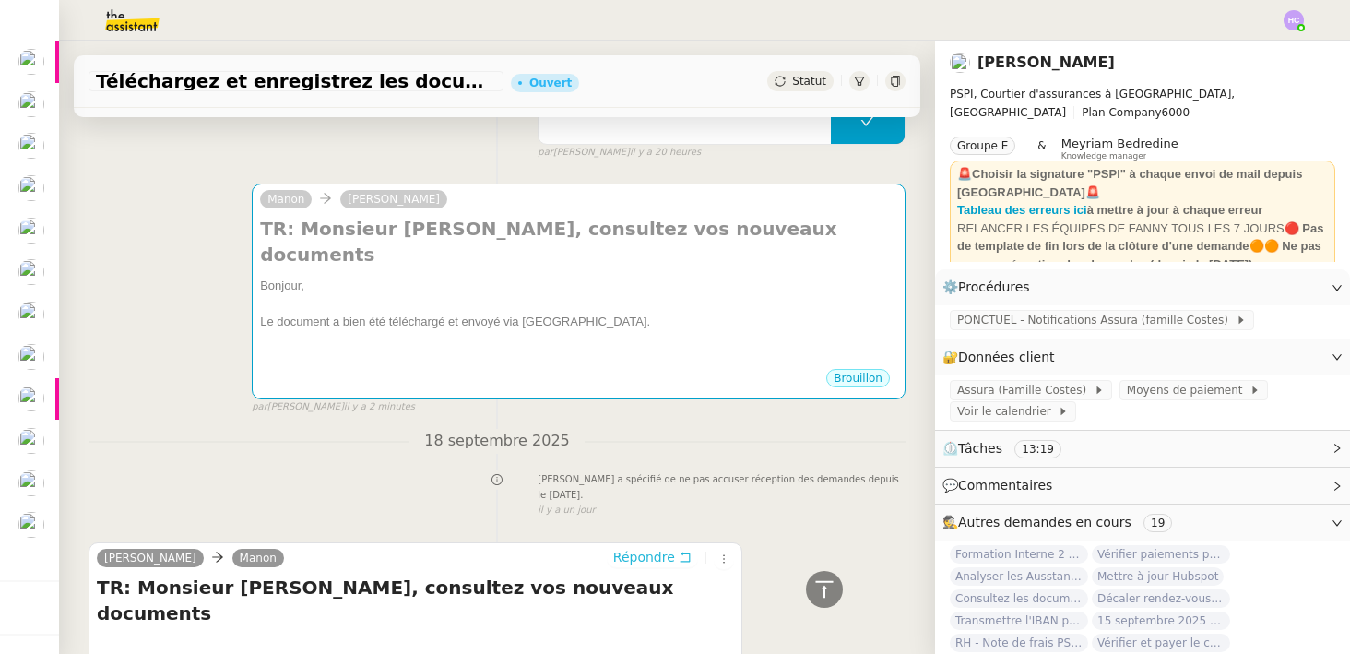
scroll to position [117, 0]
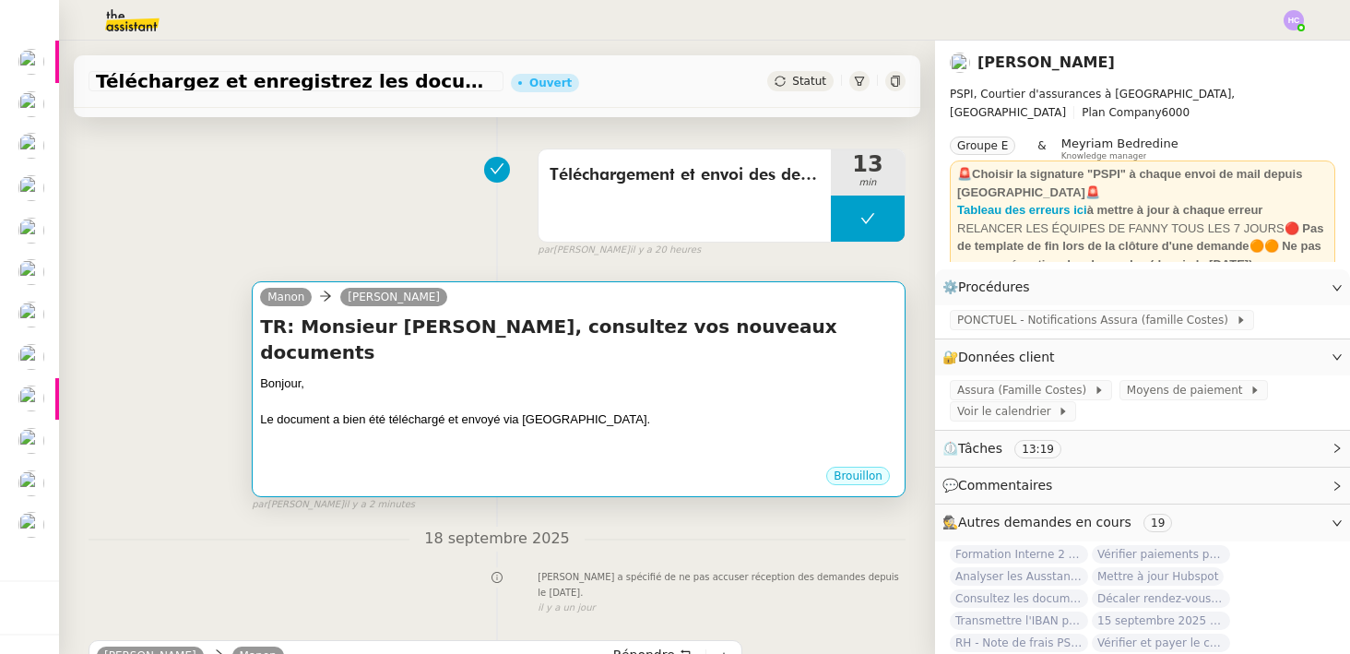
click at [327, 374] on div "Bonjour," at bounding box center [578, 383] width 637 height 18
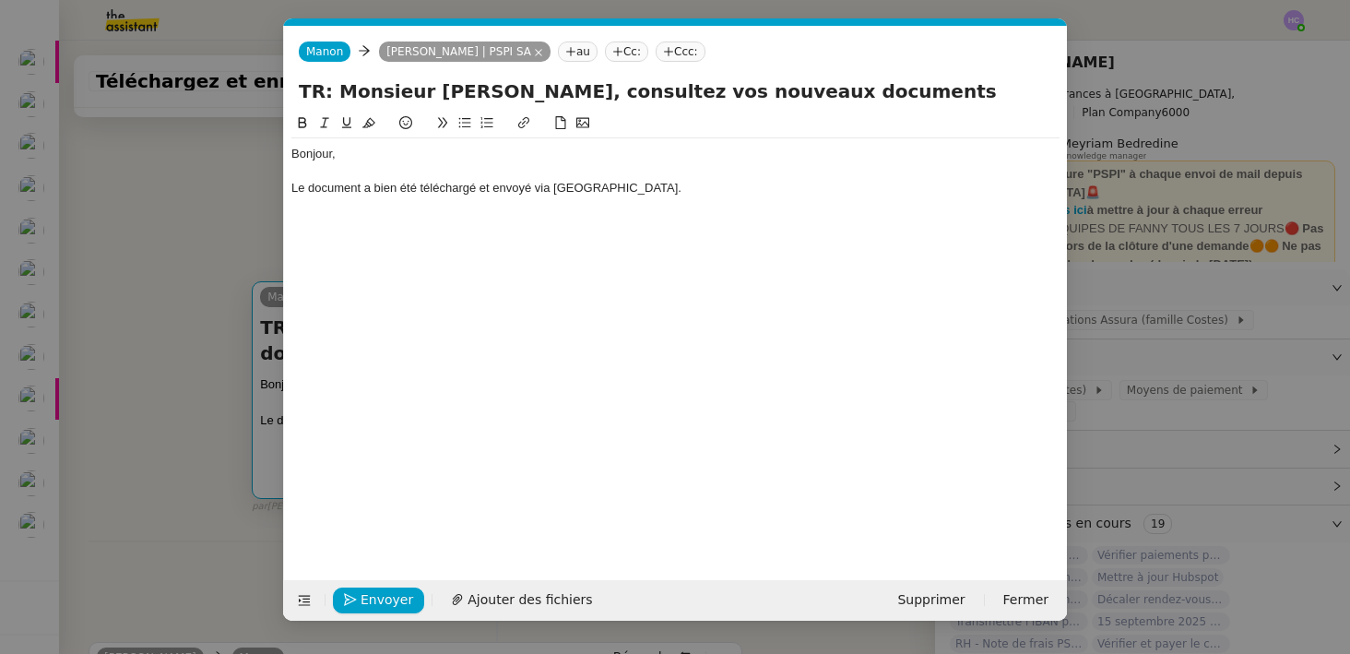
scroll to position [0, 39]
click at [333, 153] on div "Bonjour," at bounding box center [675, 154] width 768 height 17
click at [616, 191] on div "Le document a bien été téléchargé et envoyé via [GEOGRAPHIC_DATA]." at bounding box center [675, 188] width 768 height 17
click at [218, 259] on nz-modal-container "Service TA - VOYAGE - PROPOSITION GLOBALE A utiliser dans le cadre de propositi…" at bounding box center [675, 327] width 1350 height 654
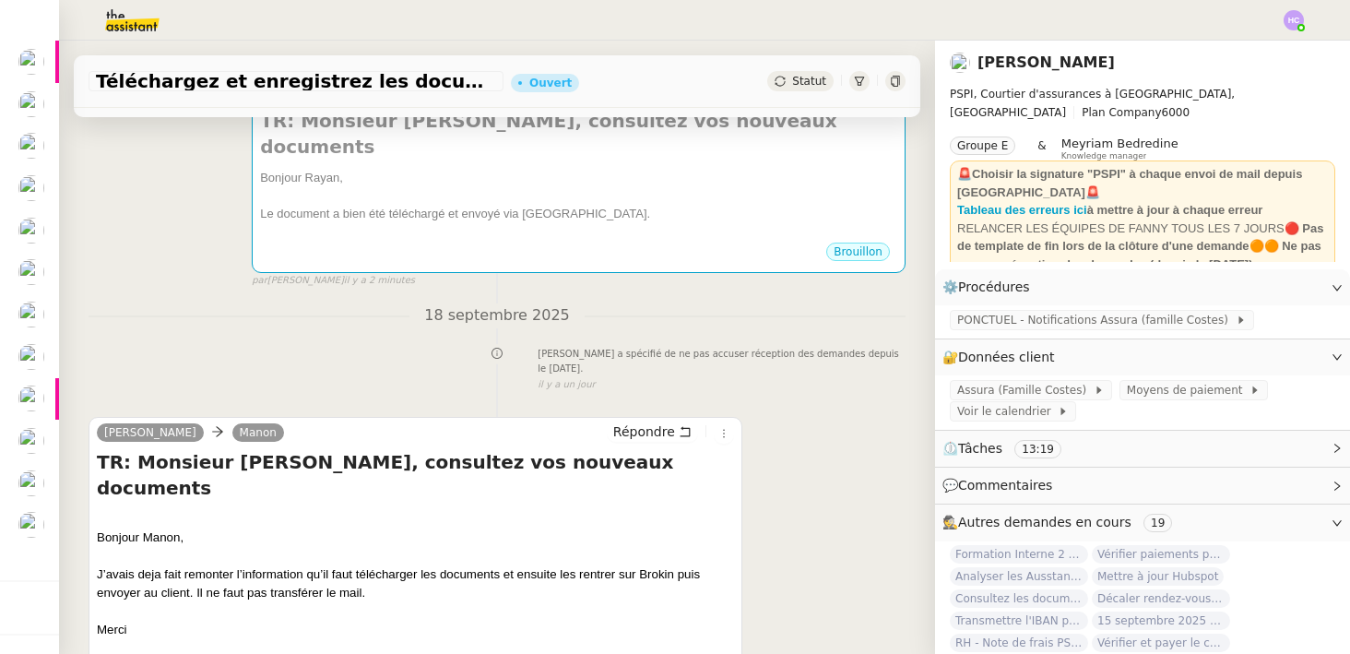
scroll to position [0, 0]
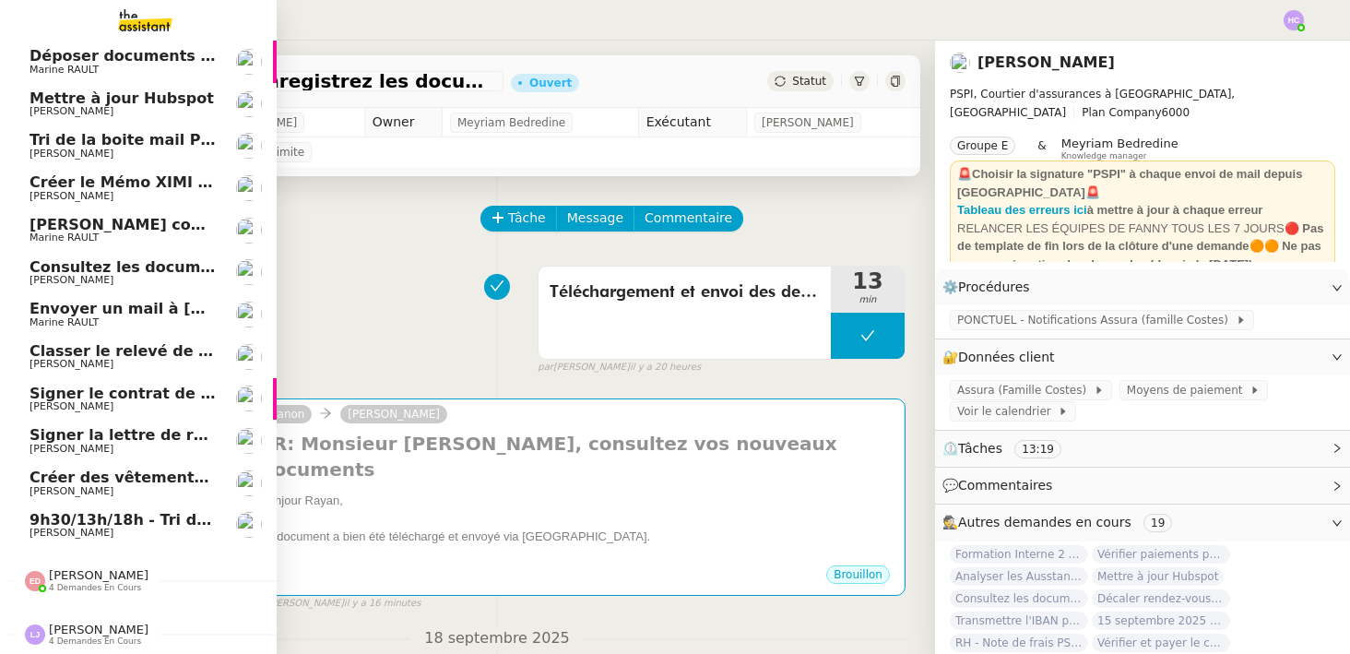
click at [91, 513] on span "9h30/13h/18h - Tri de la boite mail PRO - 12 septembre 2025" at bounding box center [281, 520] width 503 height 18
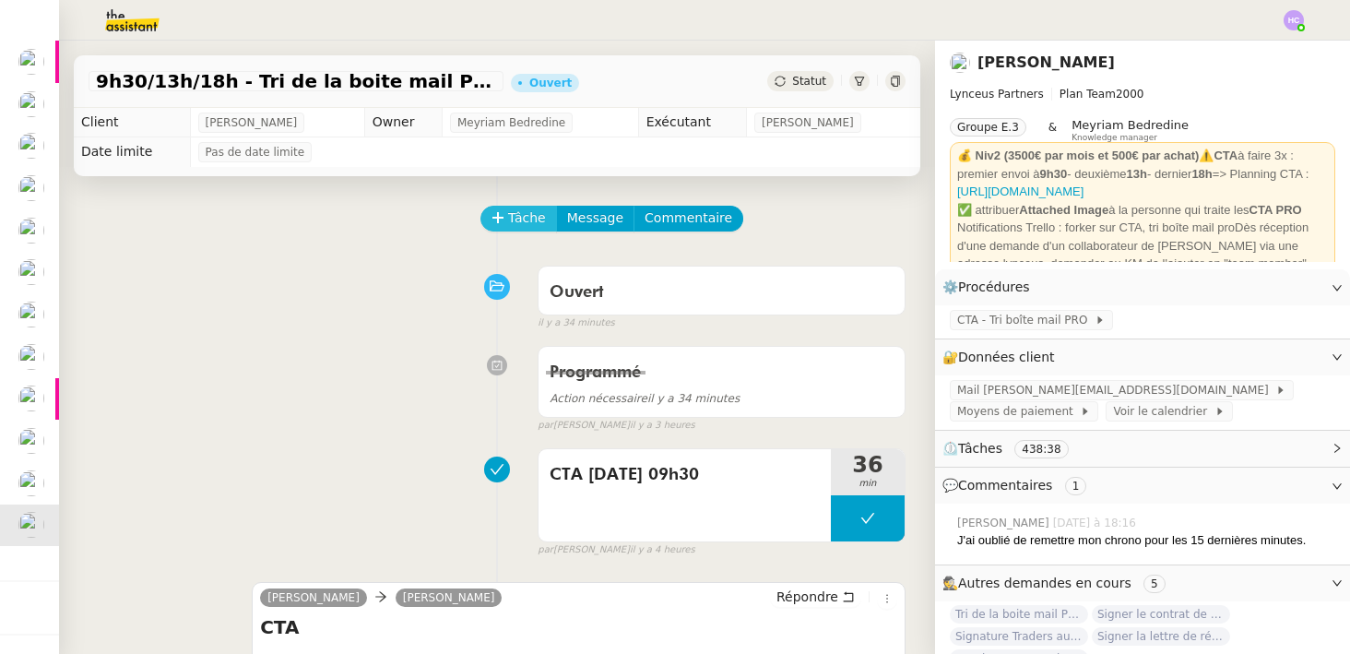
click at [511, 227] on span "Tâche" at bounding box center [527, 217] width 38 height 21
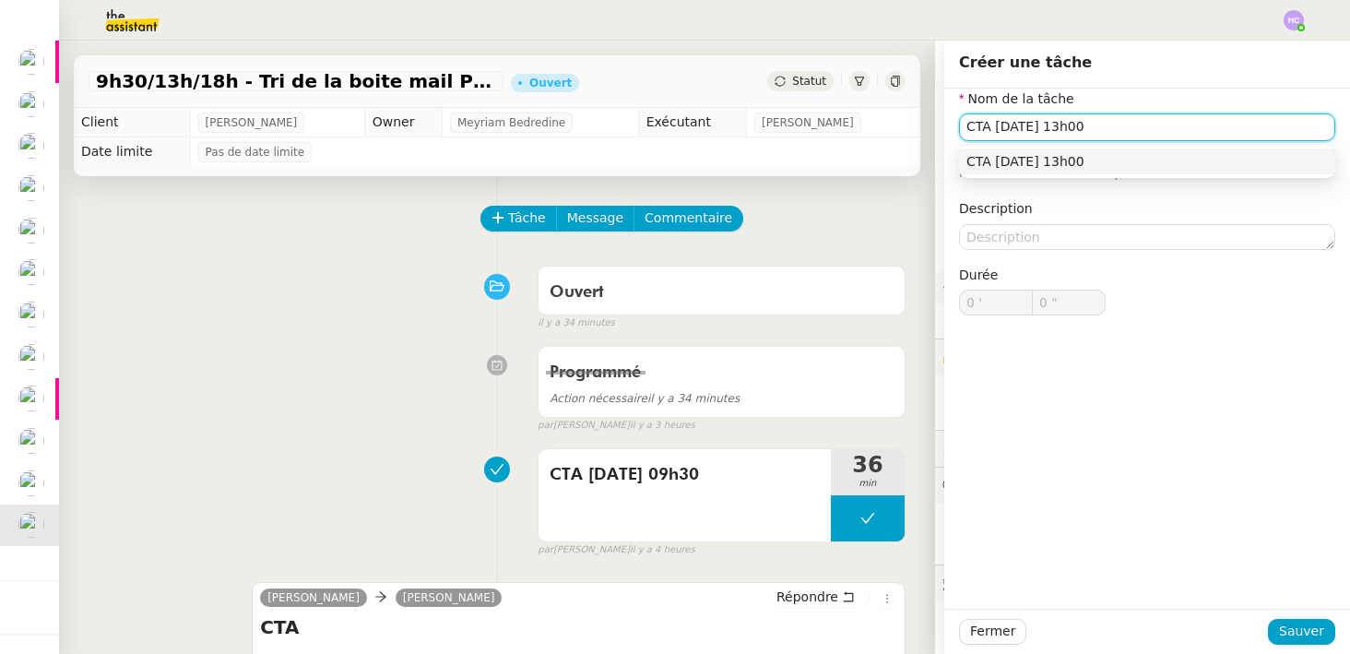
click at [1148, 160] on div "CTA [DATE] 13h00" at bounding box center [1146, 161] width 361 height 17
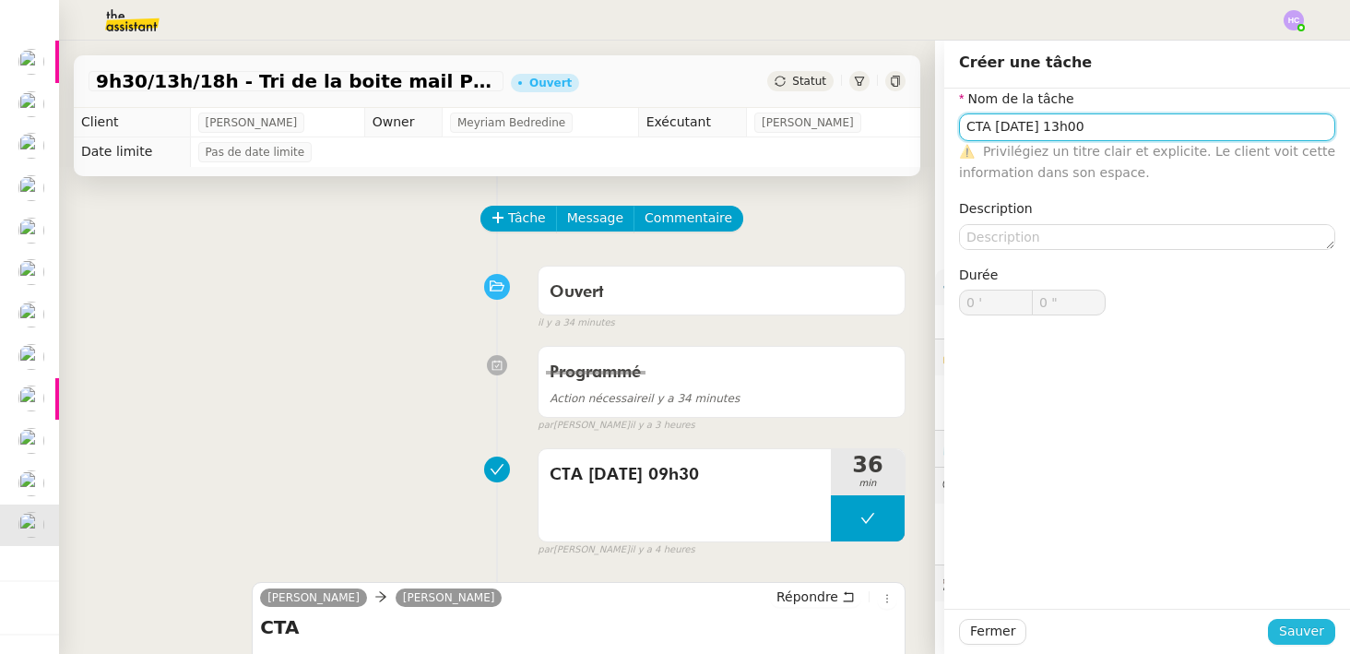
type input "CTA [DATE] 13h00"
click at [1283, 631] on span "Sauver" at bounding box center [1301, 630] width 45 height 21
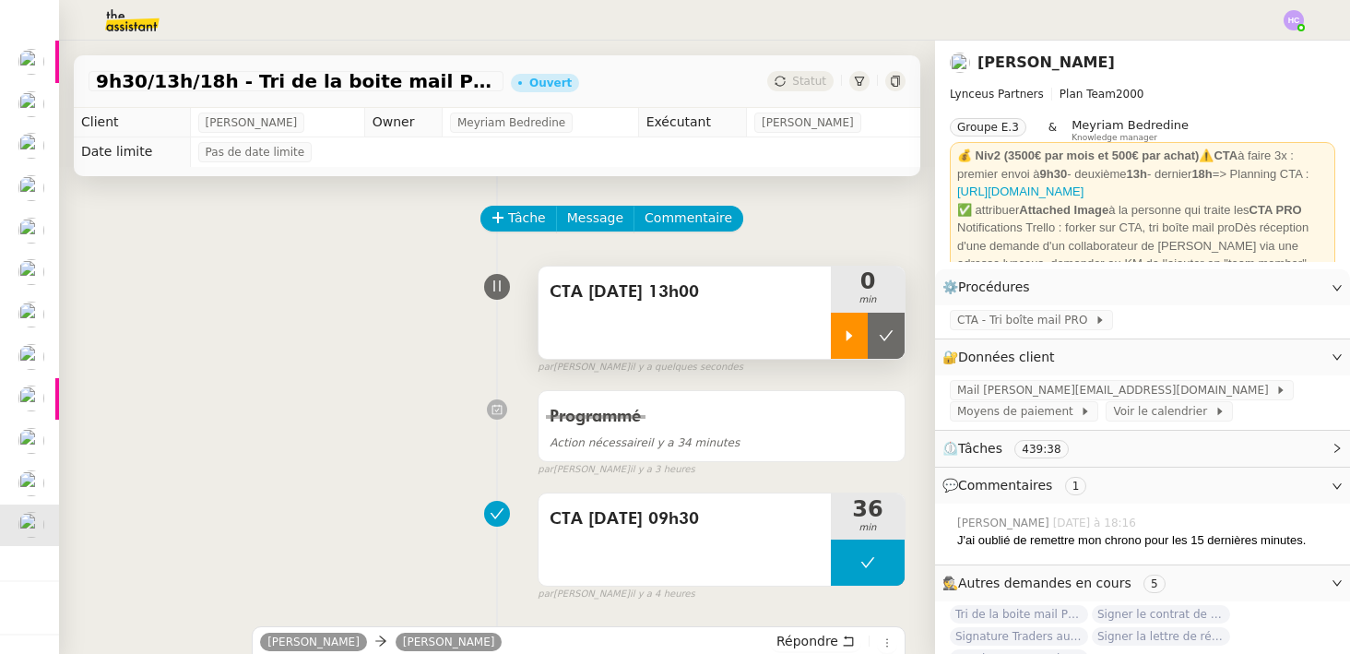
click at [837, 327] on div at bounding box center [849, 336] width 37 height 46
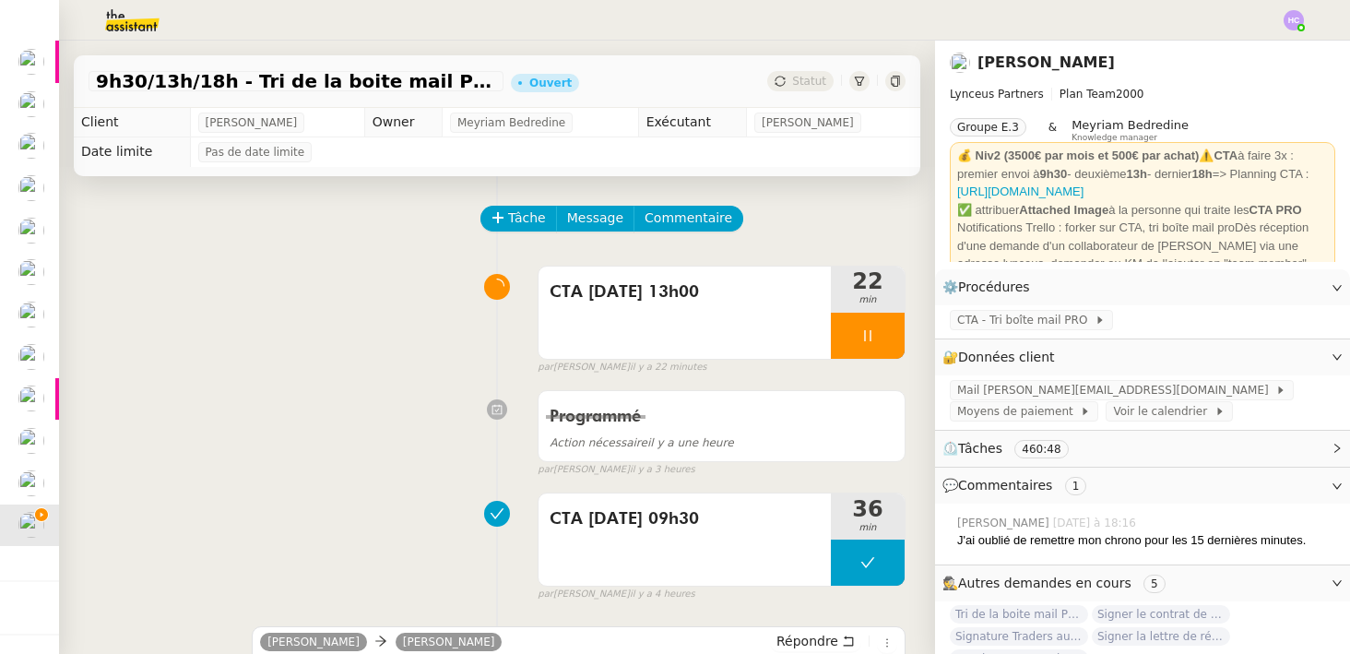
scroll to position [429, 0]
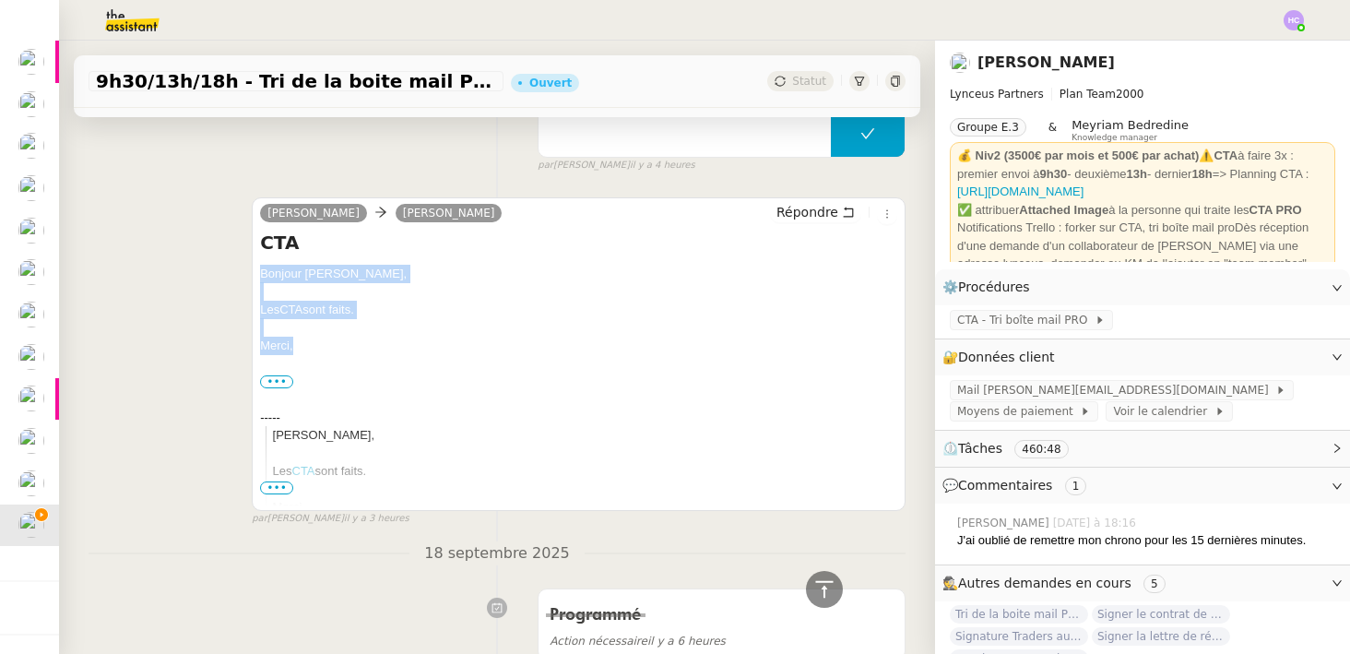
drag, startPoint x: 298, startPoint y: 344, endPoint x: 255, endPoint y: 273, distance: 82.7
click at [255, 273] on div "[PERSON_NAME] [PERSON_NAME] Répondre CTA Bonjour [PERSON_NAME], Les CTA sont fa…" at bounding box center [579, 353] width 654 height 313
copy div "Bonjour [PERSON_NAME], Les CTA sont faits. [GEOGRAPHIC_DATA],"
click at [820, 208] on span "Répondre" at bounding box center [807, 212] width 62 height 18
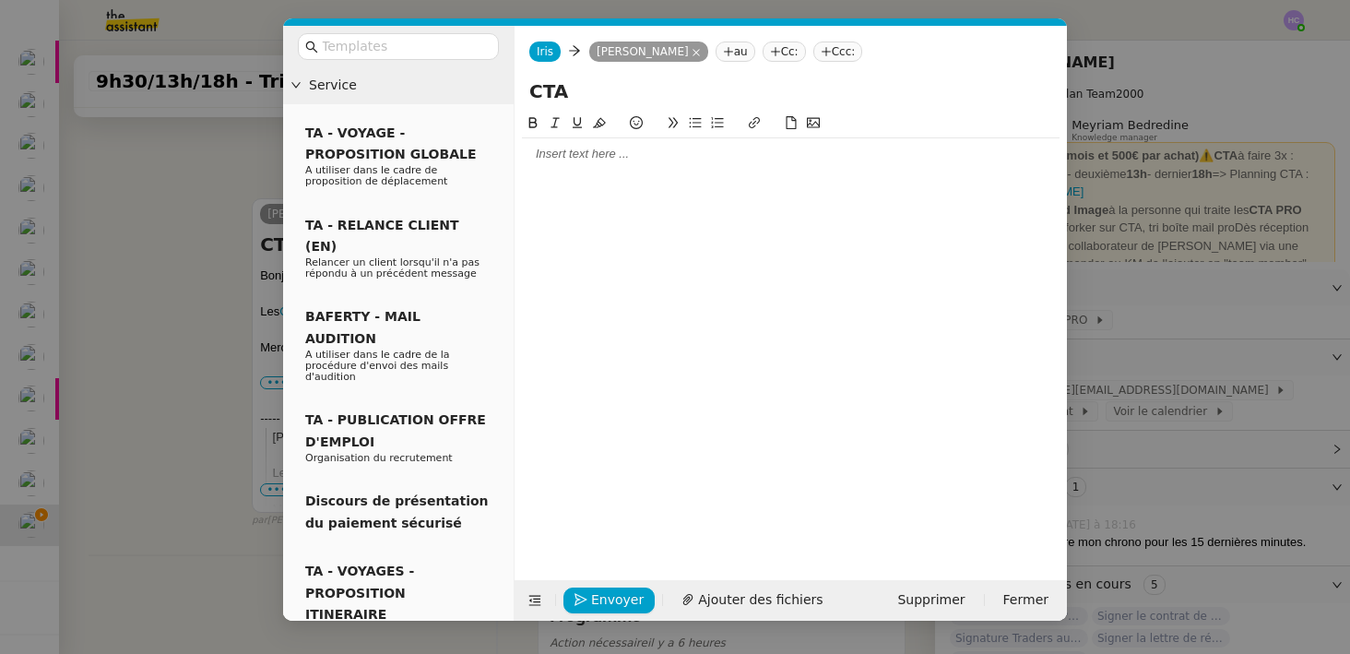
scroll to position [570, 0]
click at [554, 151] on div at bounding box center [790, 154] width 537 height 17
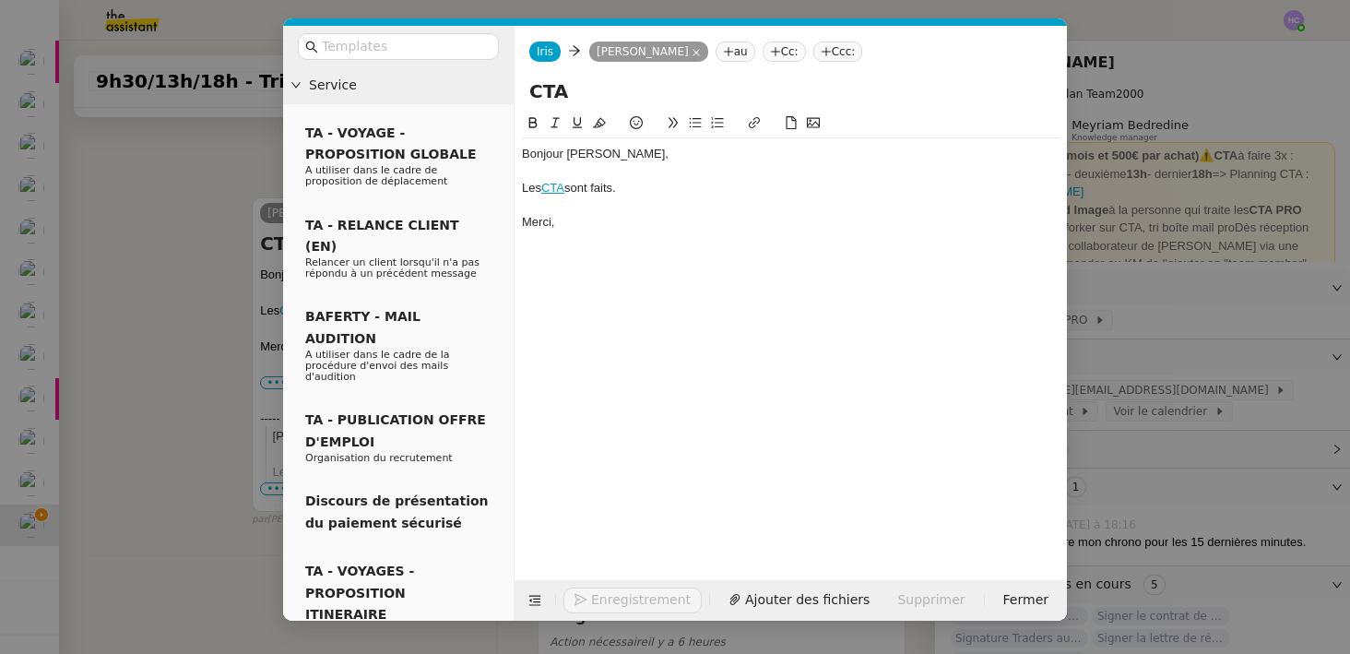
click at [554, 151] on div "Bonjour [PERSON_NAME]," at bounding box center [790, 154] width 537 height 17
click at [625, 148] on div "[PERSON_NAME]," at bounding box center [790, 154] width 537 height 17
click at [627, 186] on div "Les CTA sont faits." at bounding box center [790, 188] width 537 height 17
click at [585, 220] on div "Merci," at bounding box center [790, 222] width 537 height 17
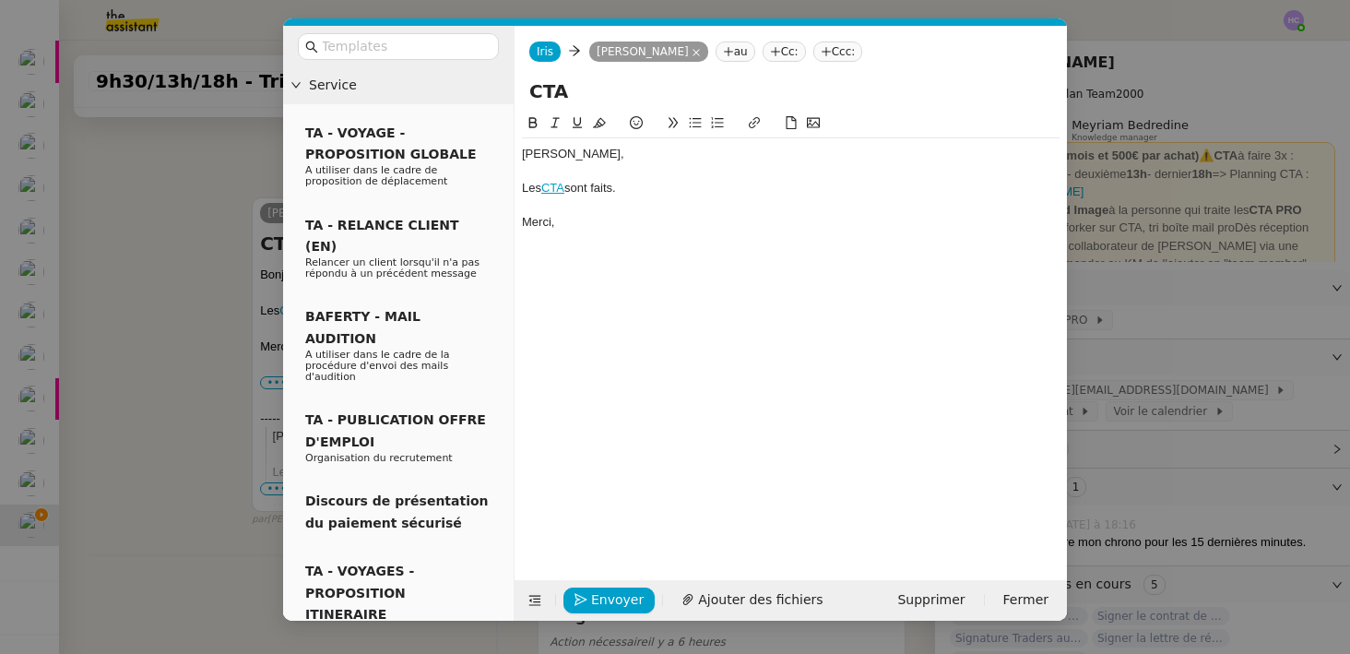
click at [252, 359] on nz-modal-container "Service TA - VOYAGE - PROPOSITION GLOBALE A utiliser dans le cadre de propositi…" at bounding box center [675, 327] width 1350 height 654
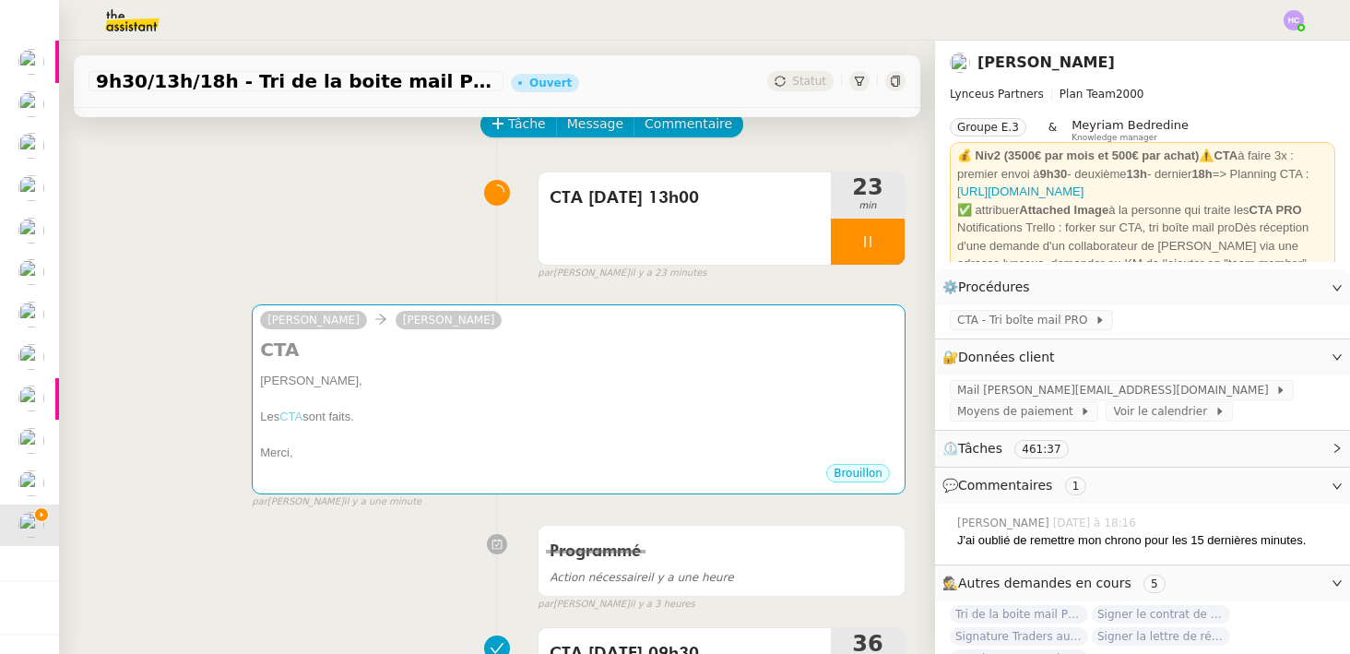
scroll to position [0, 0]
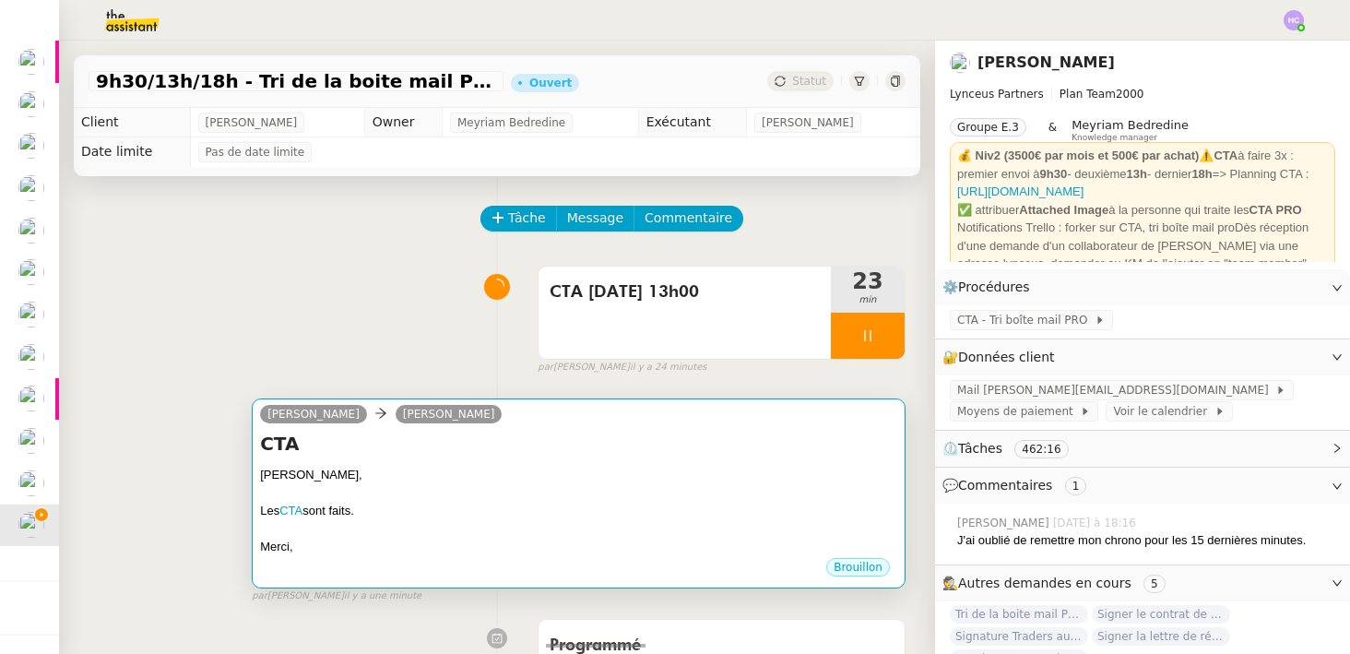
click at [520, 431] on h4 "CTA" at bounding box center [578, 444] width 637 height 26
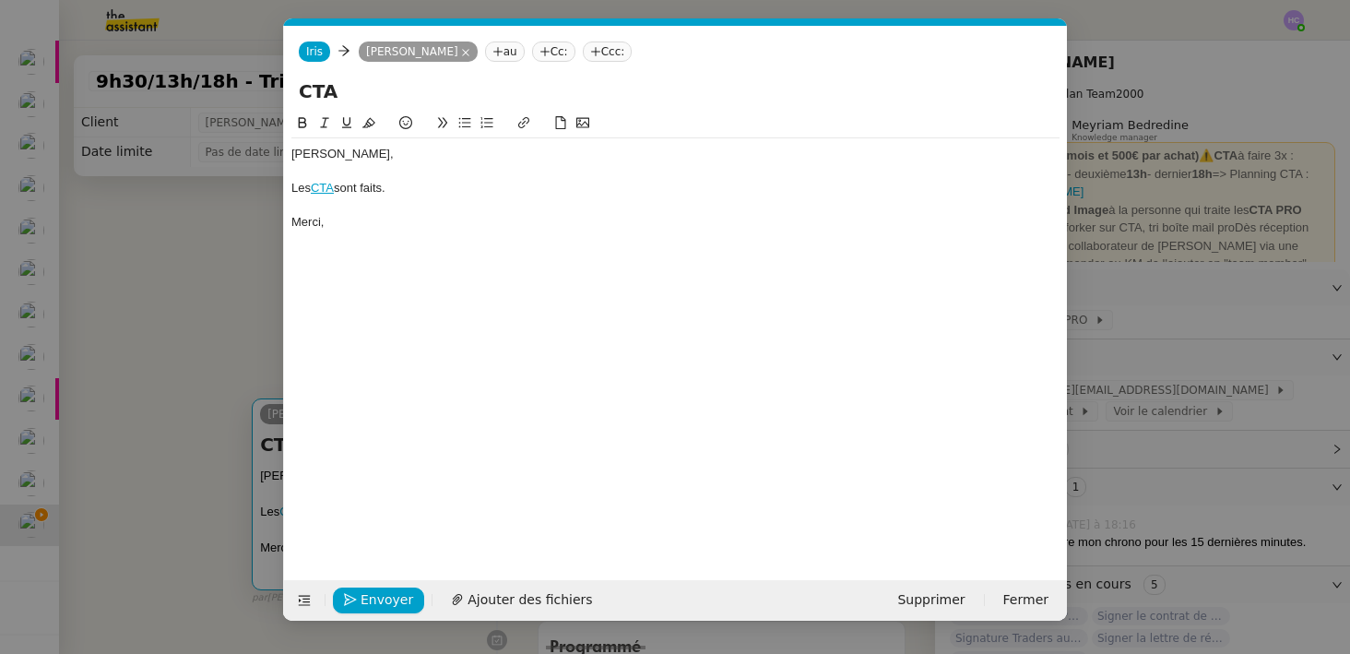
scroll to position [0, 39]
click at [344, 599] on icon "button" at bounding box center [350, 599] width 13 height 13
click at [353, 599] on icon "button" at bounding box center [350, 600] width 13 height 13
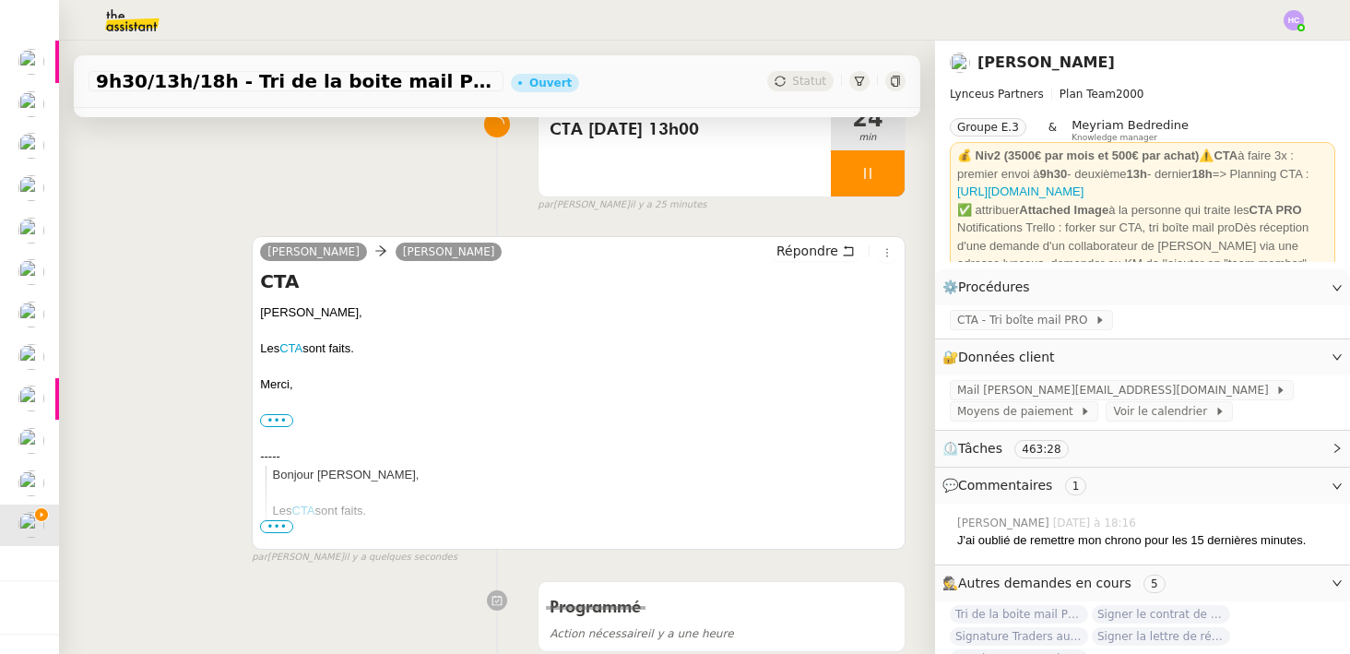
scroll to position [0, 0]
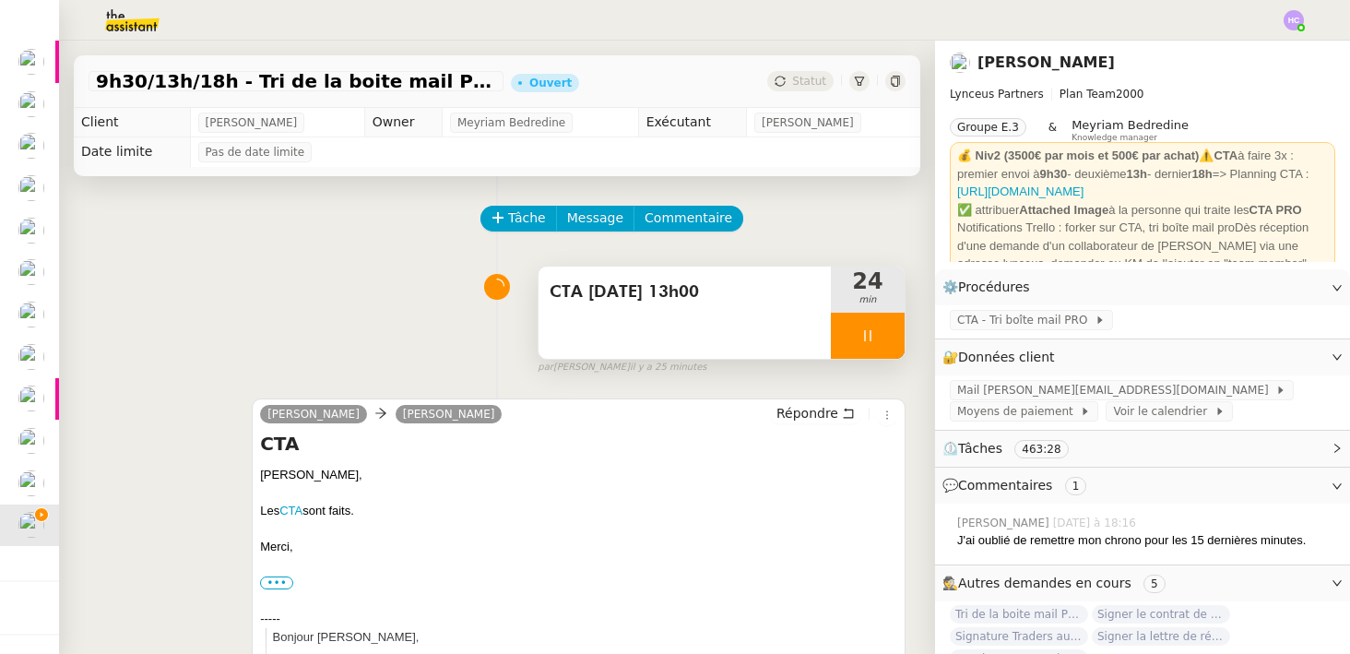
click at [872, 331] on icon at bounding box center [867, 335] width 15 height 15
click at [887, 337] on icon at bounding box center [886, 335] width 15 height 15
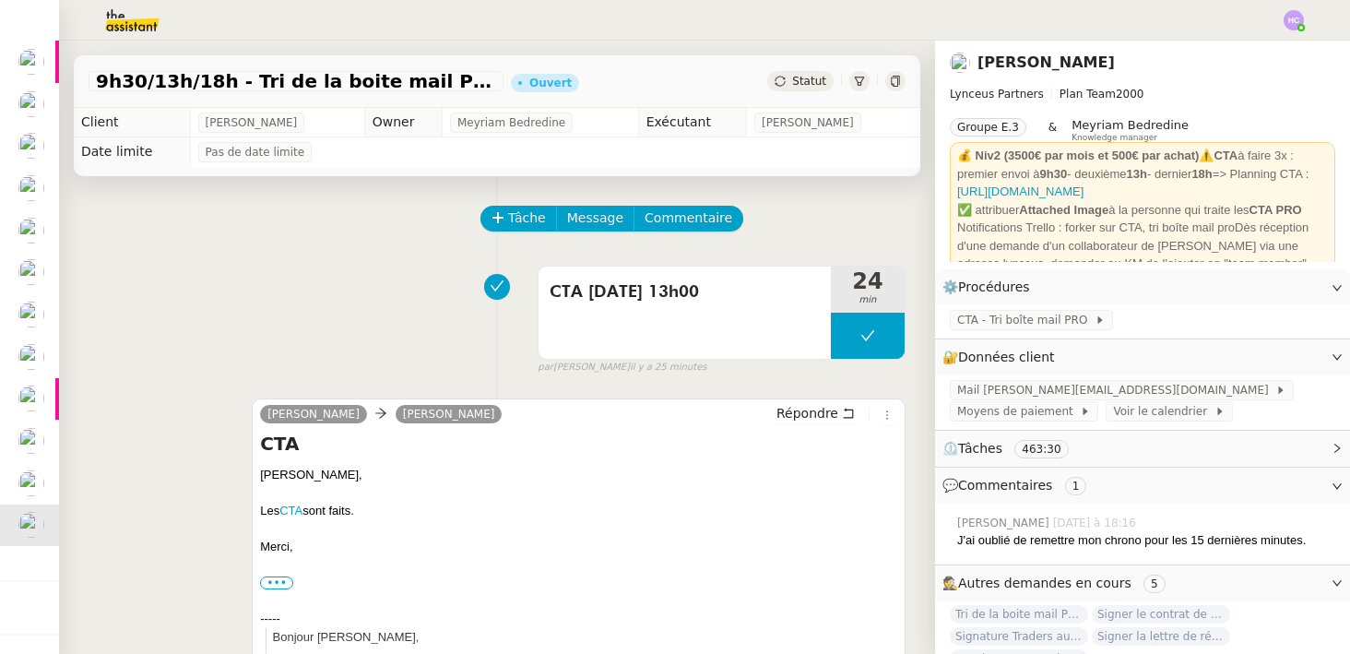
click at [812, 79] on span "Statut" at bounding box center [809, 81] width 34 height 13
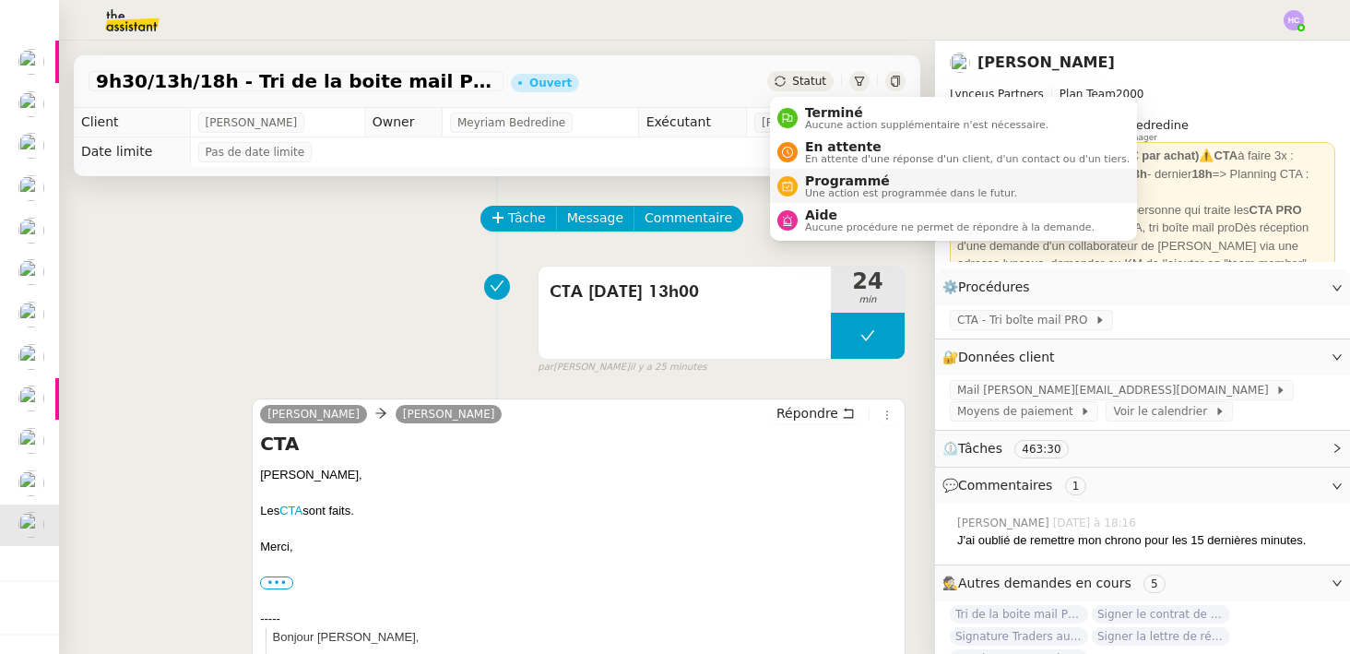
click at [847, 180] on span "Programmé" at bounding box center [911, 180] width 212 height 15
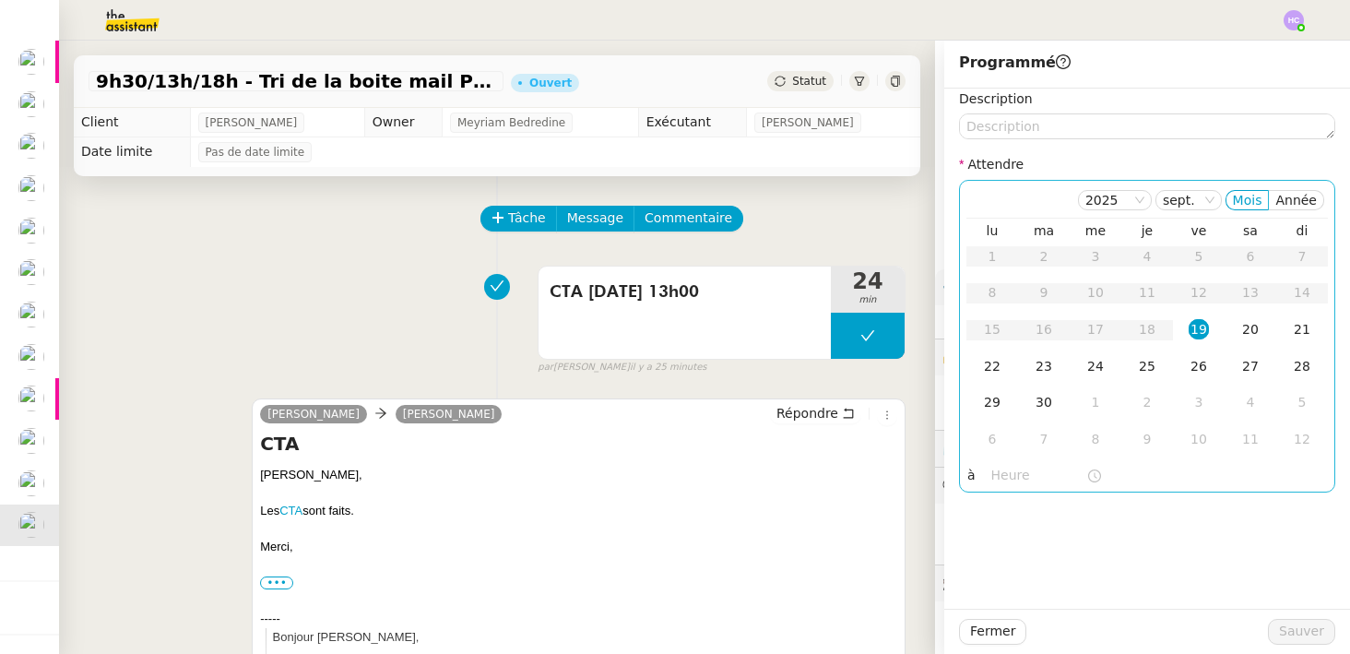
click at [1021, 466] on input "text" at bounding box center [1038, 475] width 95 height 21
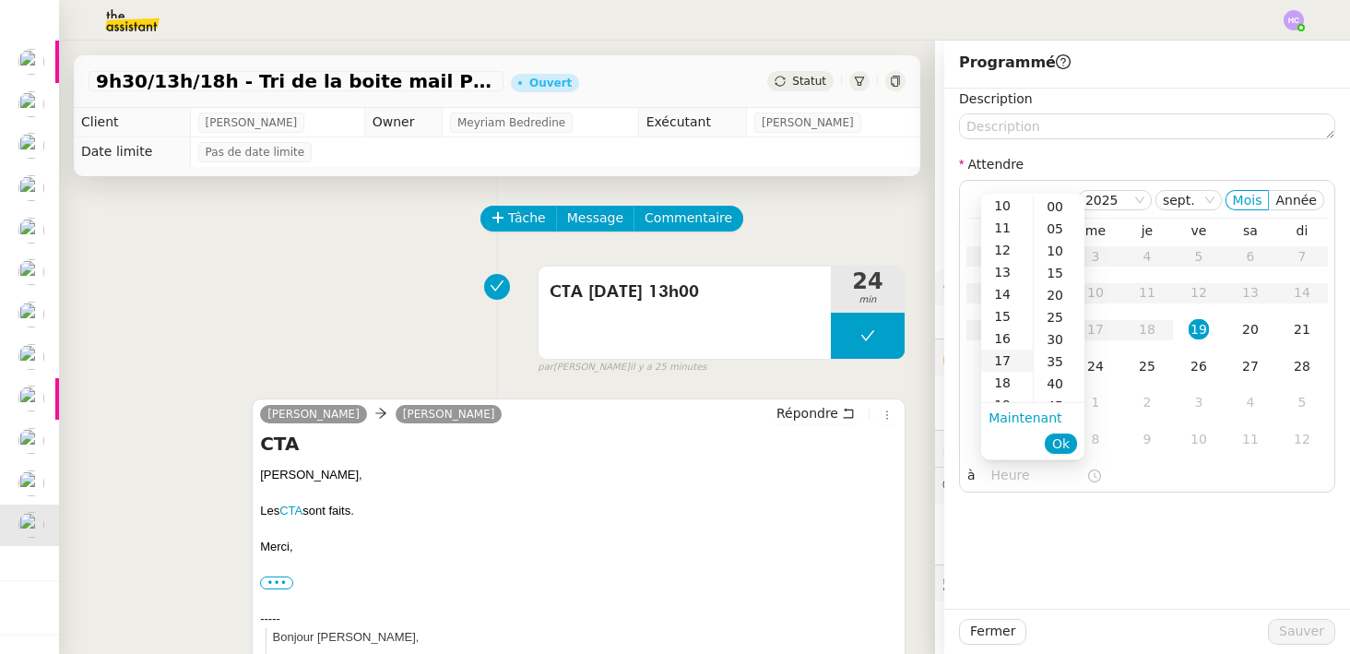
click at [1005, 363] on div "17" at bounding box center [1007, 360] width 52 height 22
click at [1055, 210] on div "00" at bounding box center [1058, 206] width 51 height 22
type input "17:00"
click at [1017, 539] on div "Description Attendre [DATE] Mois Année lu ma me je ve sa di 1 2 3 4 5 6 7 8 9 1…" at bounding box center [1147, 349] width 406 height 520
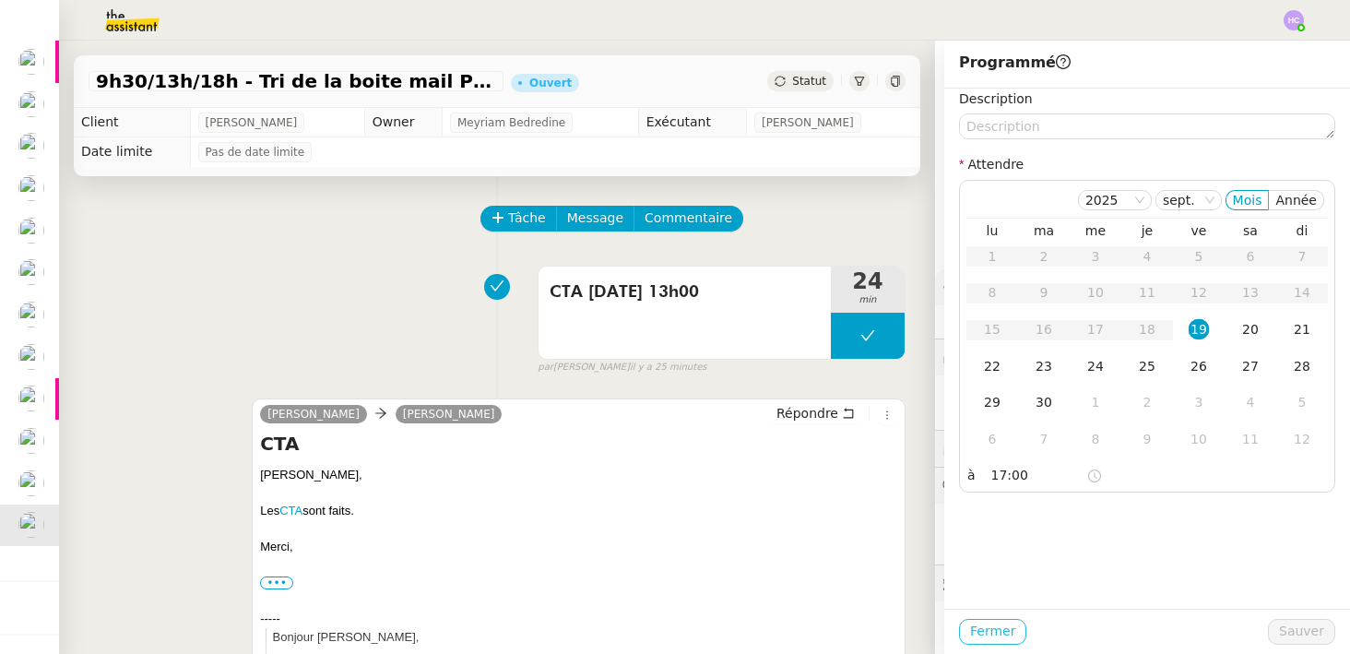
click at [1002, 629] on span "Fermer" at bounding box center [992, 630] width 45 height 21
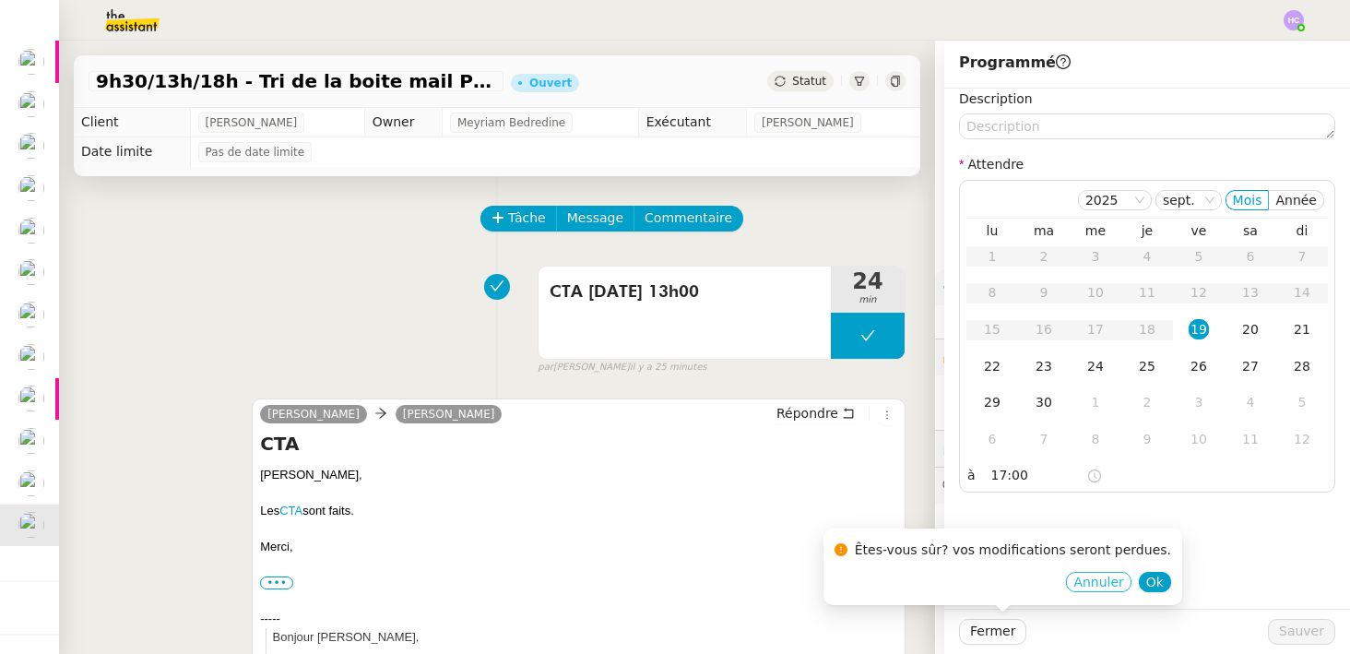
click at [1073, 580] on span "Annuler" at bounding box center [1098, 582] width 50 height 18
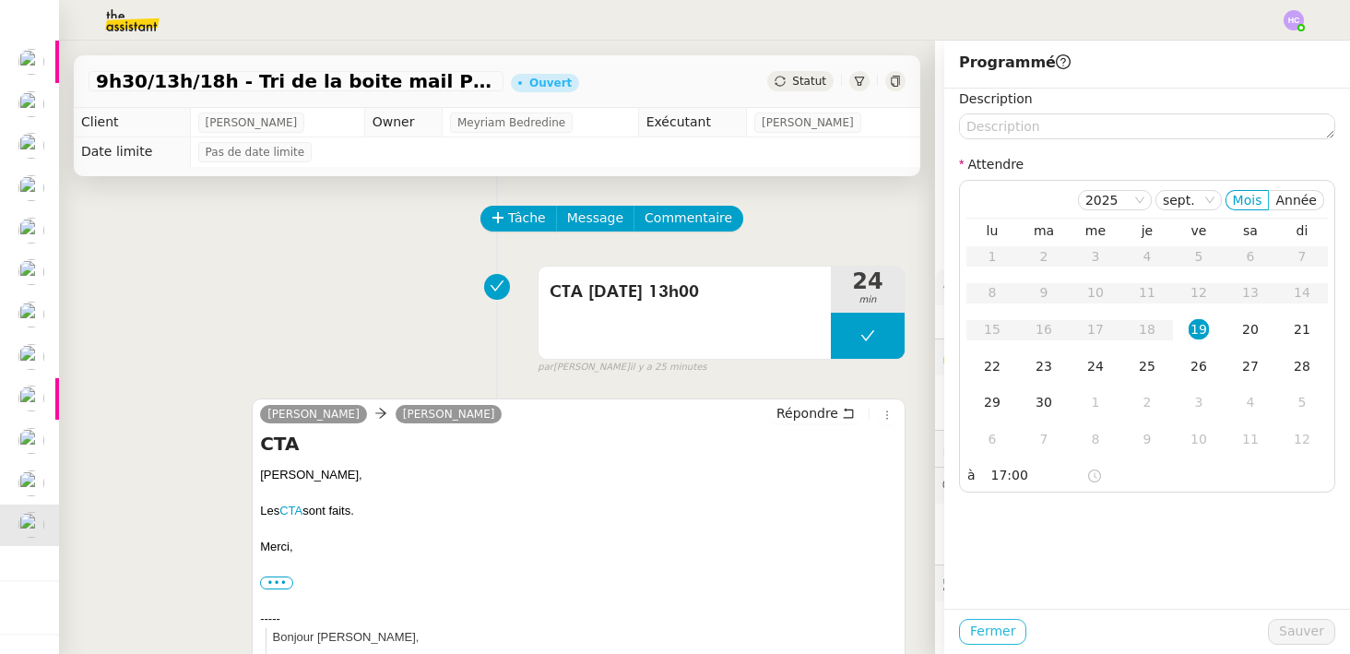
click at [1008, 630] on span "Fermer" at bounding box center [992, 630] width 45 height 21
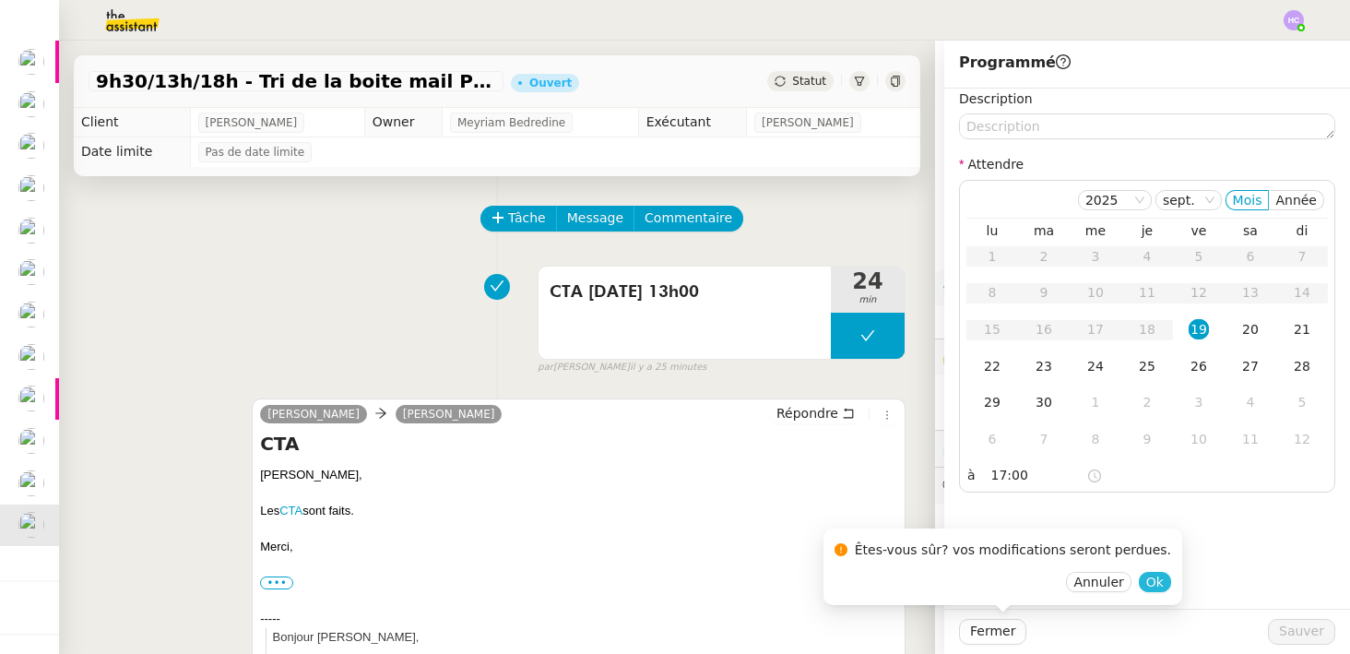
click at [1146, 579] on span "Ok" at bounding box center [1155, 582] width 18 height 18
